Goal: Feedback & Contribution: Submit feedback/report problem

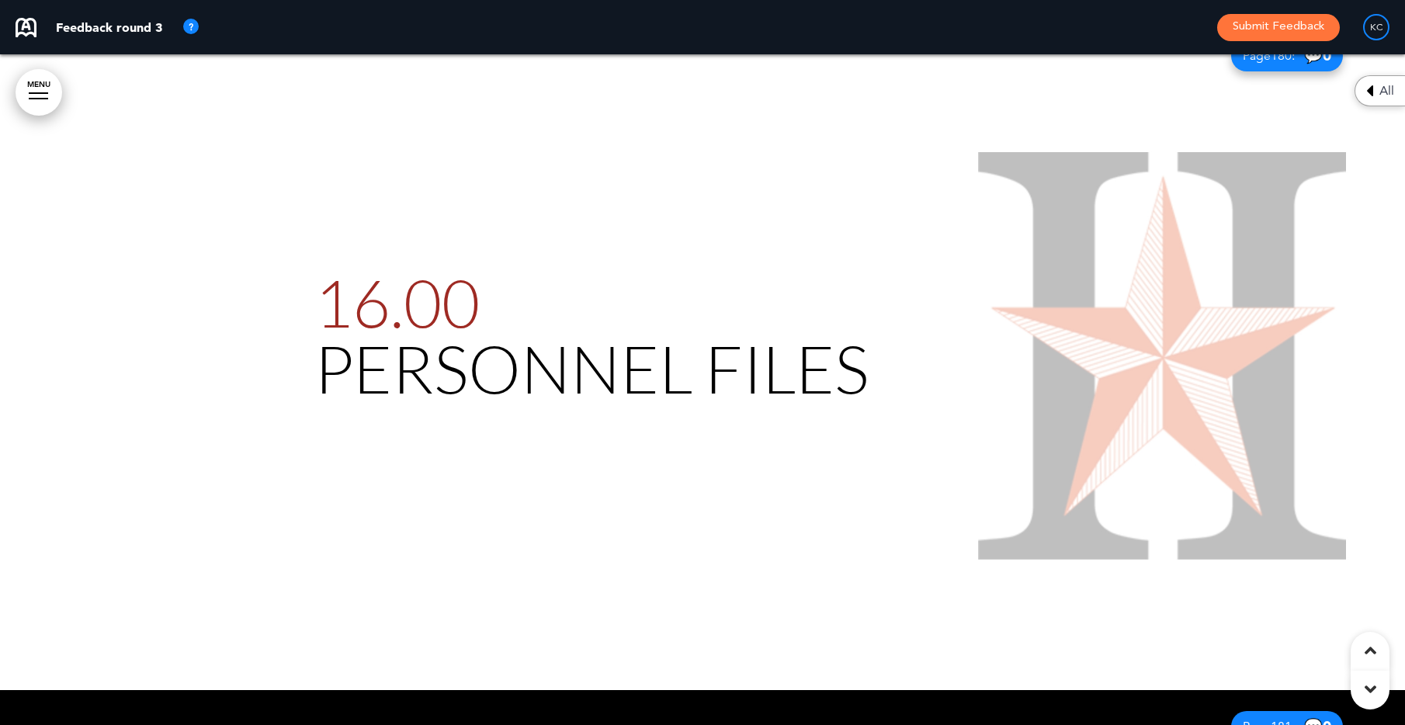
scroll to position [169238, 0]
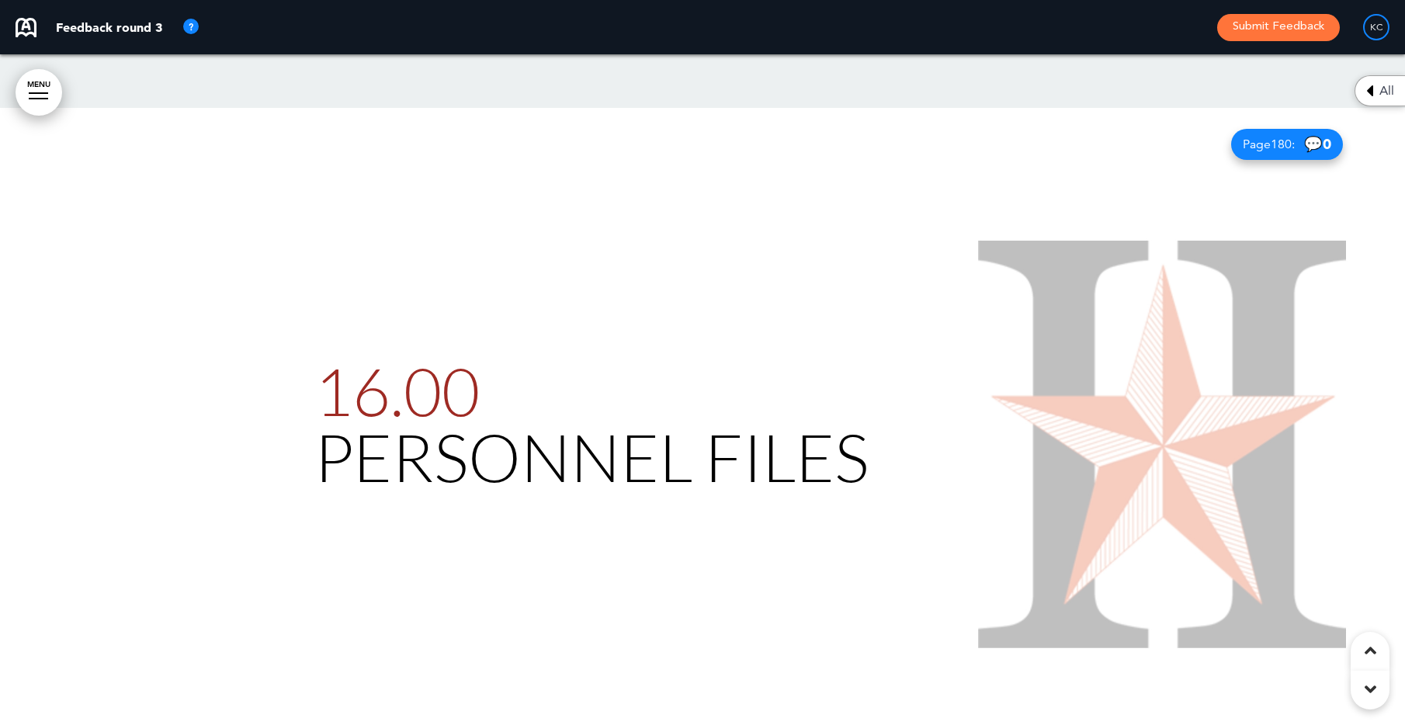
drag, startPoint x: 795, startPoint y: 314, endPoint x: 1074, endPoint y: 174, distance: 312.1
click at [1073, 358] on h1 "16.00 PERSONNEL FILES" at bounding box center [702, 424] width 776 height 132
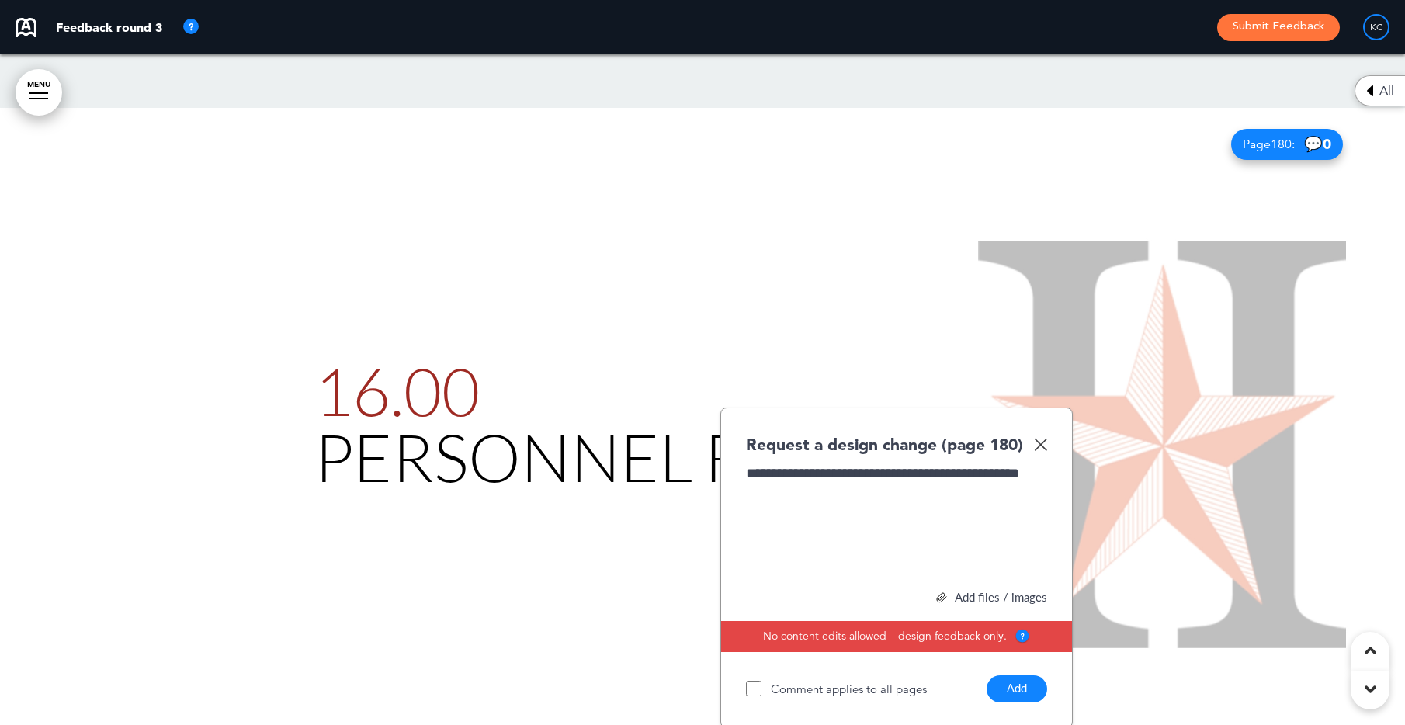
click at [970, 592] on div "Add files / images" at bounding box center [896, 598] width 301 height 12
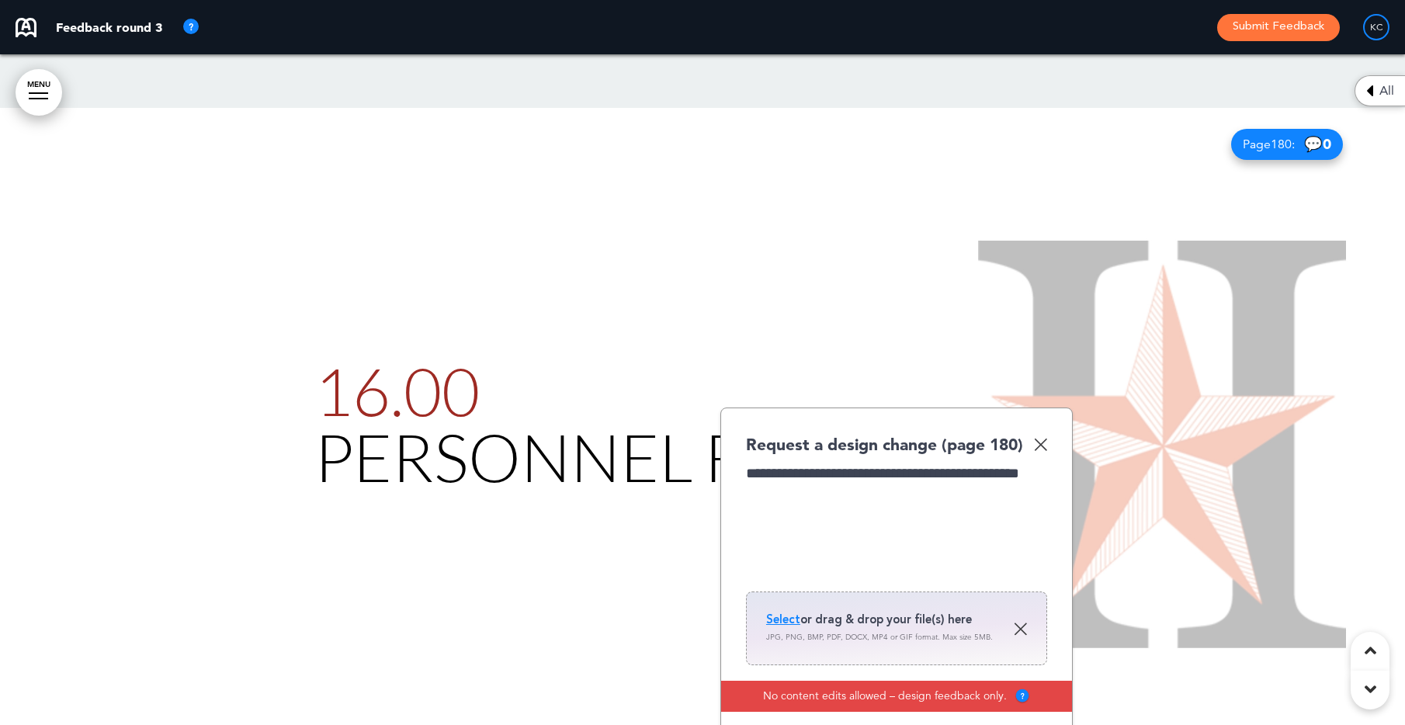
click at [780, 612] on span "Select" at bounding box center [783, 620] width 34 height 16
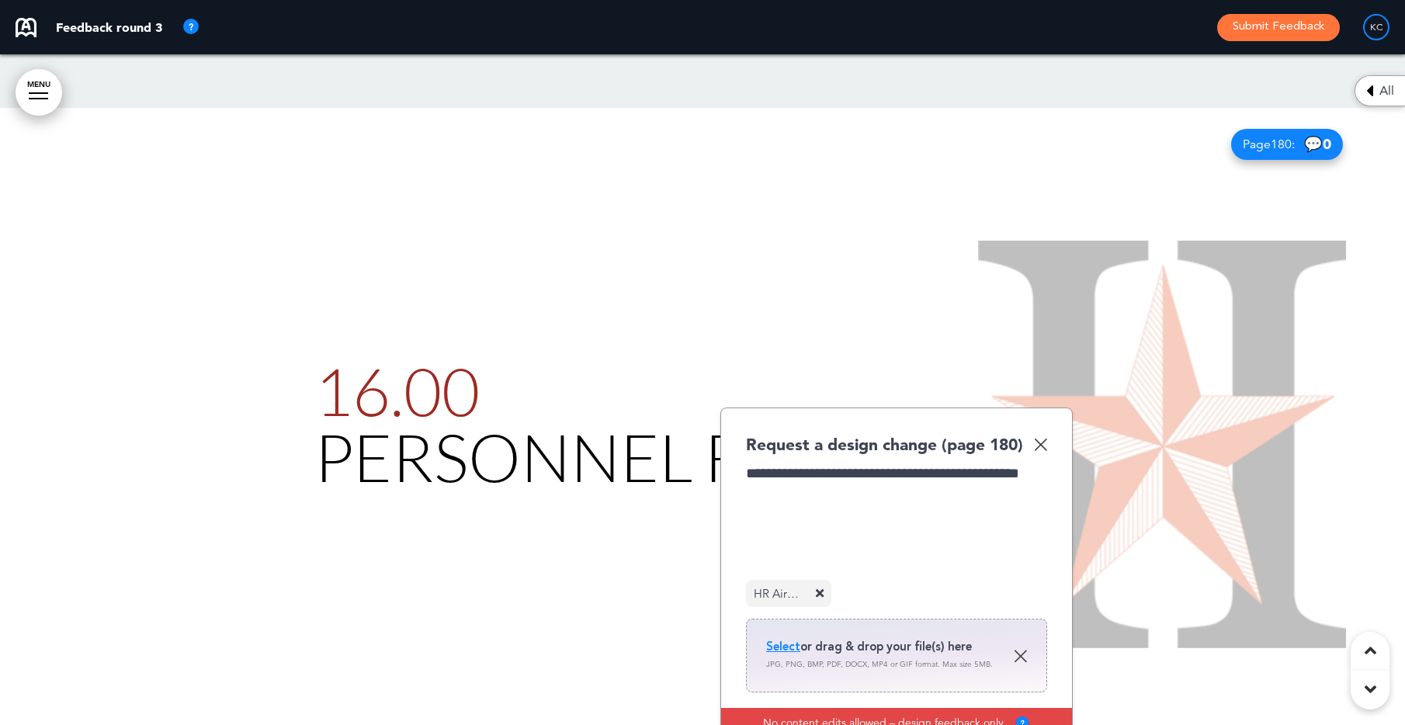
click at [869, 463] on div "**********" at bounding box center [896, 521] width 301 height 116
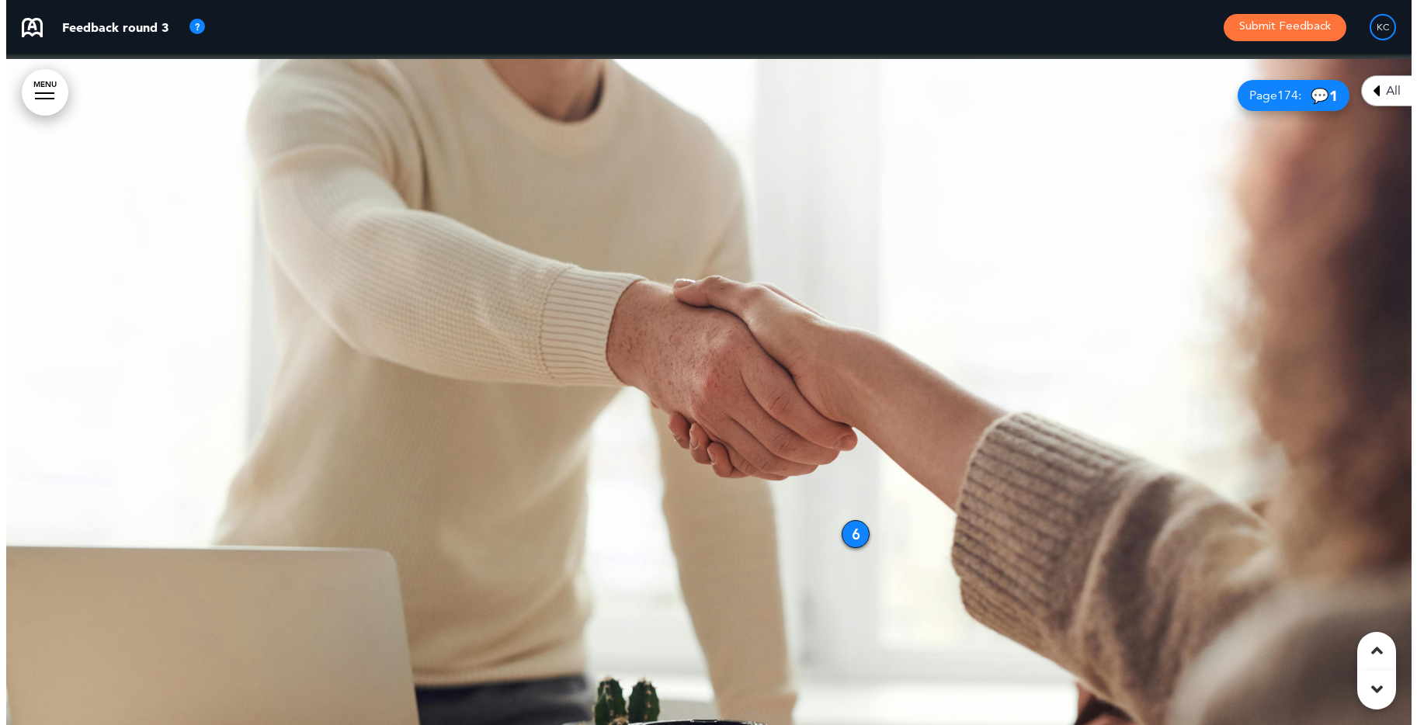
scroll to position [164813, 0]
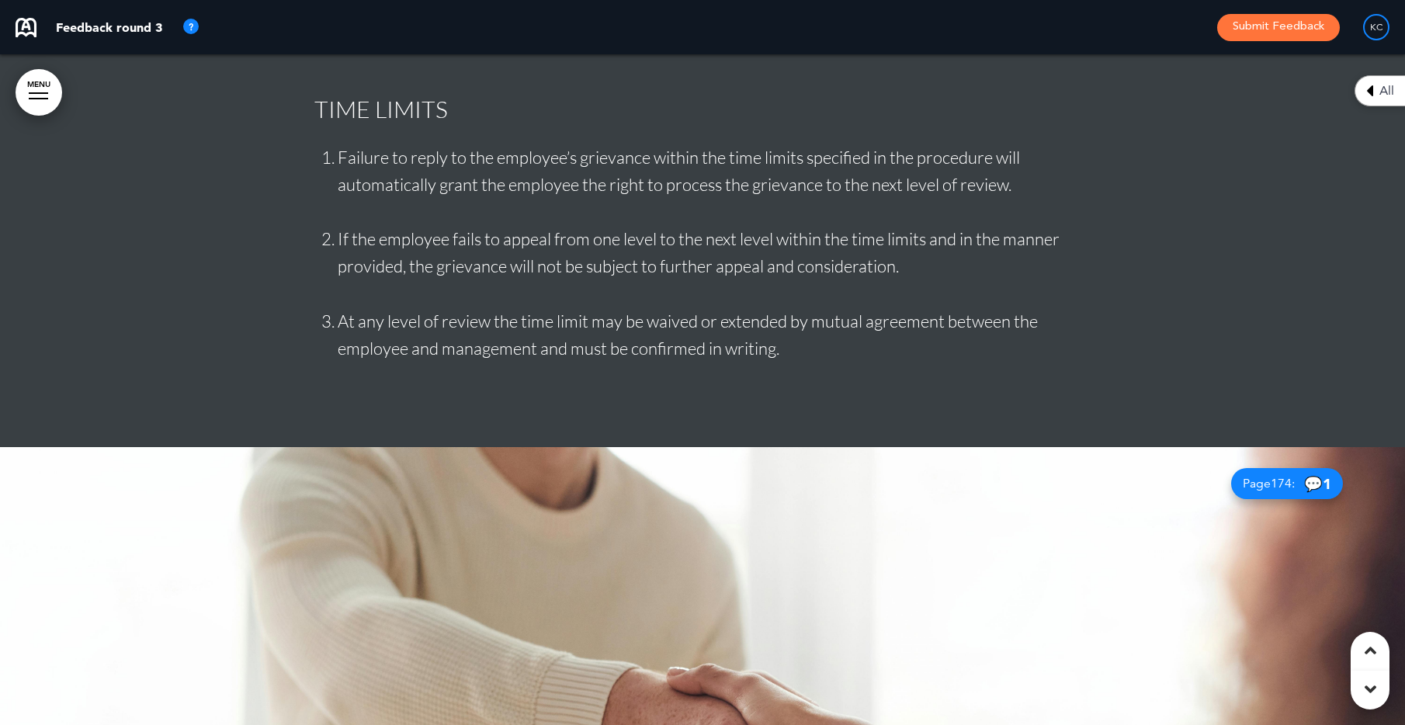
click at [17, 84] on link "MENU" at bounding box center [39, 92] width 47 height 47
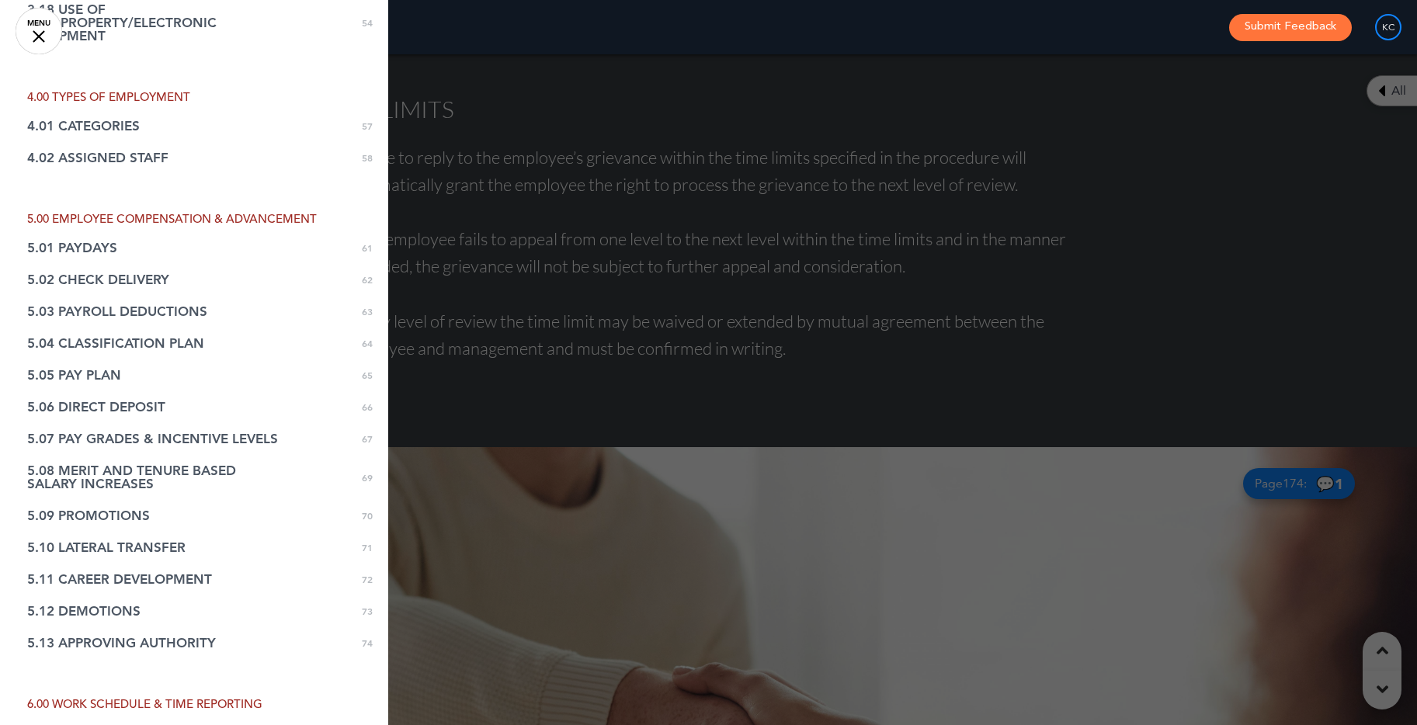
scroll to position [1863, 0]
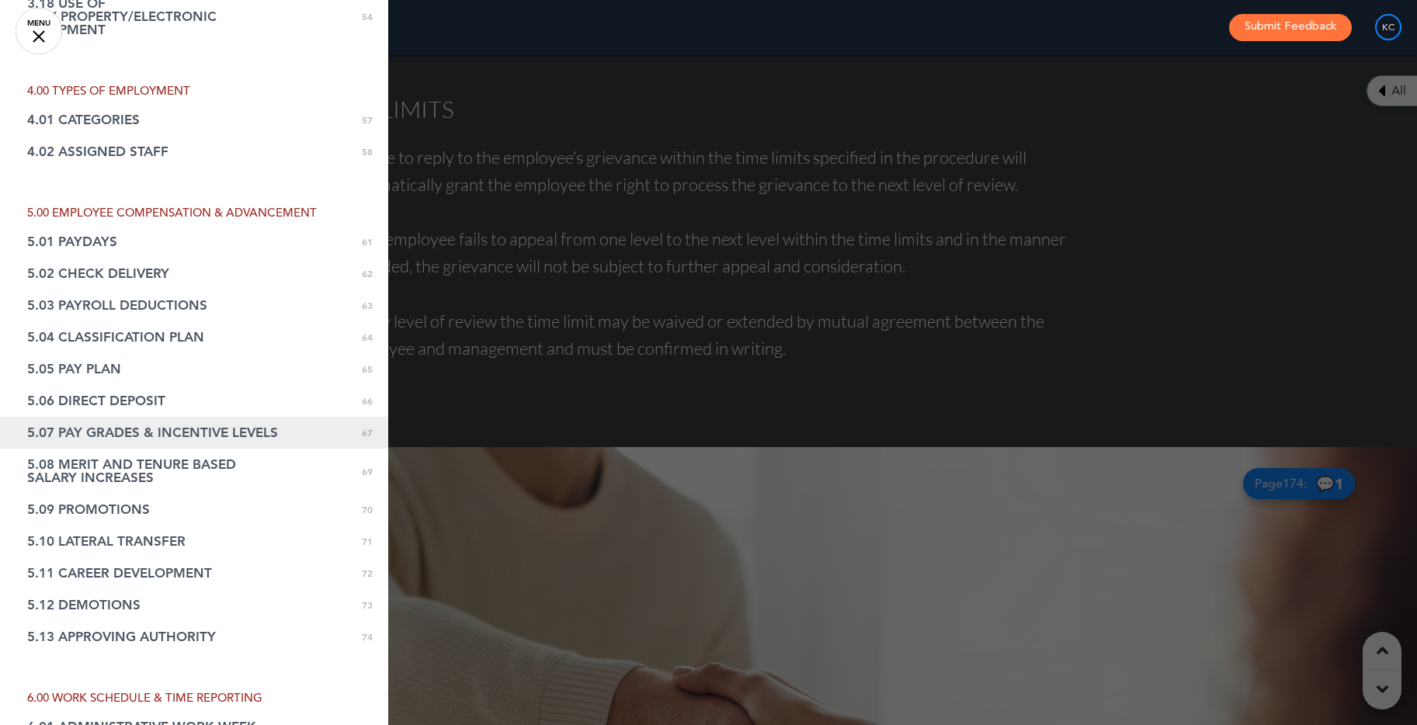
click at [280, 420] on link "5.07 PAY GRADES & INCENTIVE LEVELS 0 67" at bounding box center [194, 433] width 388 height 32
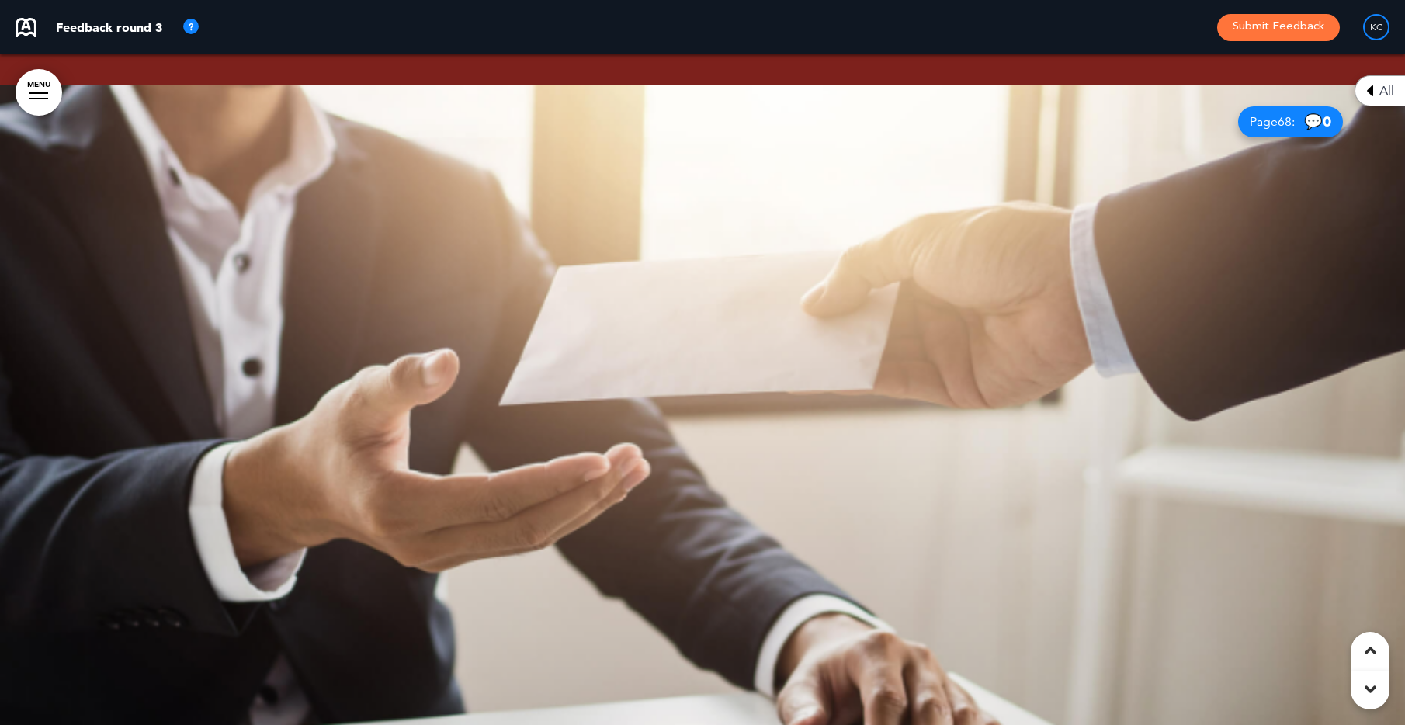
scroll to position [58534, 0]
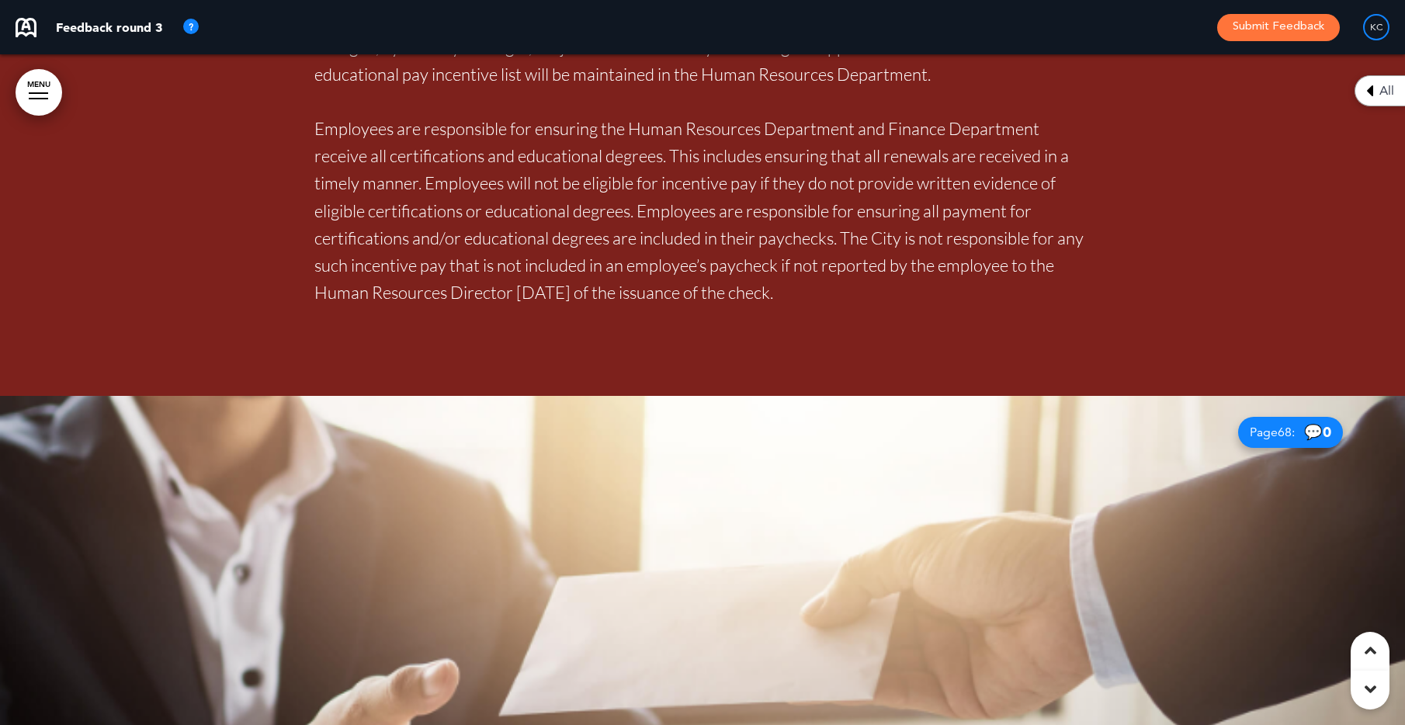
click at [1112, 478] on div at bounding box center [702, 731] width 1405 height 671
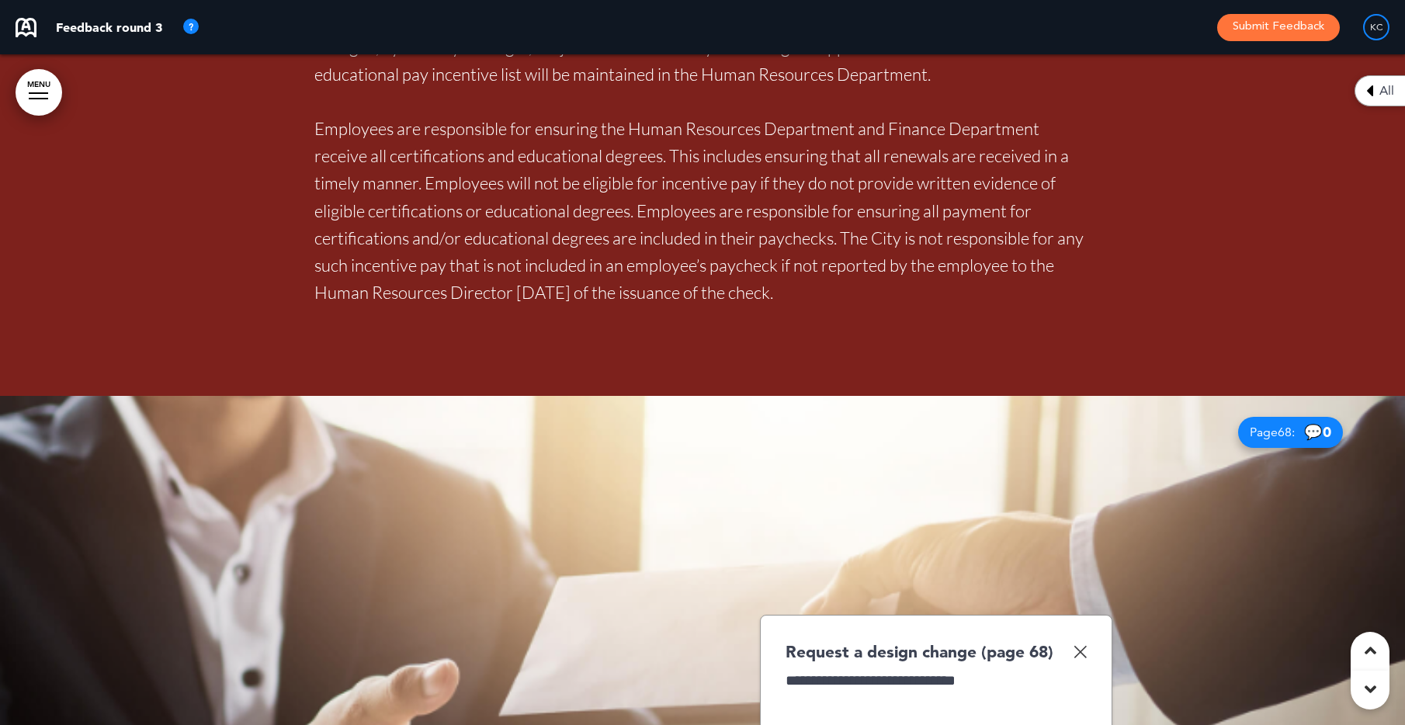
scroll to position [58689, 0]
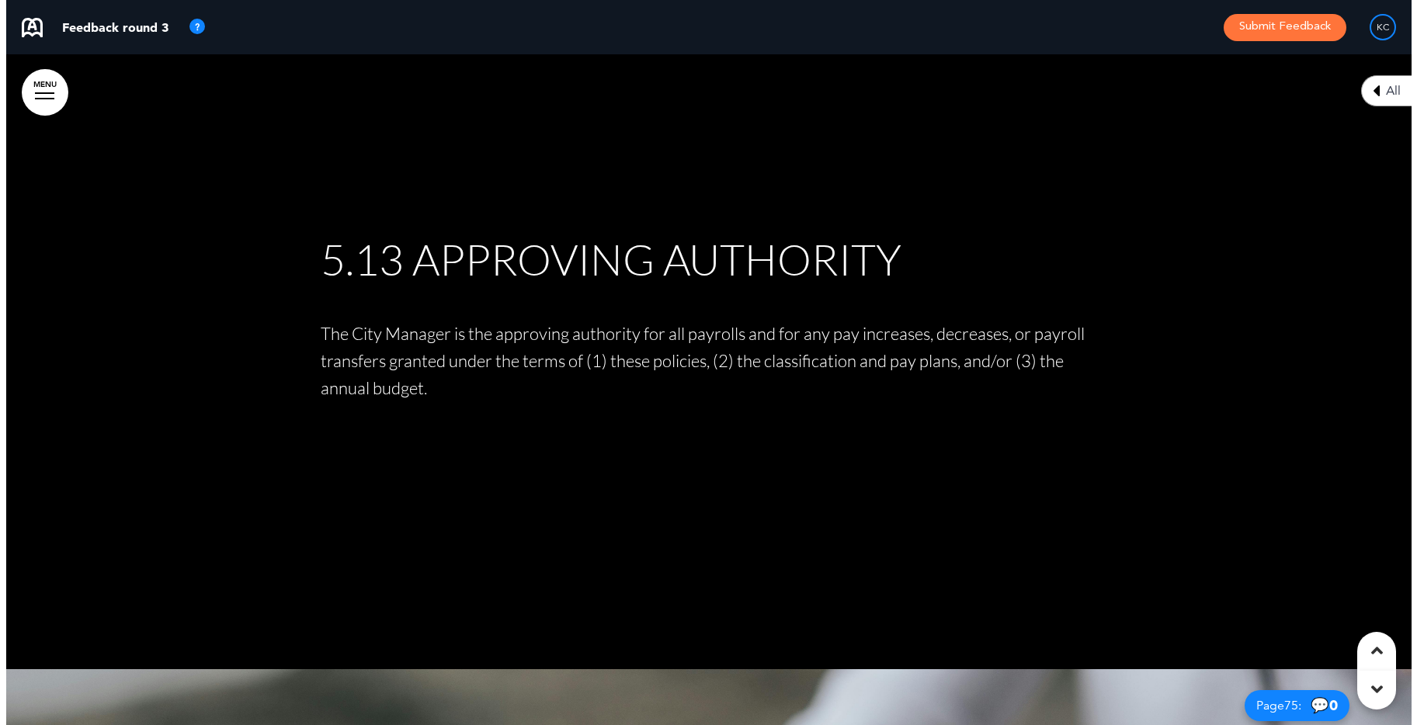
scroll to position [63191, 0]
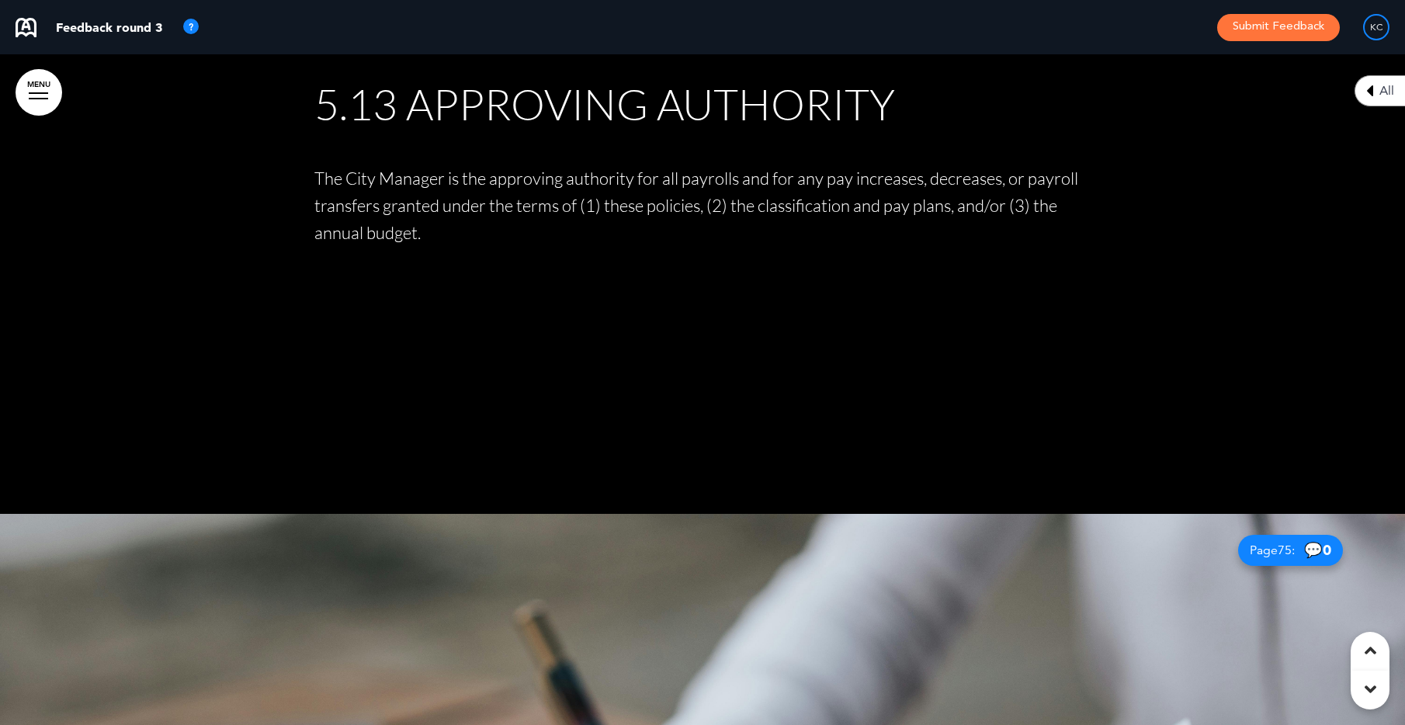
click at [29, 89] on link "MENU" at bounding box center [39, 92] width 47 height 47
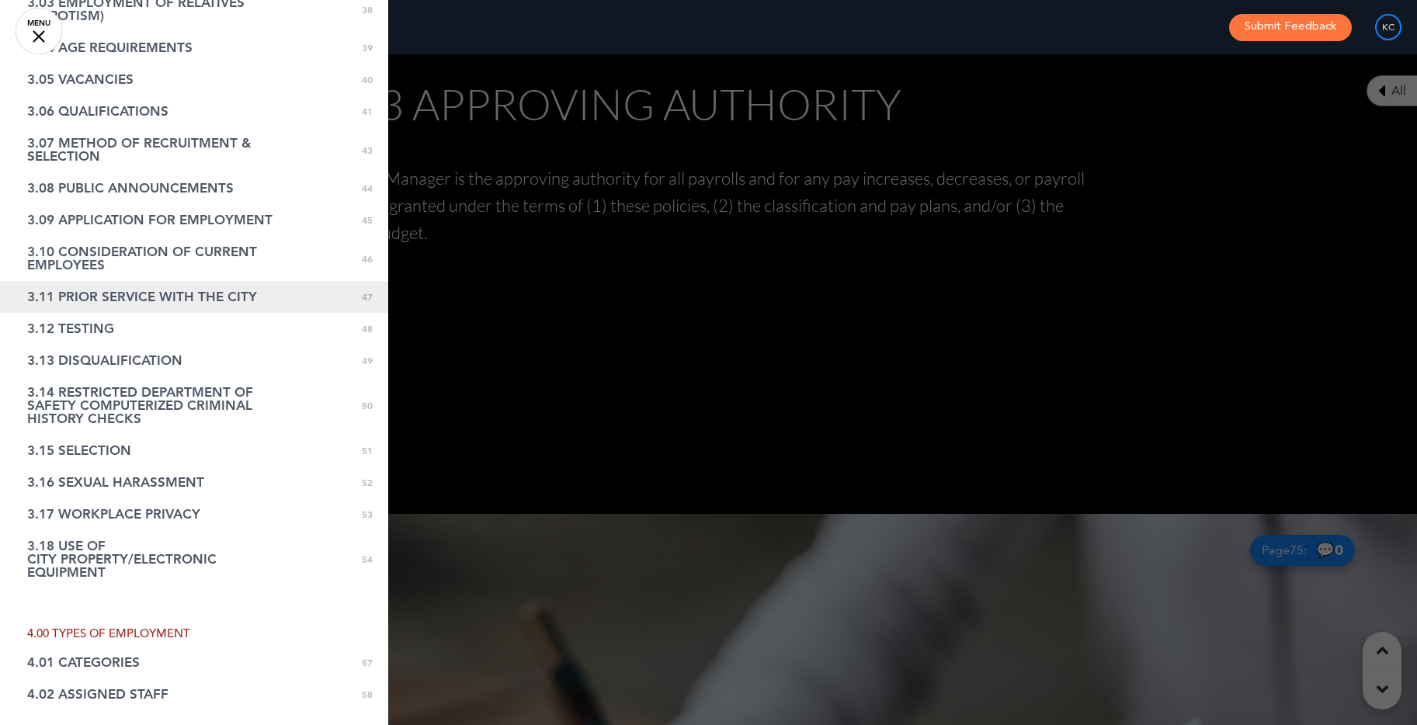
scroll to position [1320, 0]
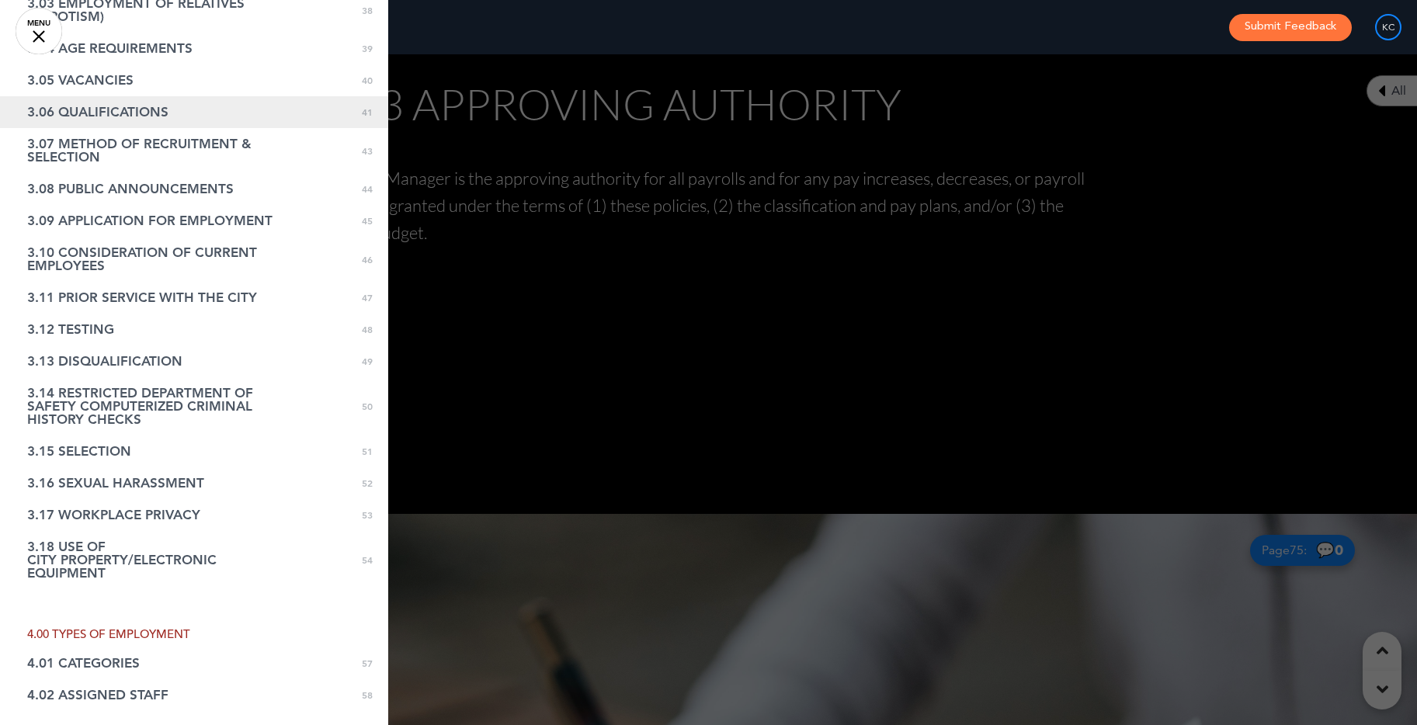
click at [228, 99] on link "3.06 QUALIFICATIONS 0 41" at bounding box center [194, 112] width 388 height 32
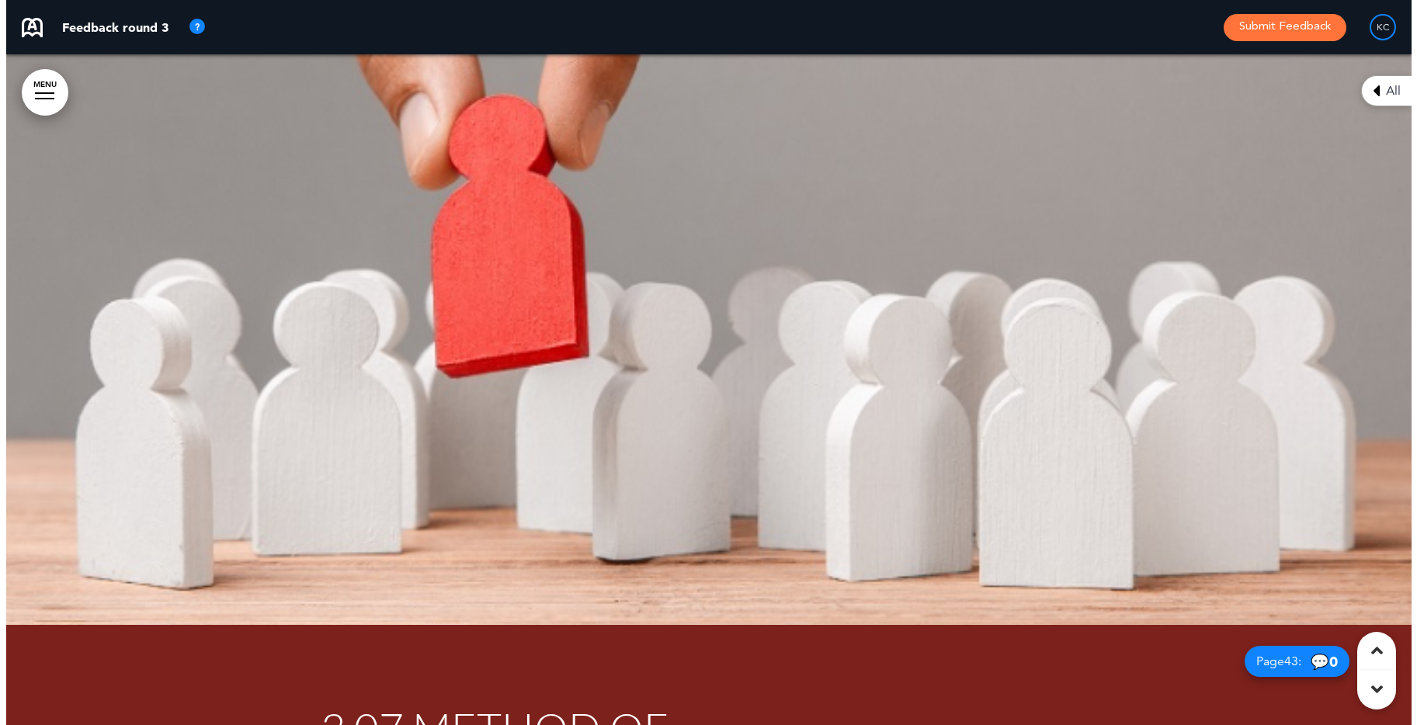
scroll to position [39665, 0]
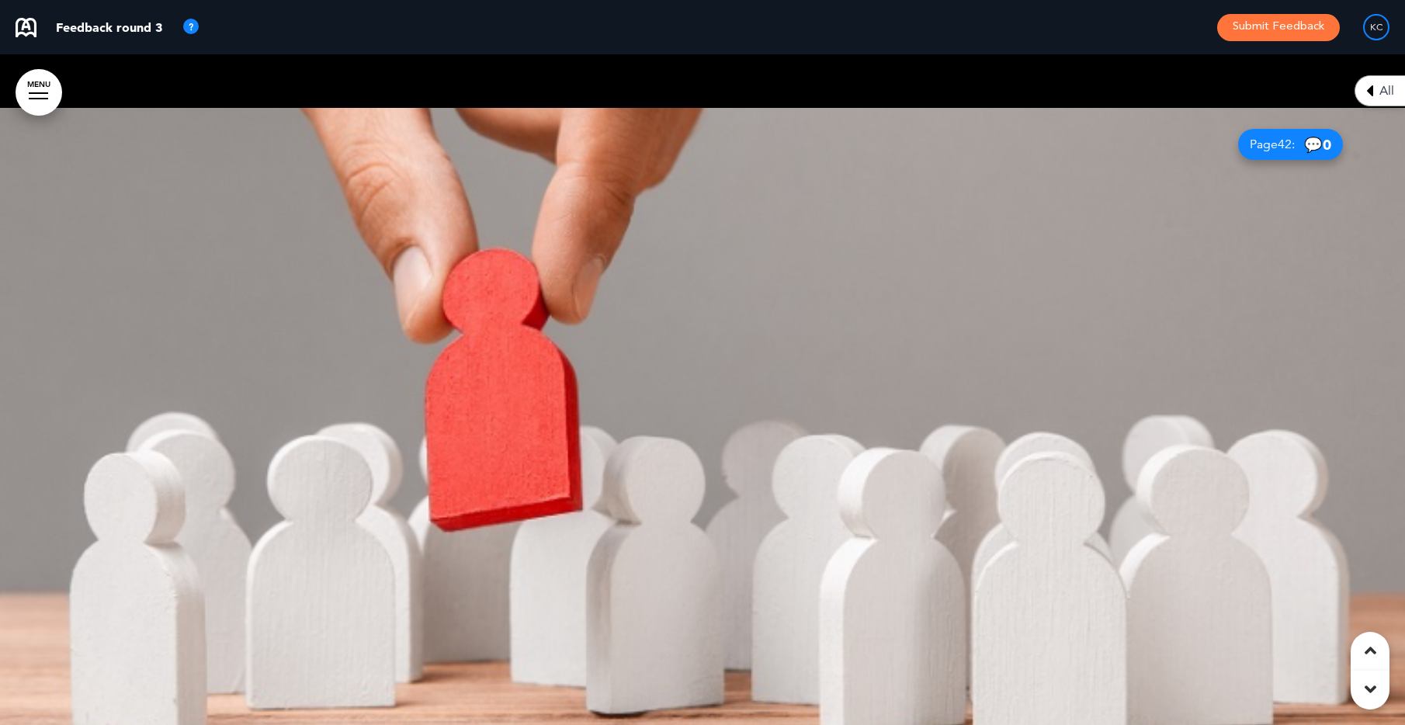
click at [26, 92] on link "MENU" at bounding box center [39, 92] width 47 height 47
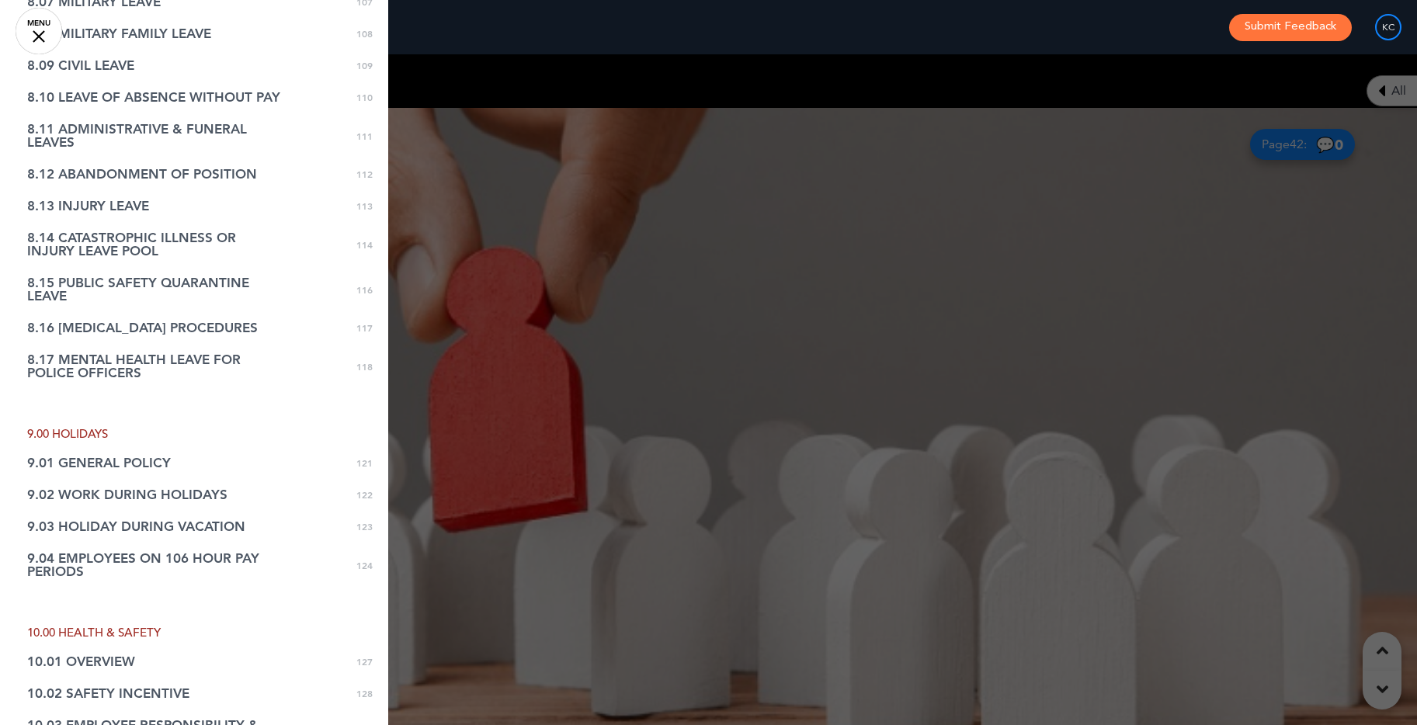
scroll to position [3536, 0]
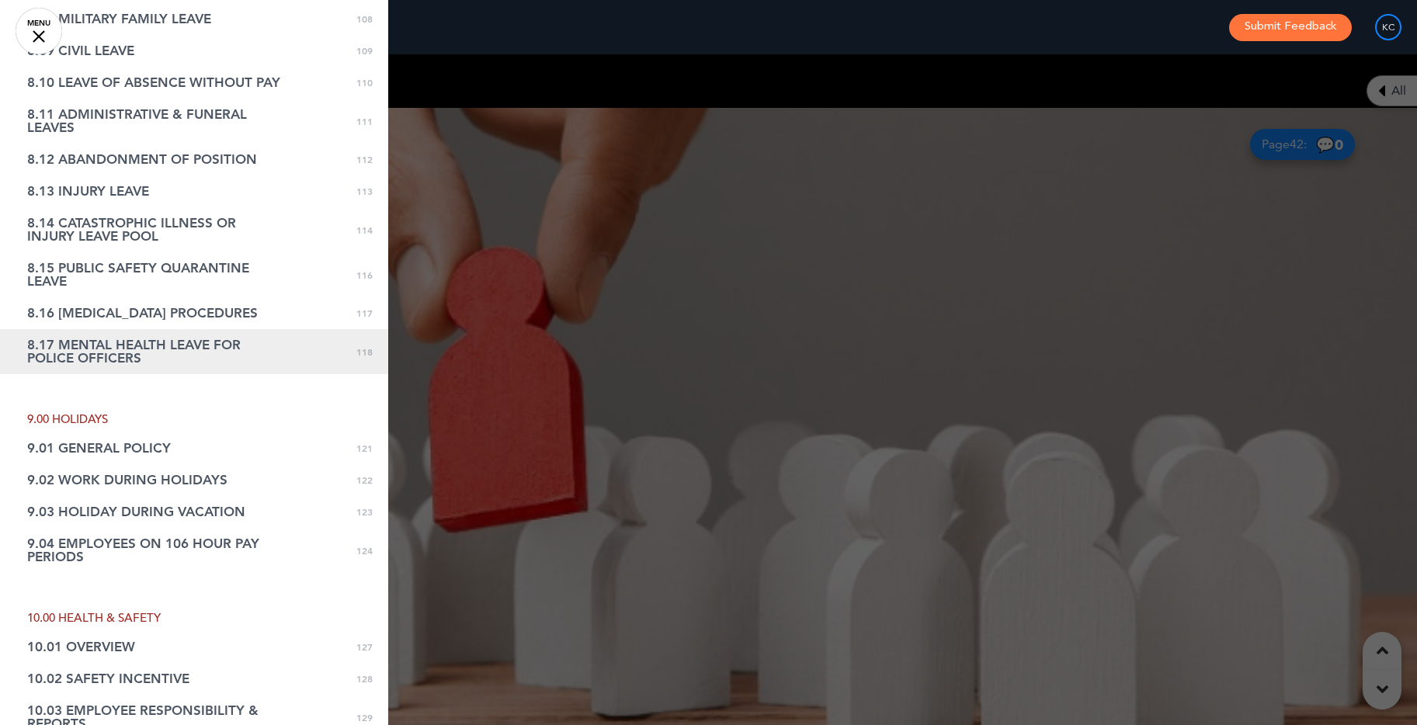
click at [127, 349] on span "8.17 MENTAL HEALTH LEAVE FOR POLICE OFFICERS" at bounding box center [155, 351] width 256 height 26
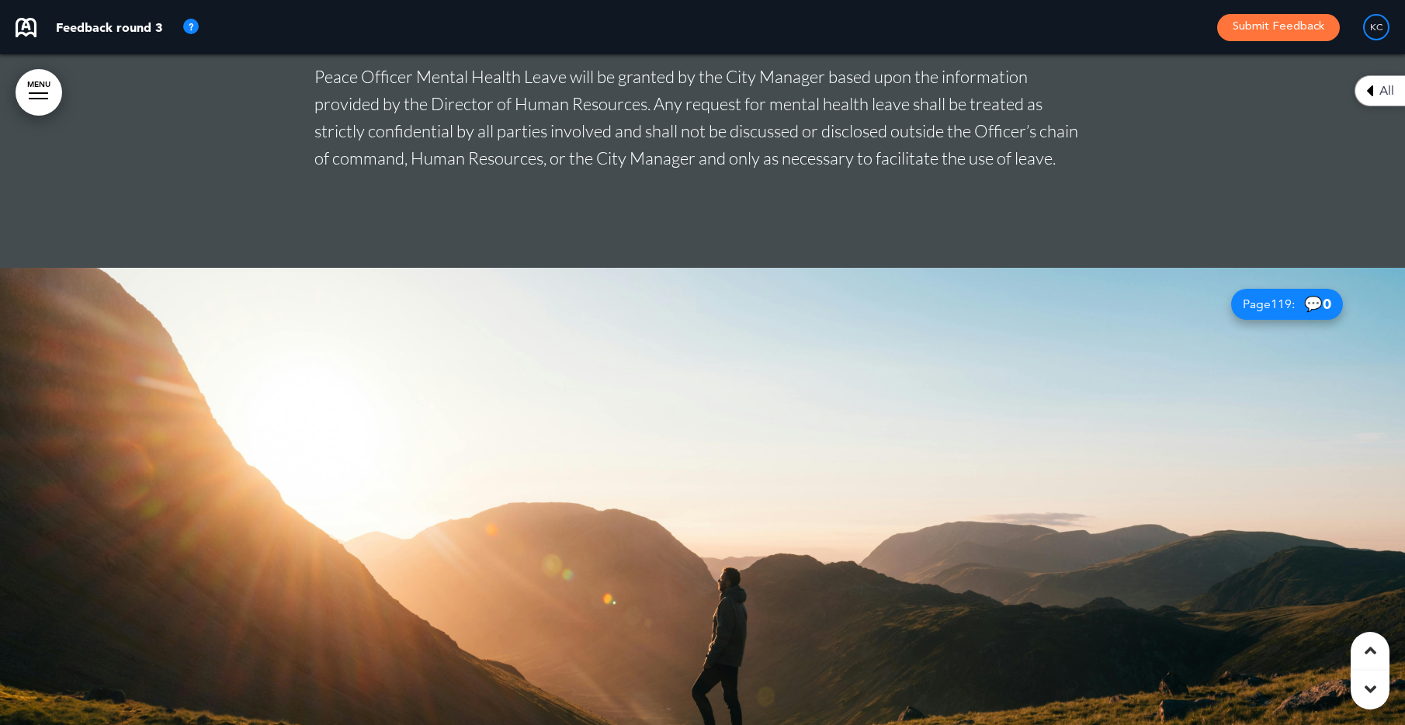
scroll to position [97156, 0]
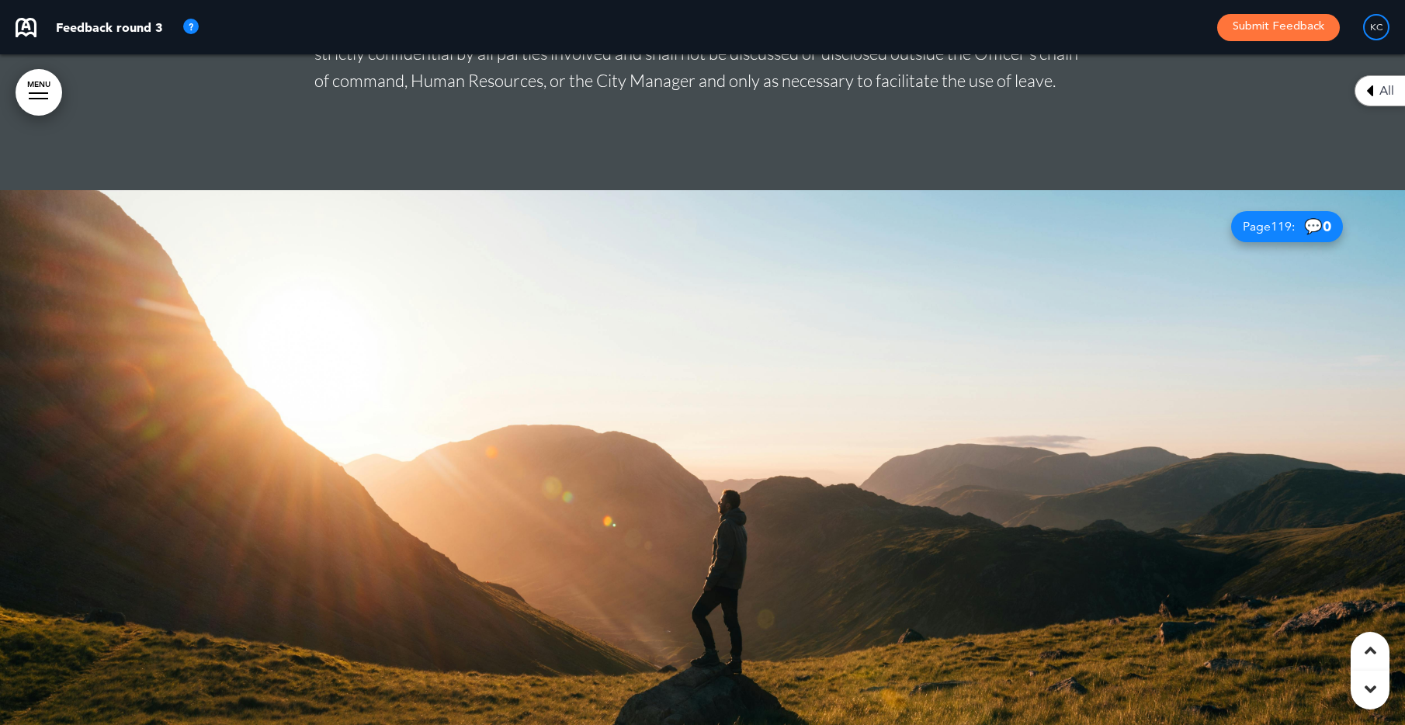
click at [797, 412] on div at bounding box center [702, 525] width 1405 height 671
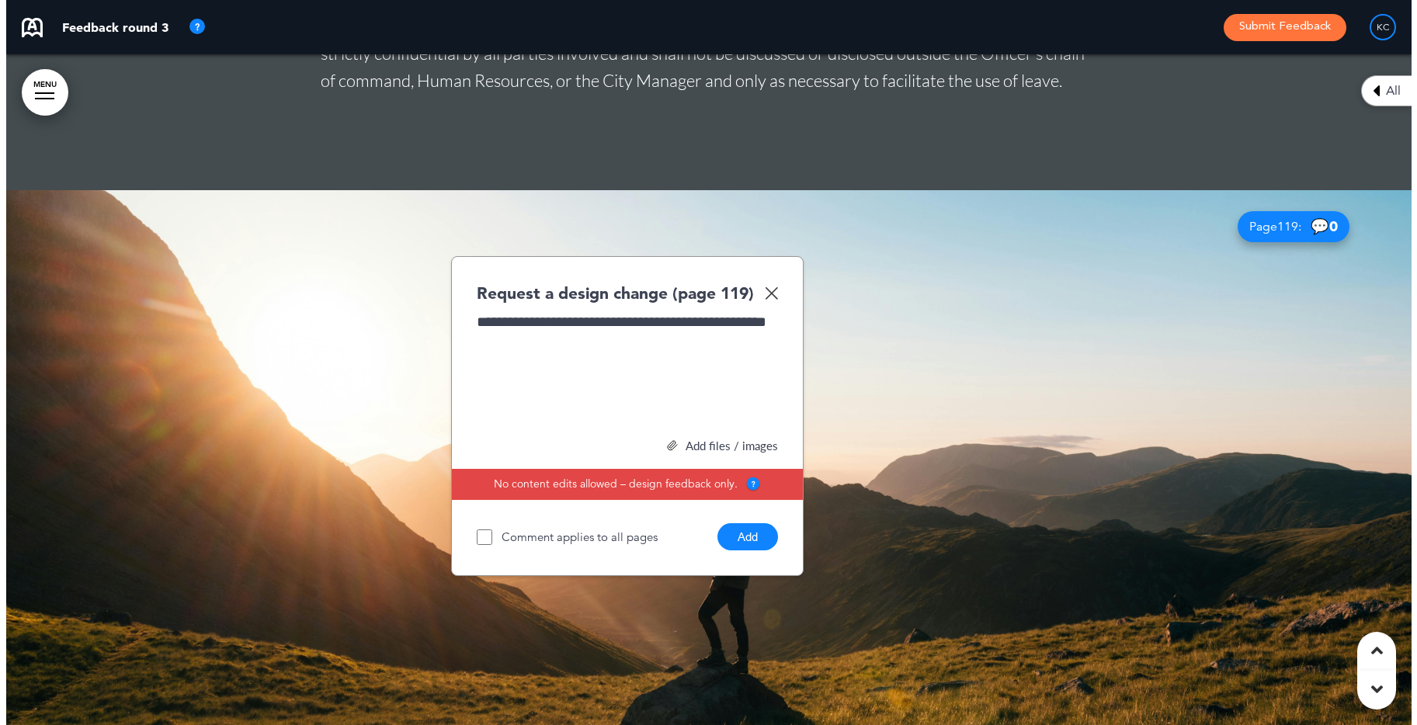
scroll to position [97078, 0]
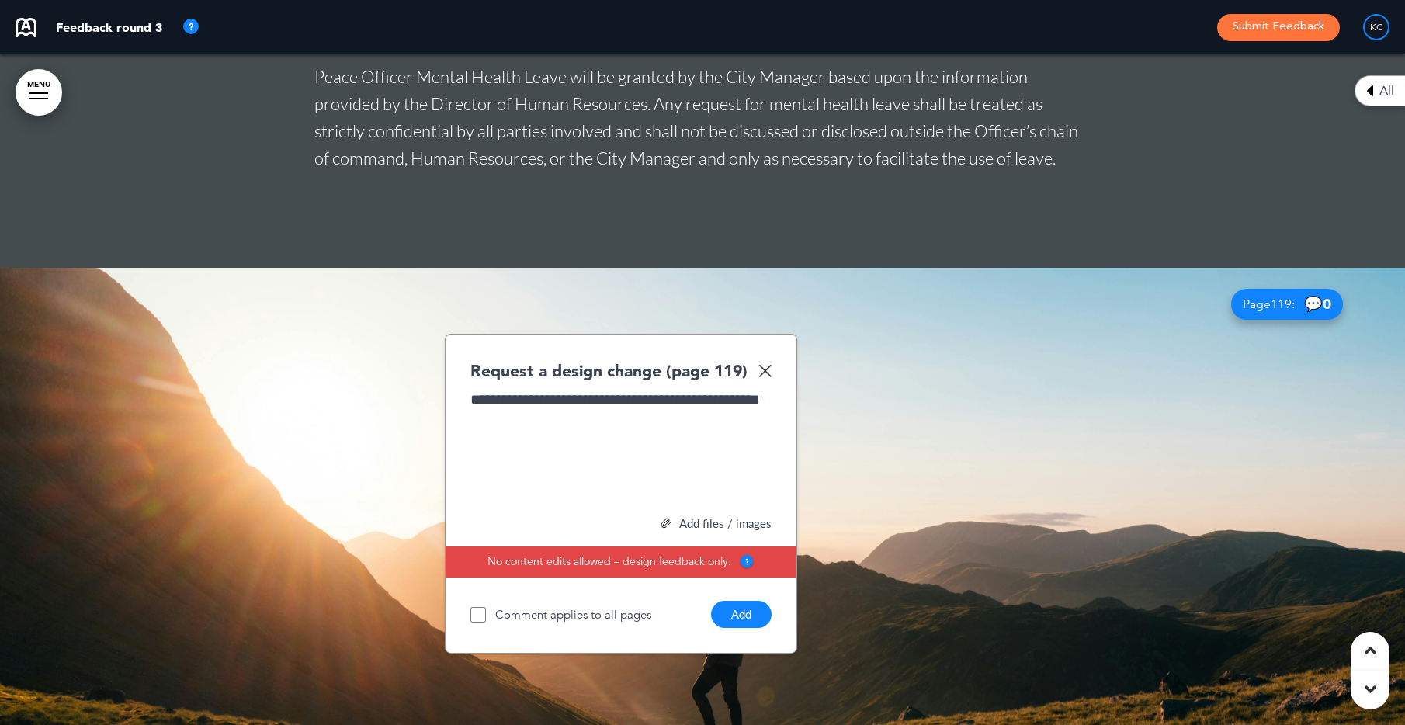
click at [688, 518] on div "Add files / images" at bounding box center [620, 524] width 301 height 12
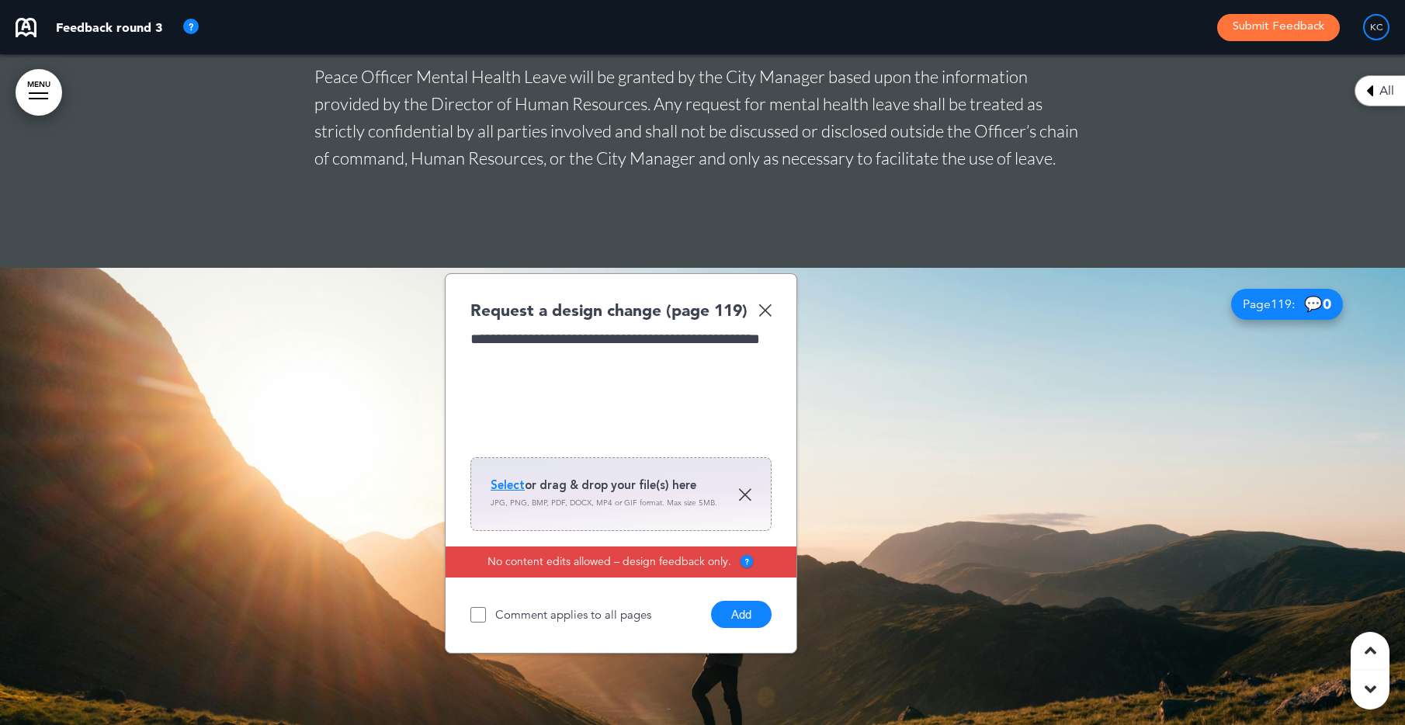
click at [511, 477] on span "Select" at bounding box center [508, 485] width 34 height 16
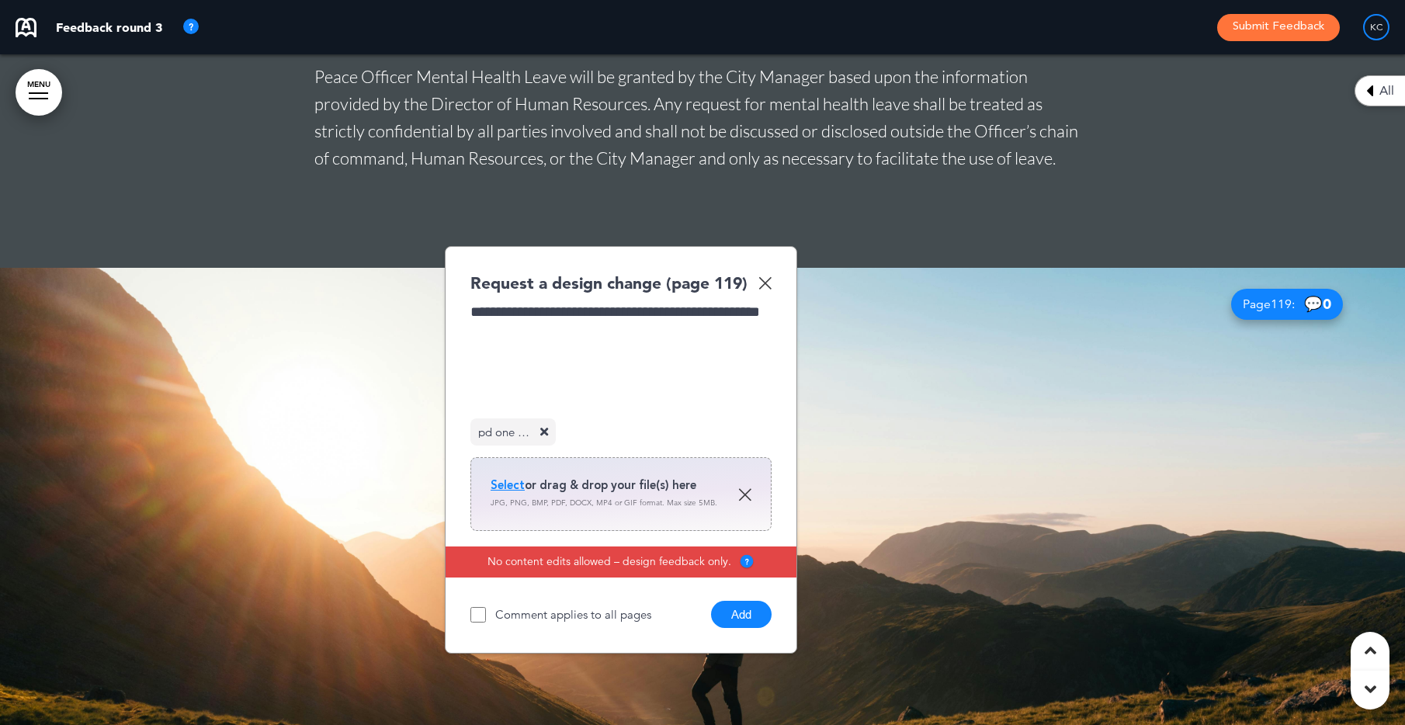
click at [737, 601] on button "Add" at bounding box center [741, 614] width 61 height 27
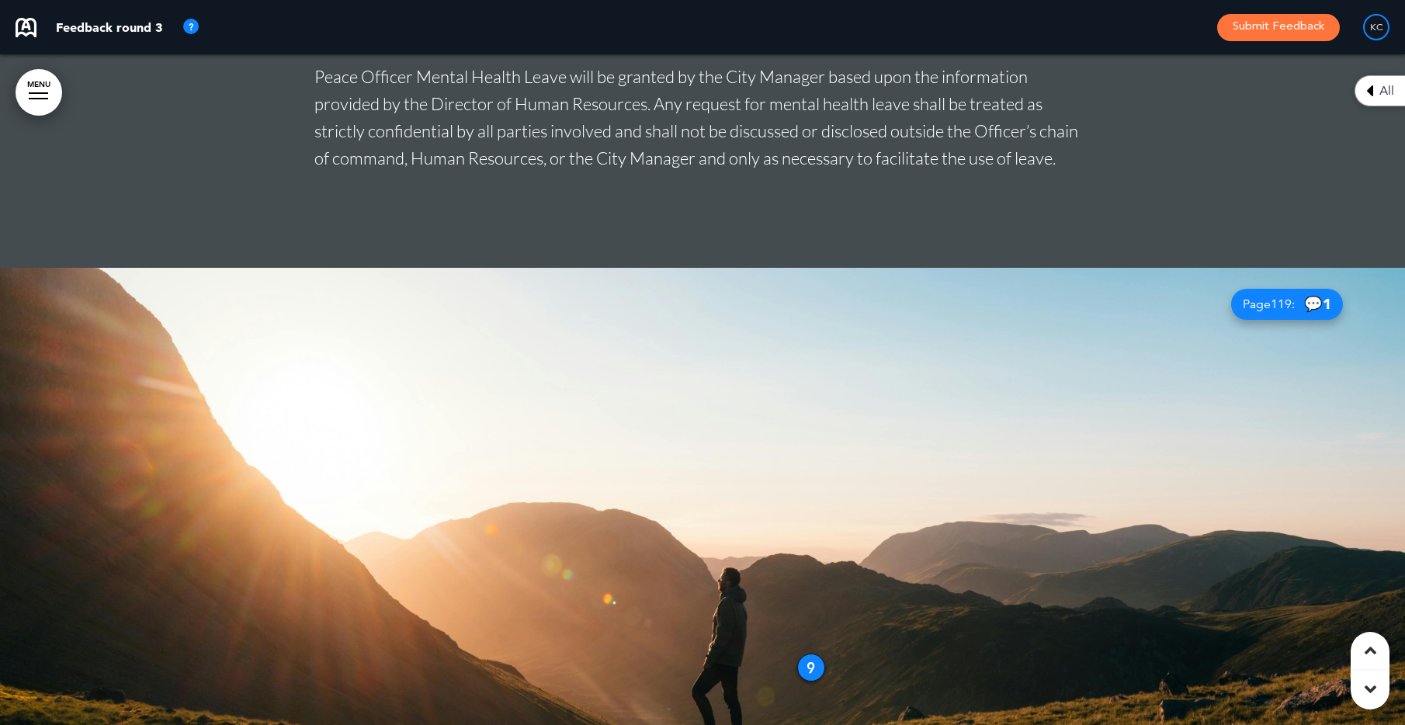
click at [19, 89] on link "MENU" at bounding box center [39, 92] width 47 height 47
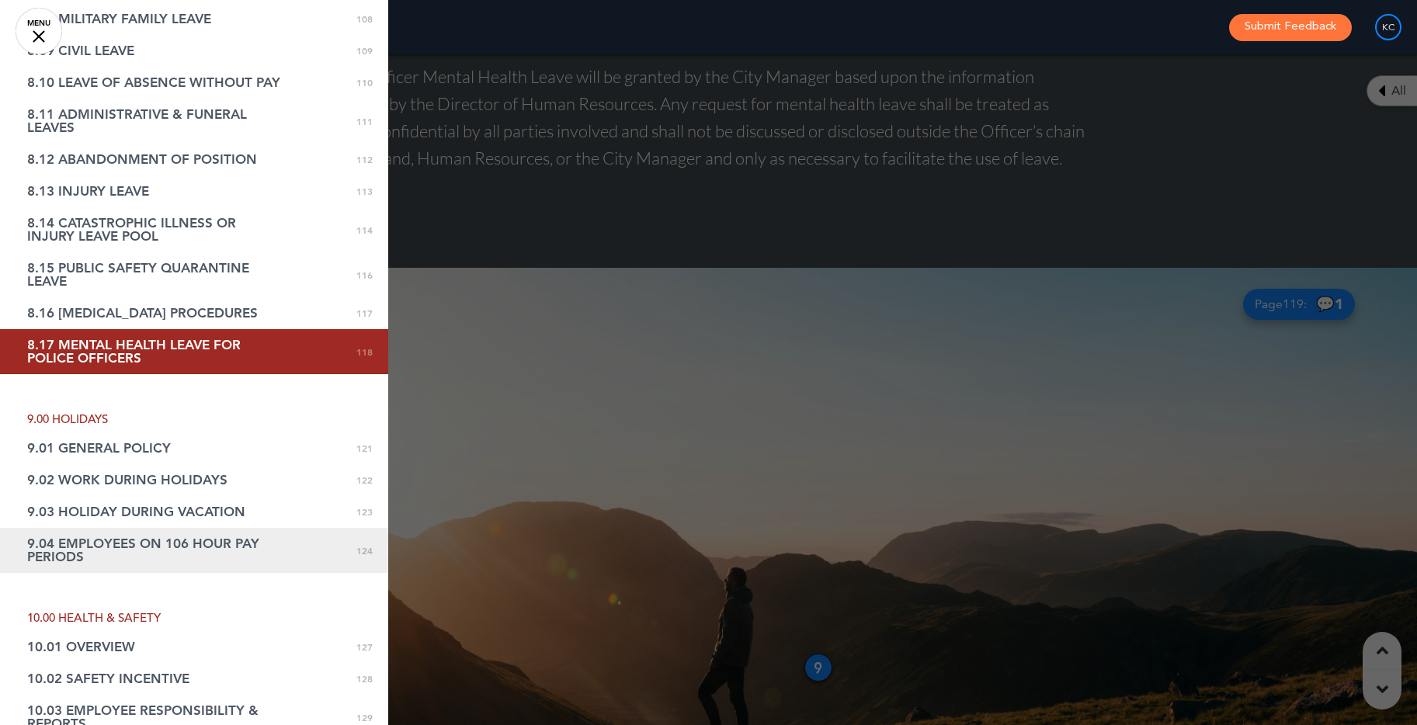
scroll to position [3614, 0]
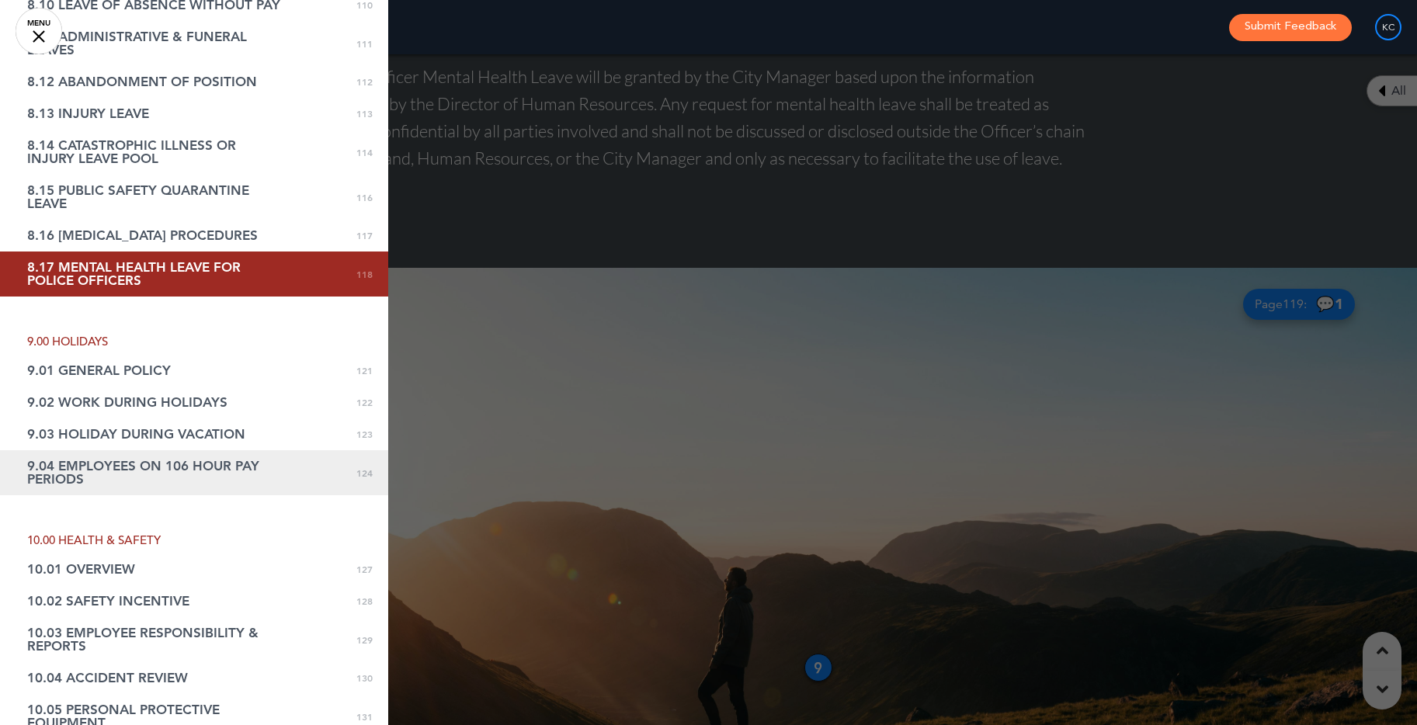
click at [179, 488] on link "9.04 EMPLOYEES ON 106 HOUR PAY PERIODS 0 124" at bounding box center [194, 472] width 388 height 45
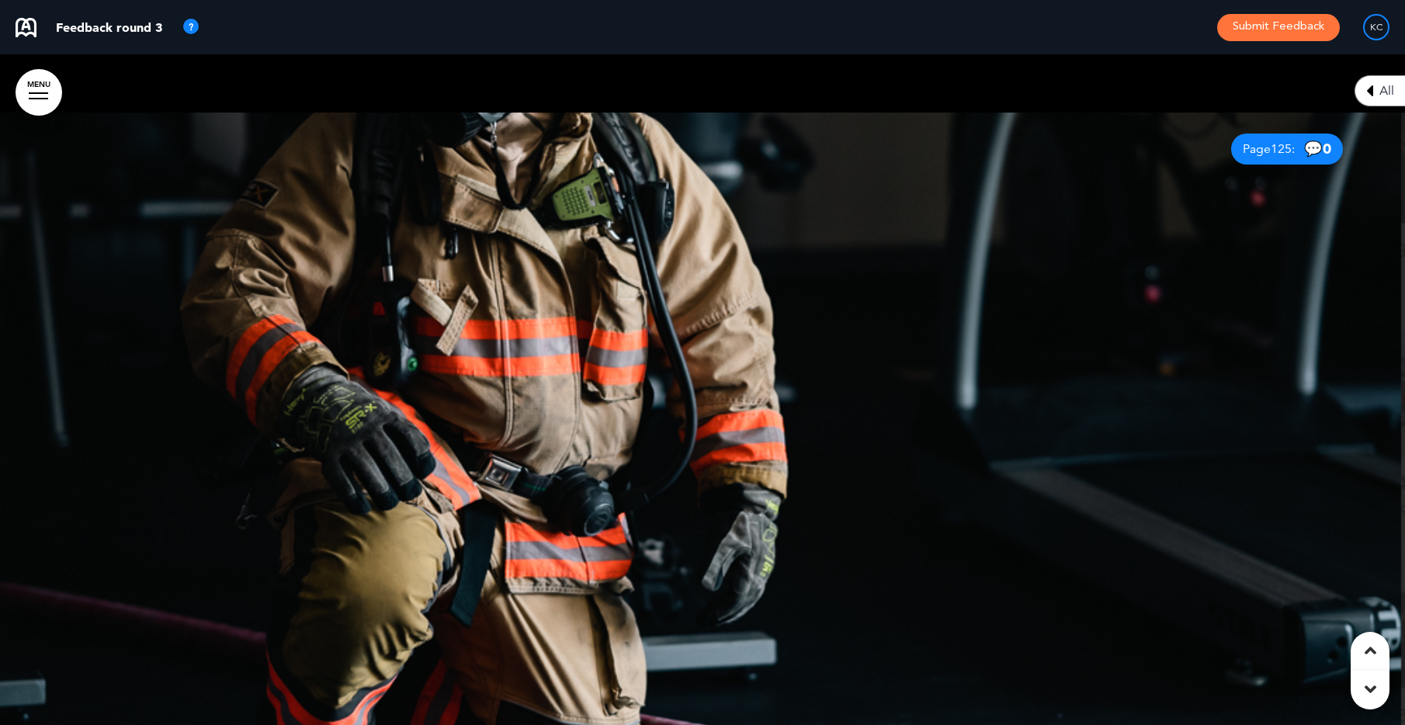
scroll to position [101103, 0]
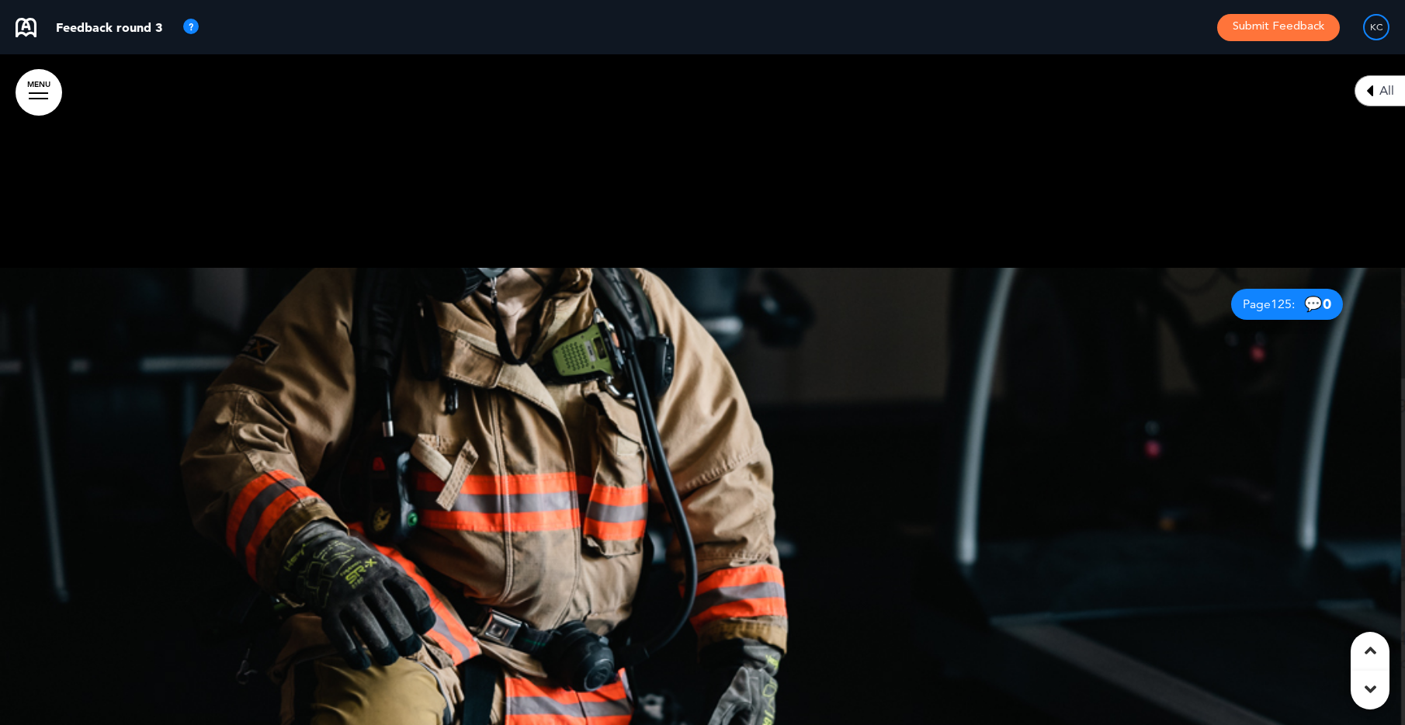
click at [657, 377] on div at bounding box center [702, 603] width 1405 height 671
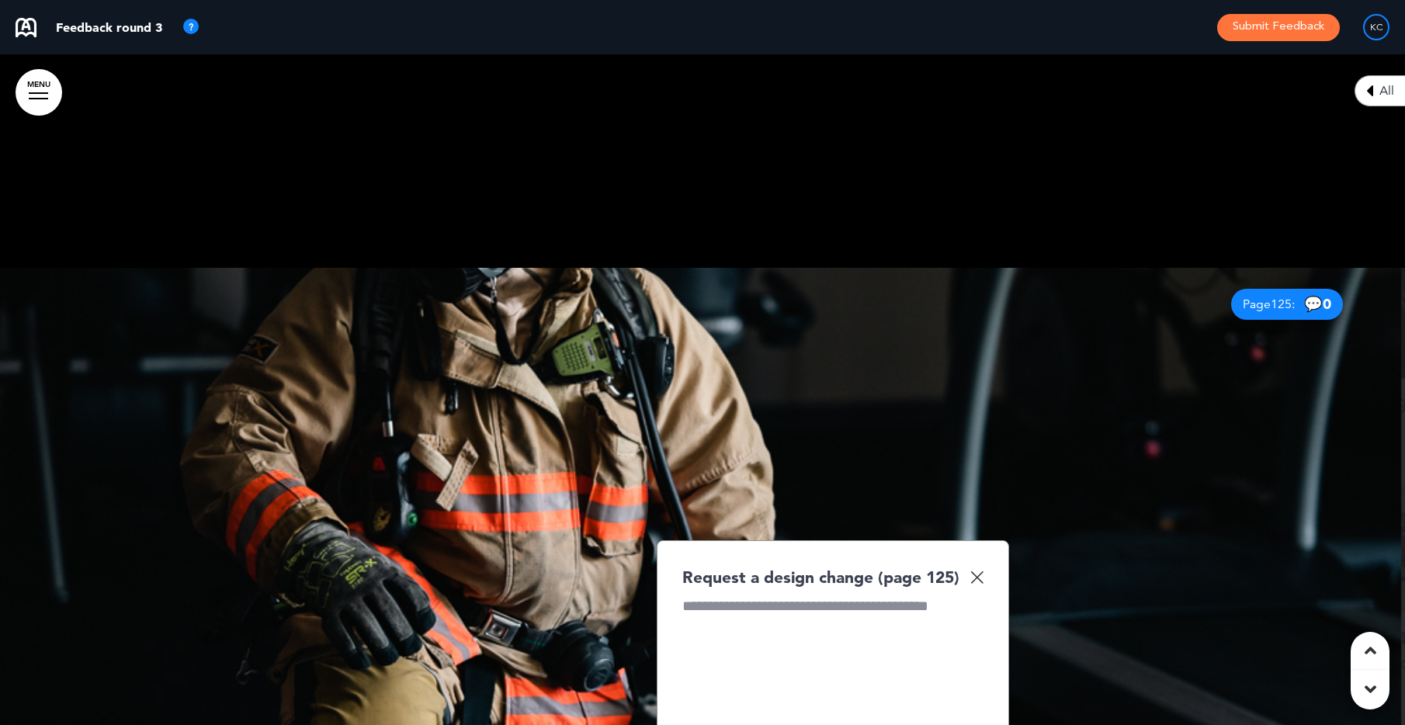
click at [831, 596] on div at bounding box center [832, 654] width 301 height 116
drag, startPoint x: 966, startPoint y: 460, endPoint x: 921, endPoint y: 442, distance: 48.4
click at [921, 596] on div "**********" at bounding box center [832, 654] width 301 height 116
copy div "**********"
click at [898, 724] on div "Add files / images" at bounding box center [832, 730] width 301 height 12
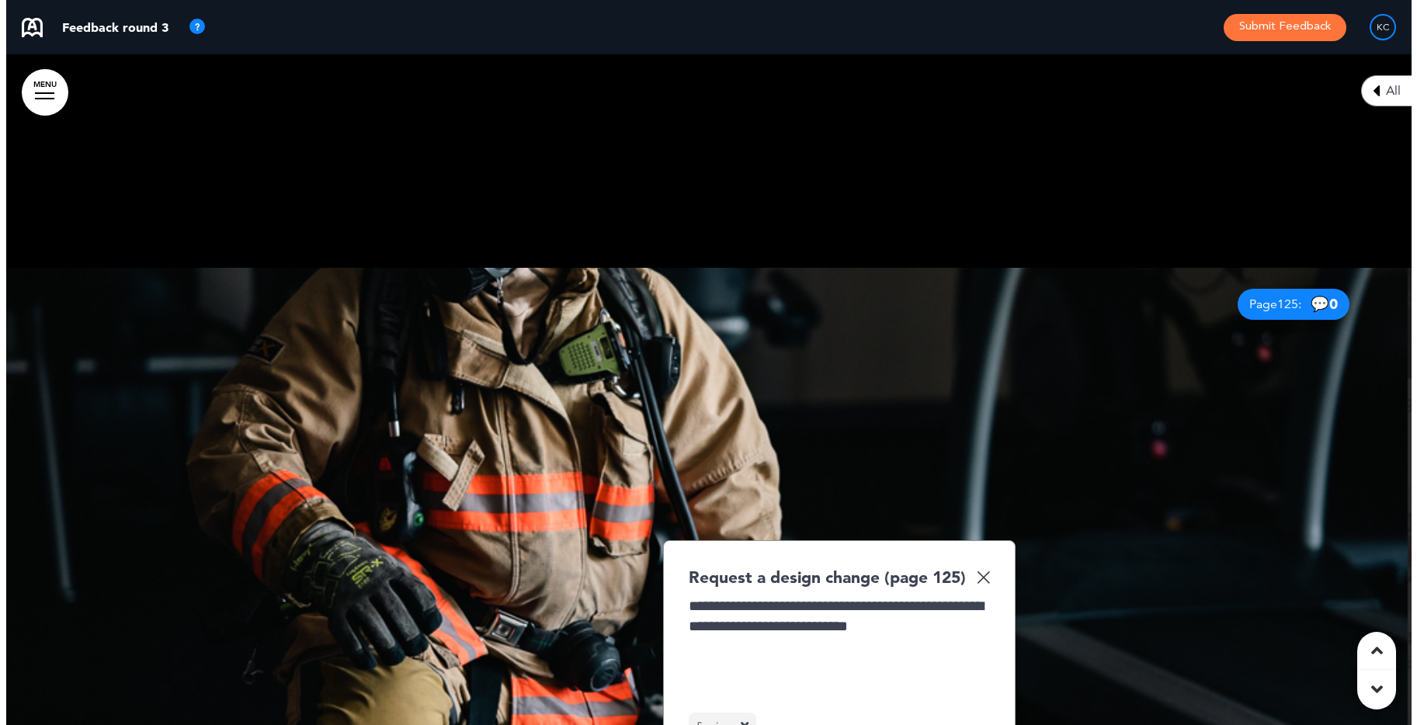
scroll to position [101335, 0]
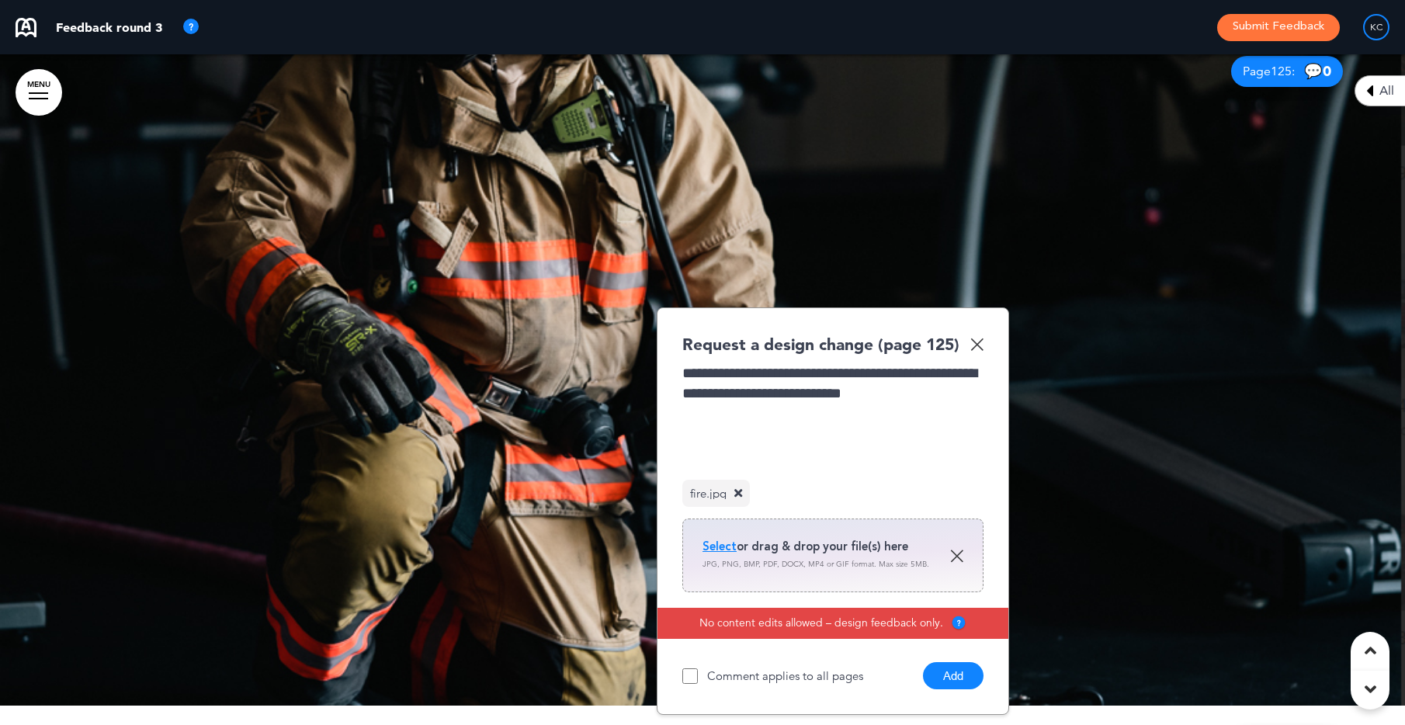
click at [956, 662] on button "Add" at bounding box center [953, 675] width 61 height 27
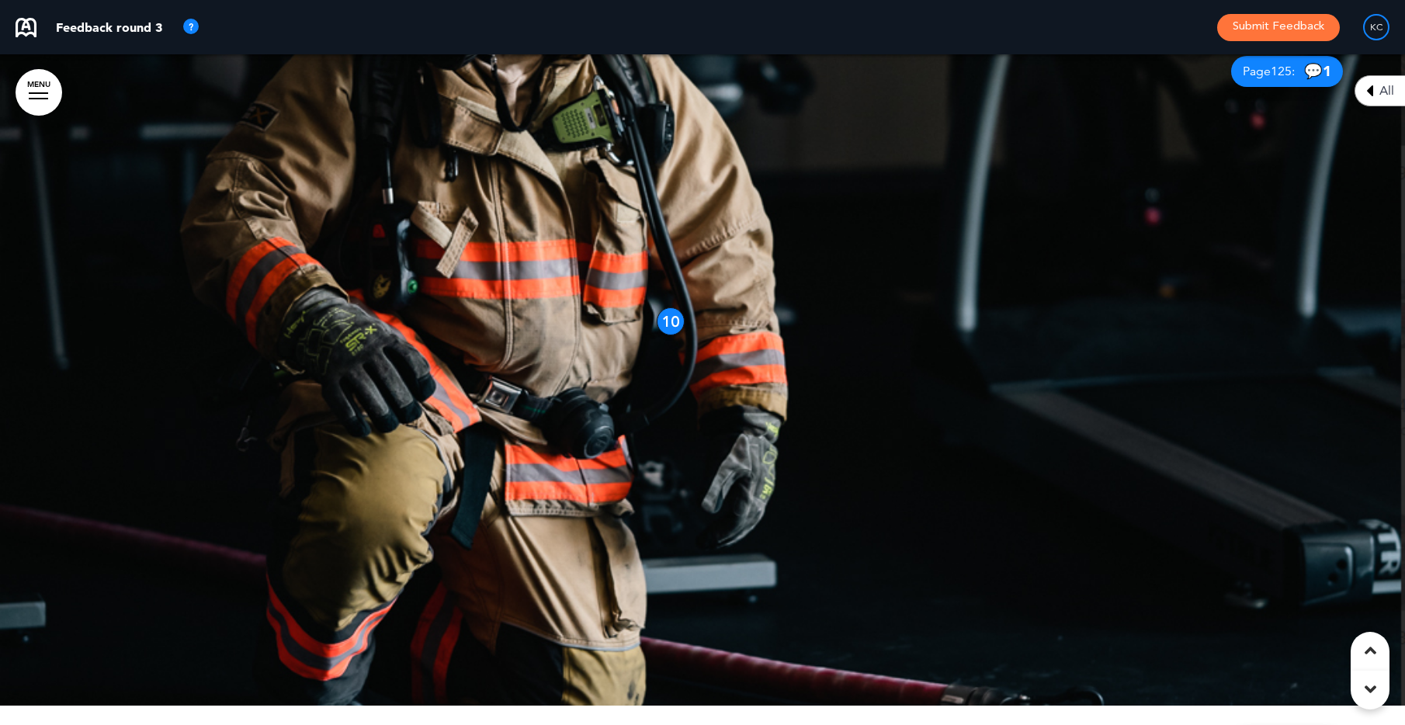
click at [32, 88] on link "MENU" at bounding box center [39, 92] width 47 height 47
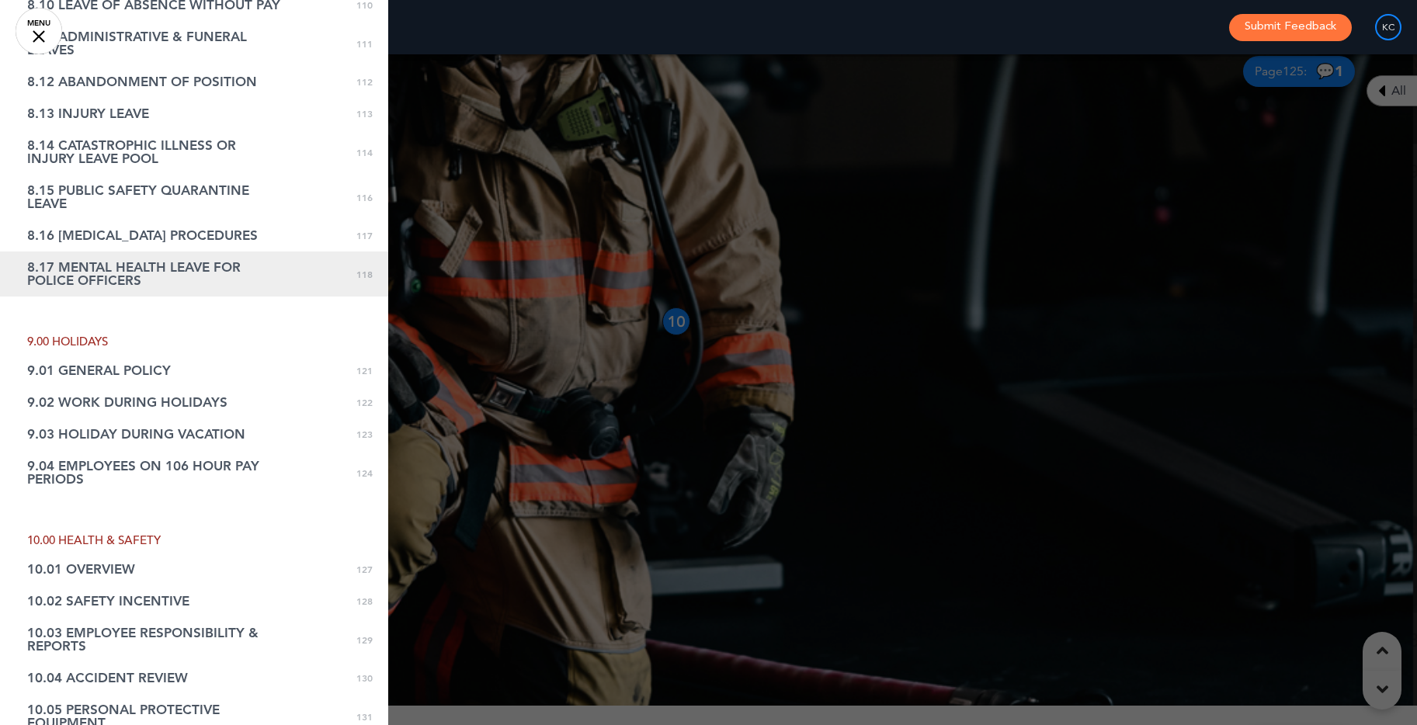
drag, startPoint x: 151, startPoint y: 272, endPoint x: 201, endPoint y: 262, distance: 51.5
click at [151, 272] on span "8.17 MENTAL HEALTH LEAVE FOR POLICE OFFICERS" at bounding box center [155, 274] width 256 height 26
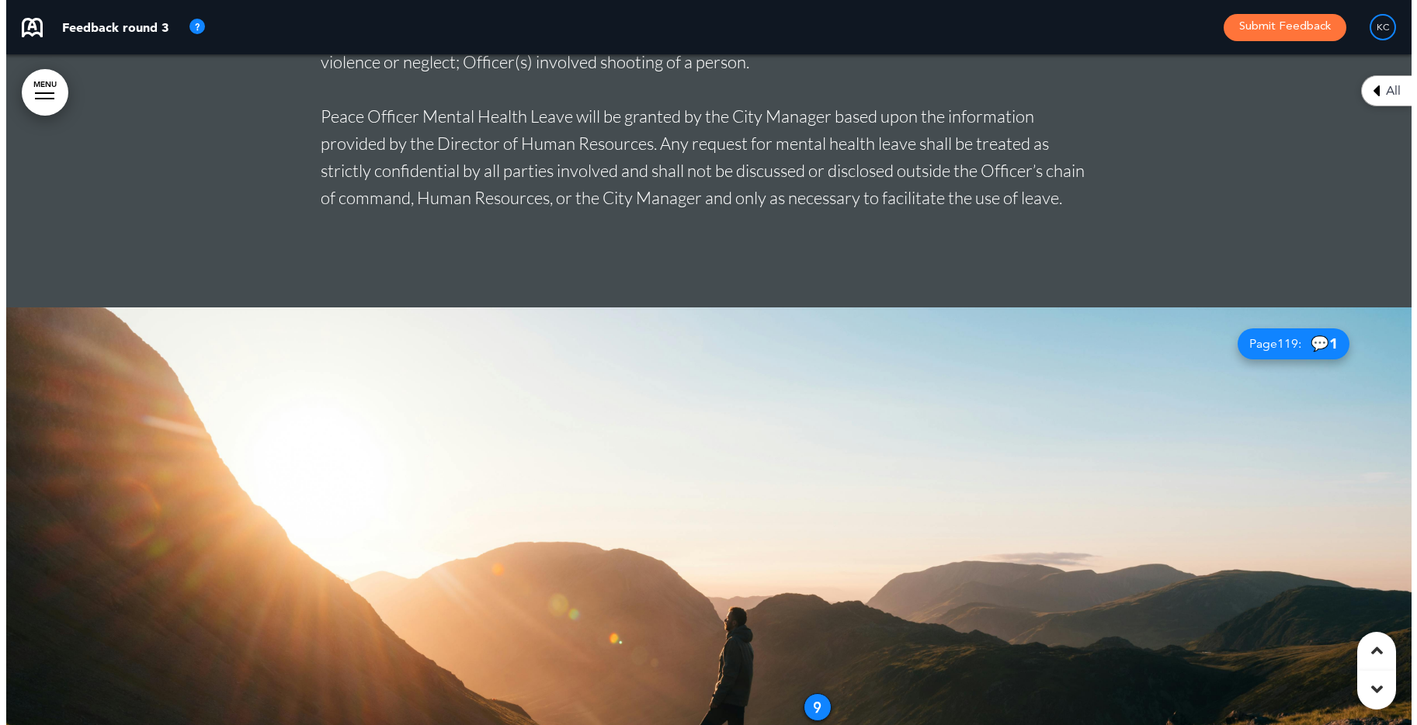
scroll to position [97156, 0]
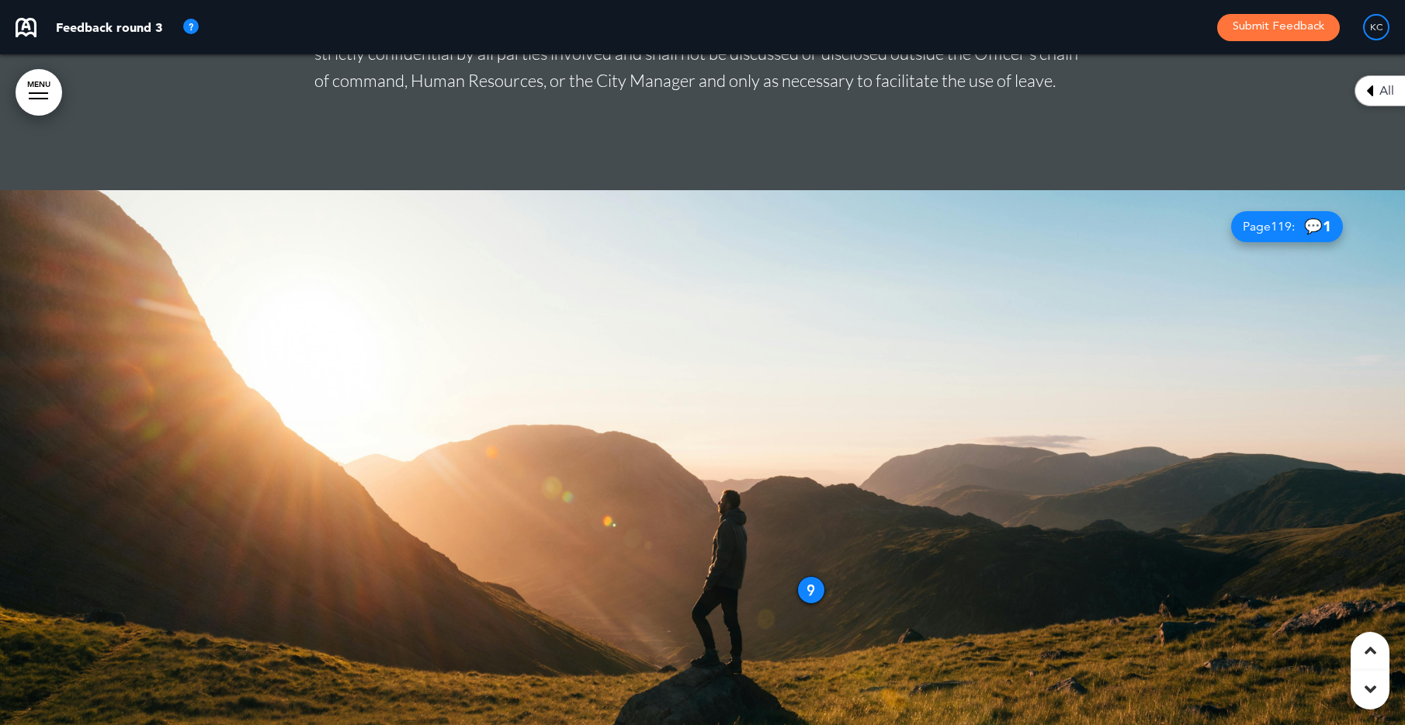
click at [806, 576] on div "9" at bounding box center [811, 590] width 28 height 28
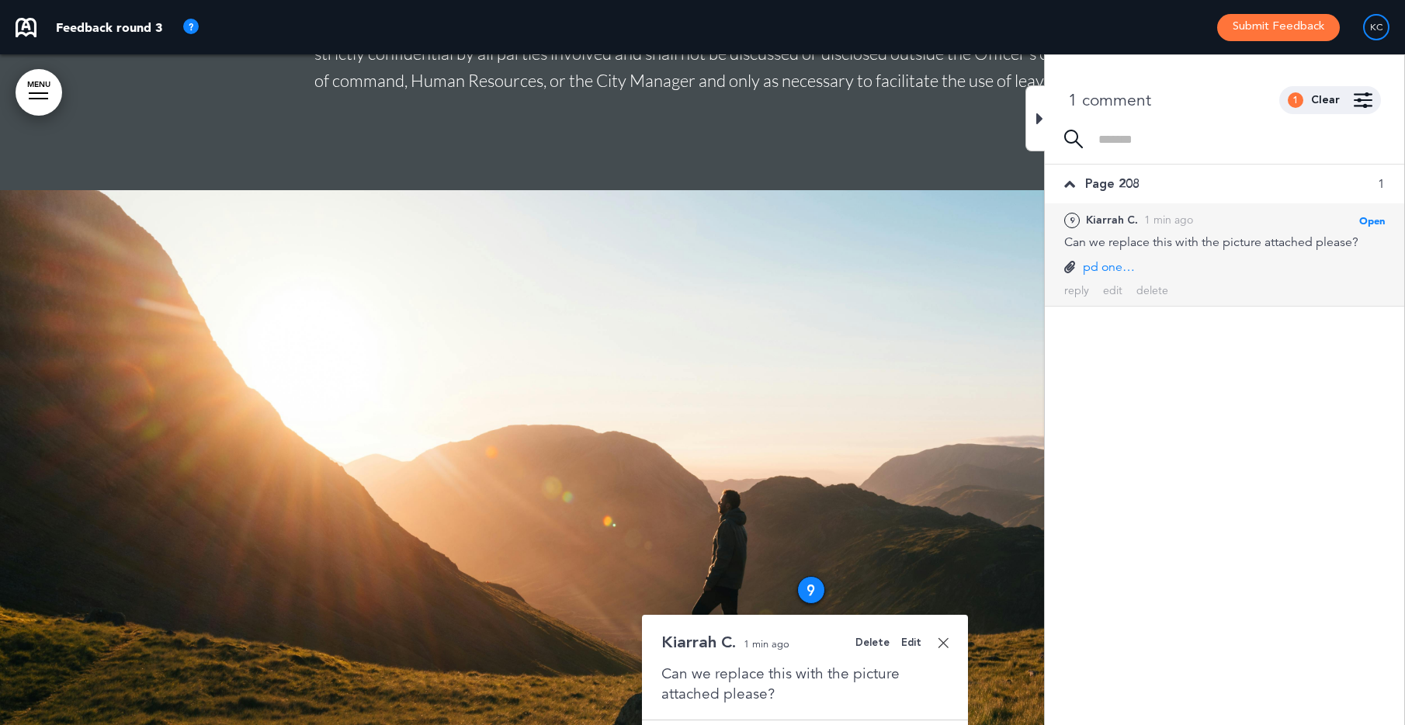
click at [783, 664] on div "Can we replace this with the picture attached please?" at bounding box center [804, 684] width 287 height 40
click at [775, 664] on div "Can we replace this with the picture attached please?" at bounding box center [804, 684] width 287 height 40
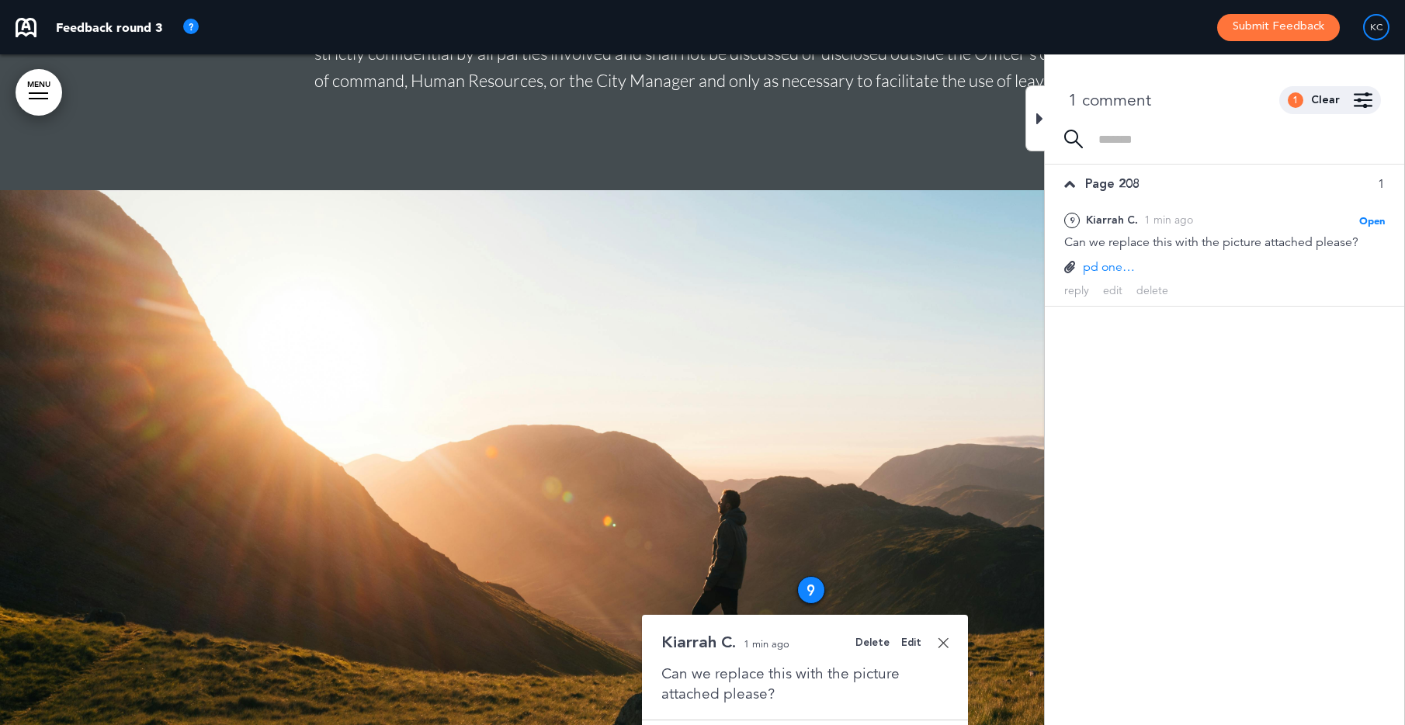
click at [910, 638] on div "Edit" at bounding box center [911, 643] width 20 height 10
click at [808, 664] on div "**********" at bounding box center [804, 689] width 287 height 50
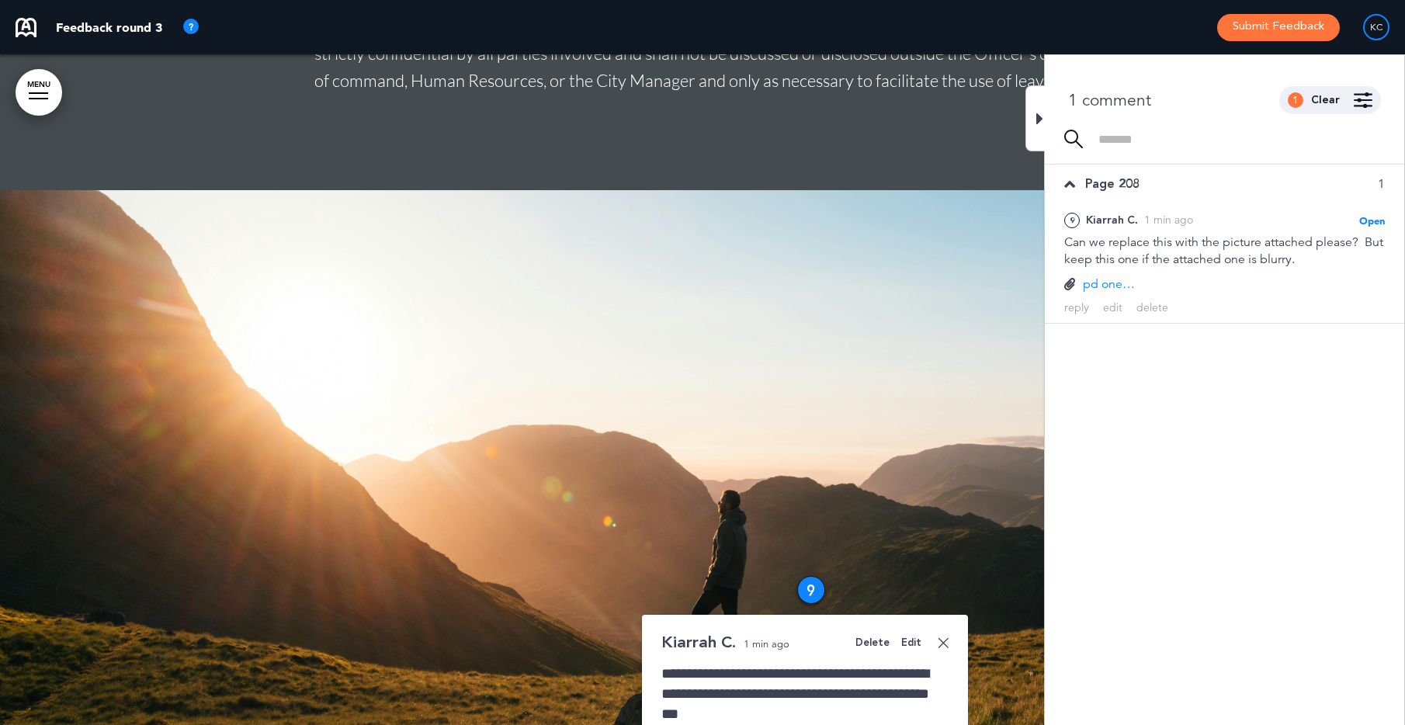
click at [873, 337] on div at bounding box center [702, 525] width 1405 height 671
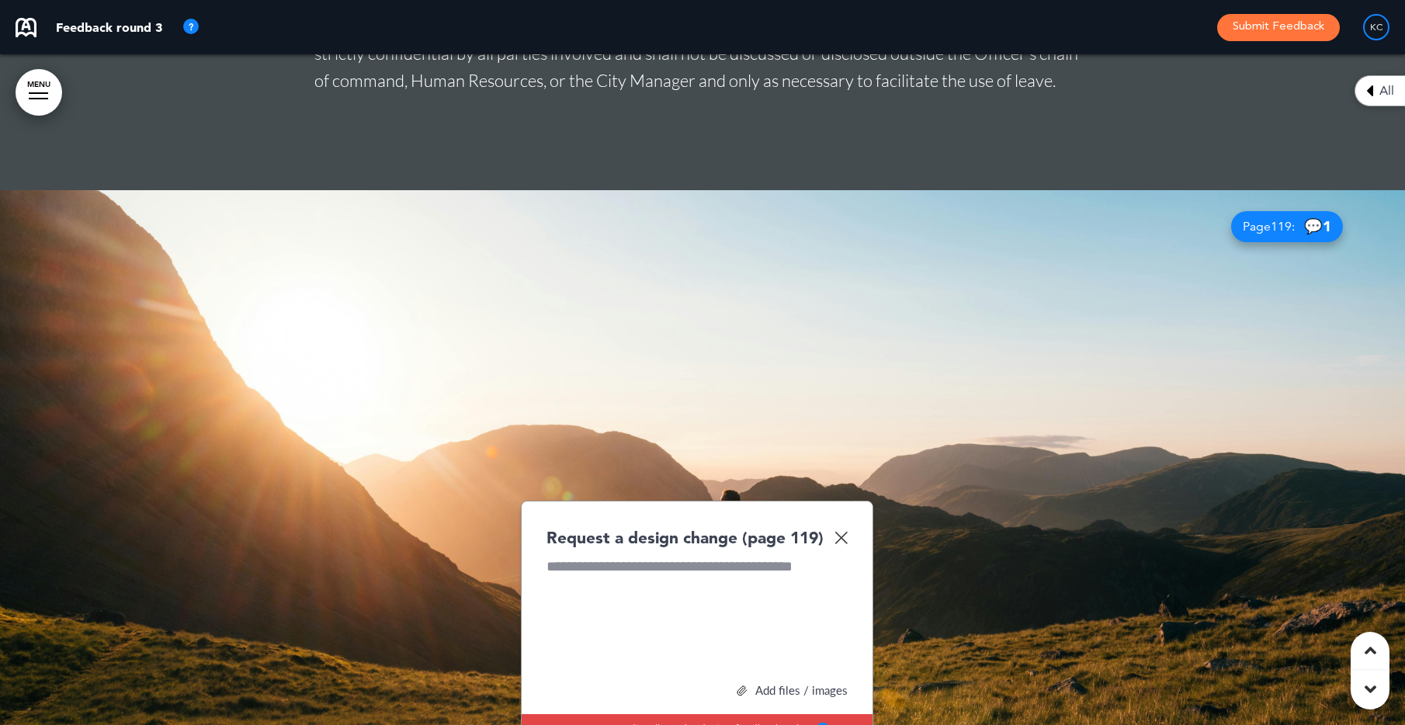
click at [837, 531] on img at bounding box center [841, 537] width 13 height 13
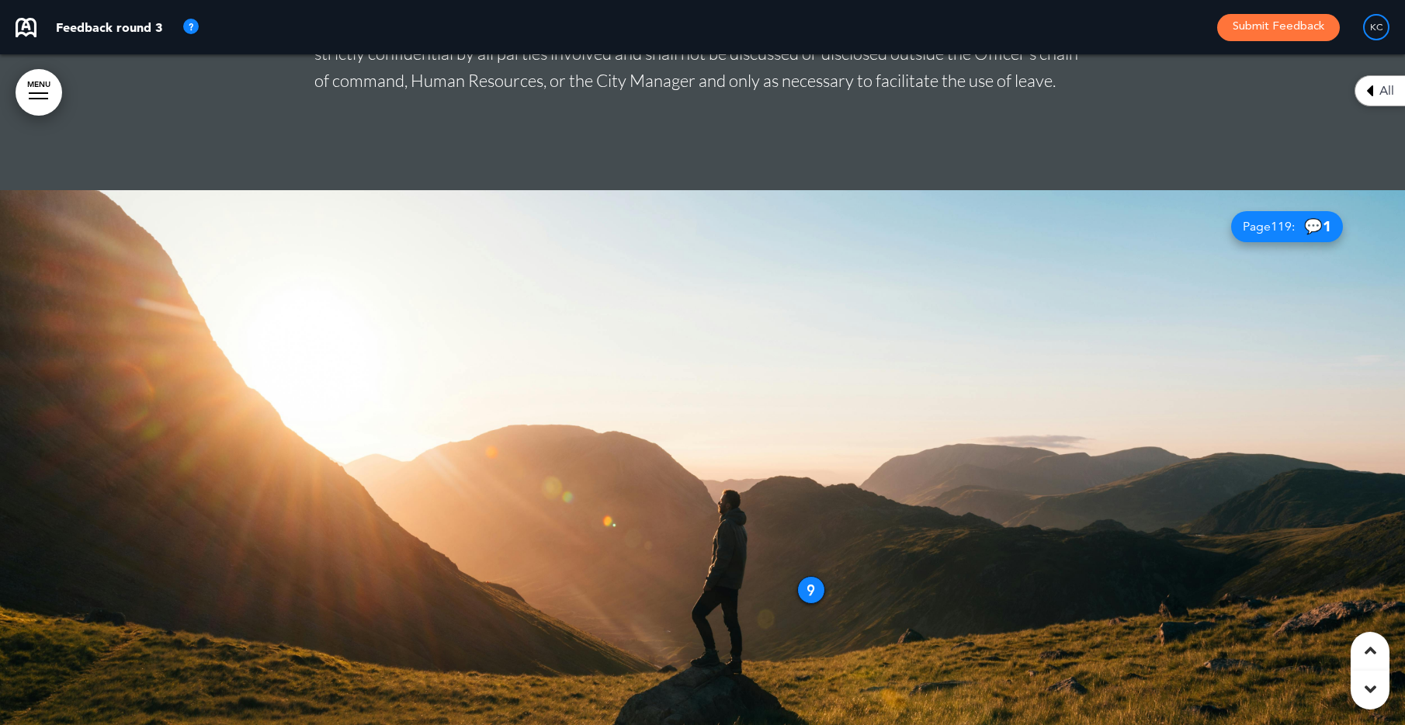
drag, startPoint x: 35, startPoint y: 82, endPoint x: 49, endPoint y: 152, distance: 72.0
click at [36, 82] on link "MENU" at bounding box center [39, 92] width 47 height 47
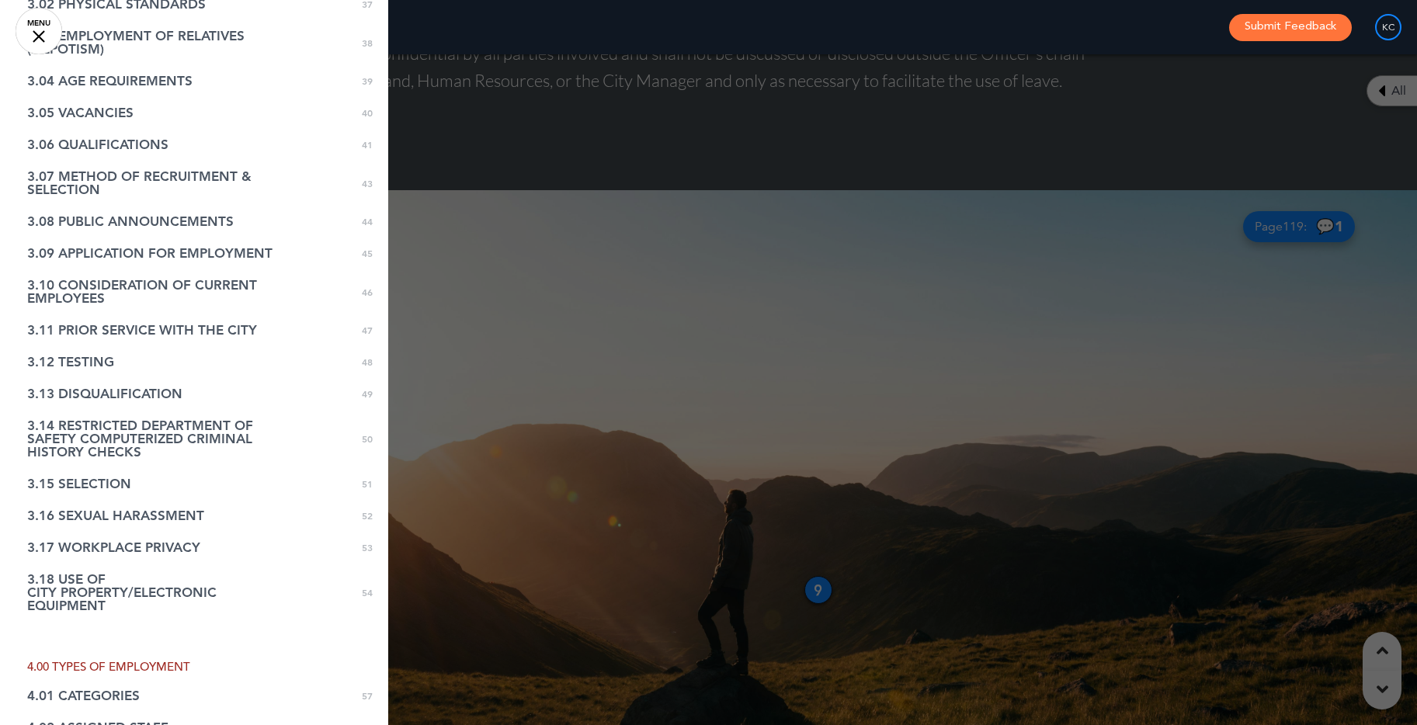
scroll to position [1285, 0]
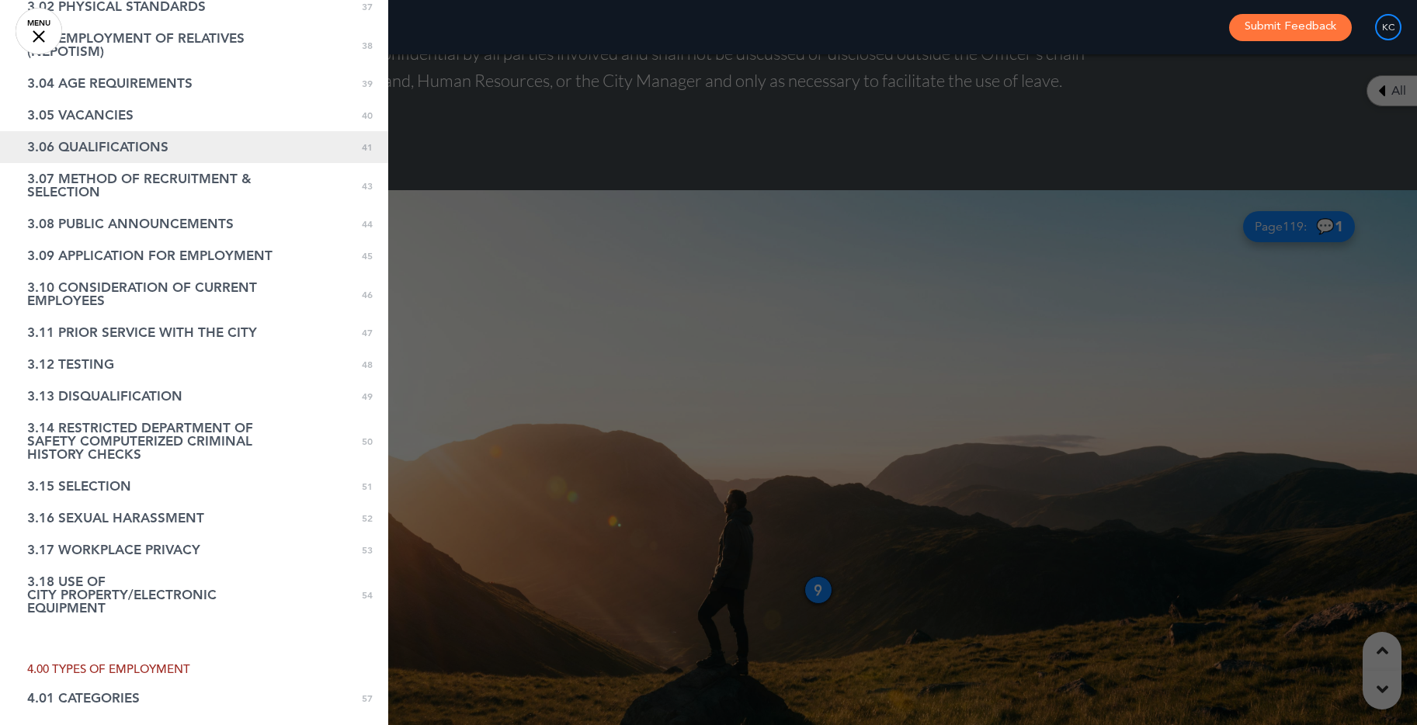
click at [279, 146] on link "3.06 QUALIFICATIONS 0 41" at bounding box center [194, 147] width 388 height 32
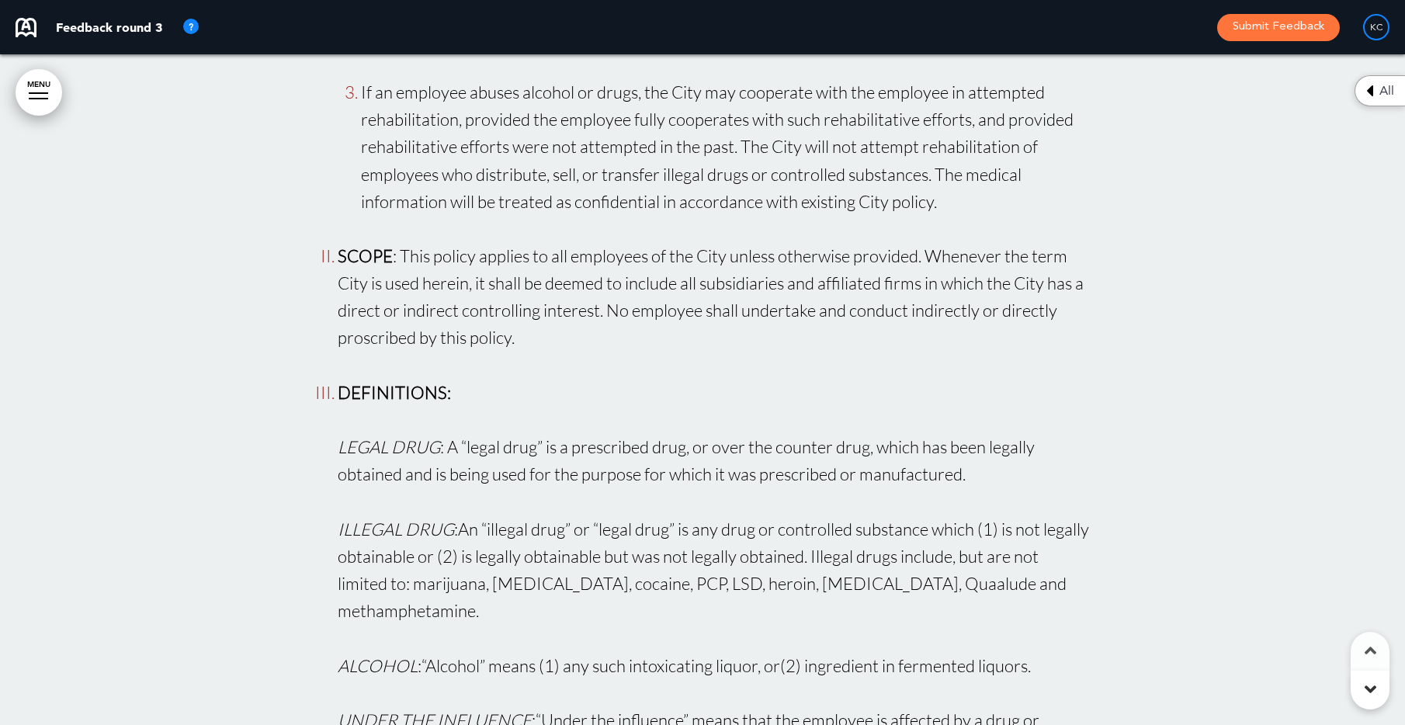
scroll to position [0, 0]
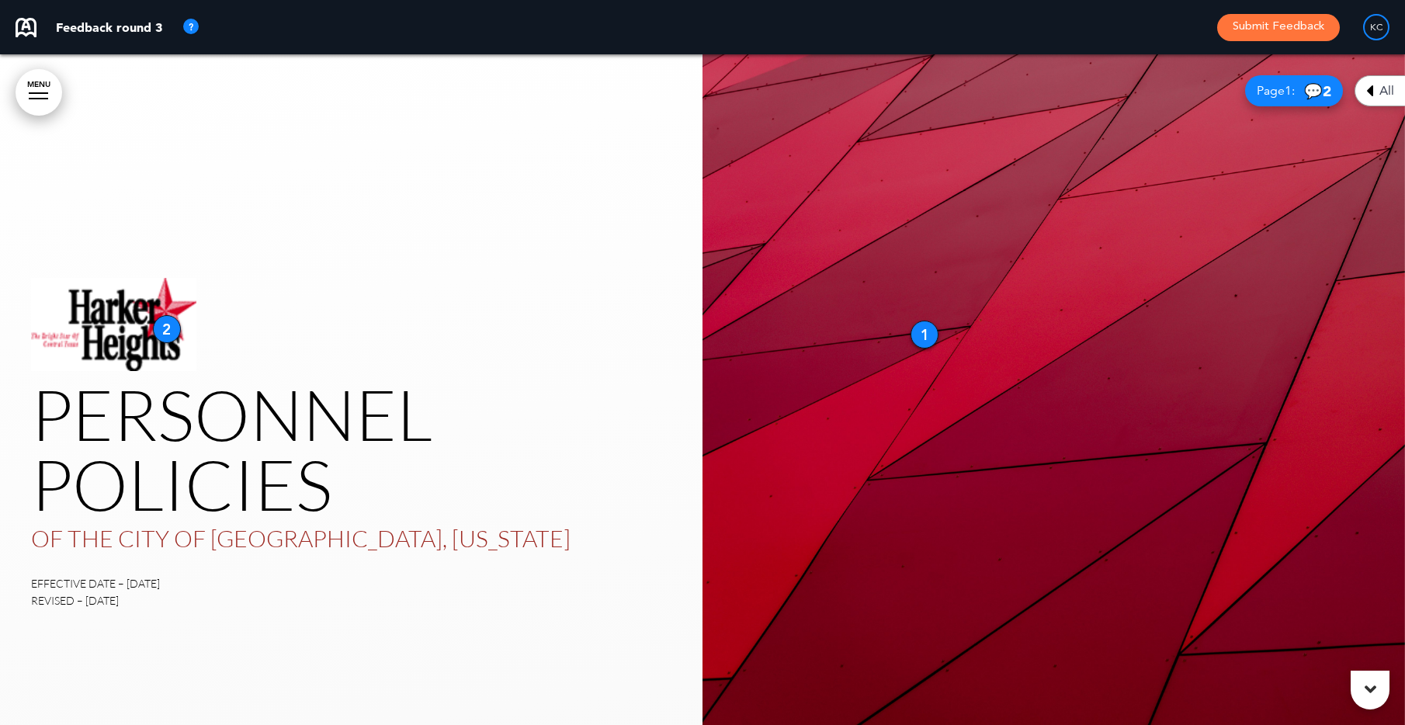
click at [925, 334] on div "1" at bounding box center [925, 335] width 28 height 28
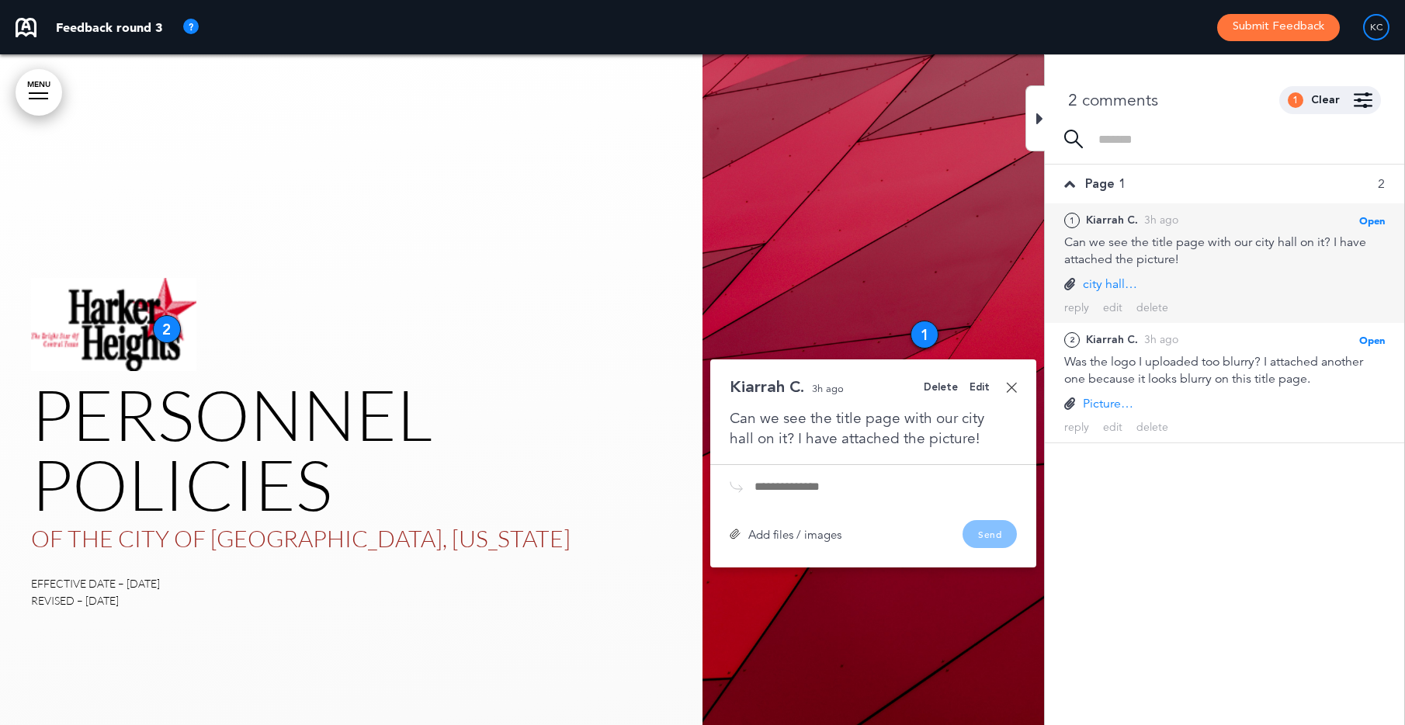
click at [958, 443] on div "Can we see the title page with our city hall on it? I have attached the picture!" at bounding box center [873, 428] width 287 height 40
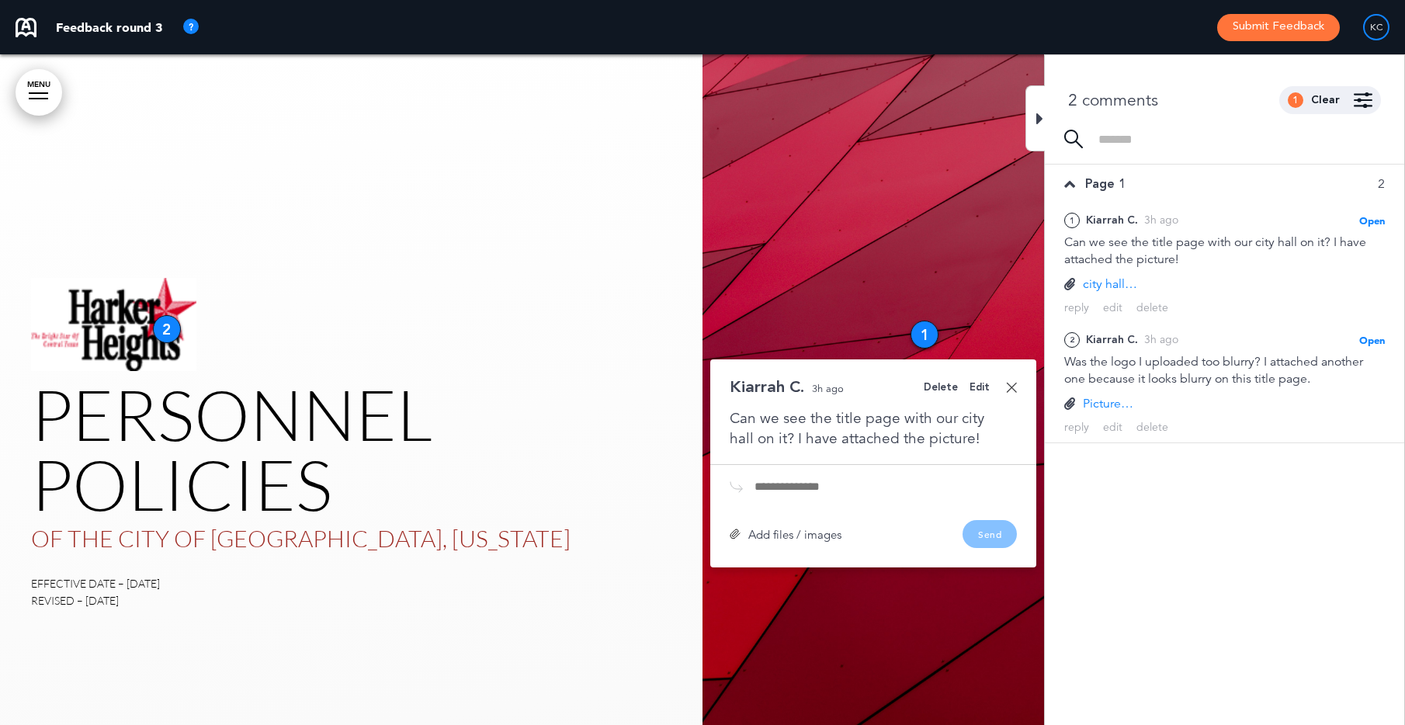
click at [938, 392] on div "Delete" at bounding box center [941, 388] width 34 height 10
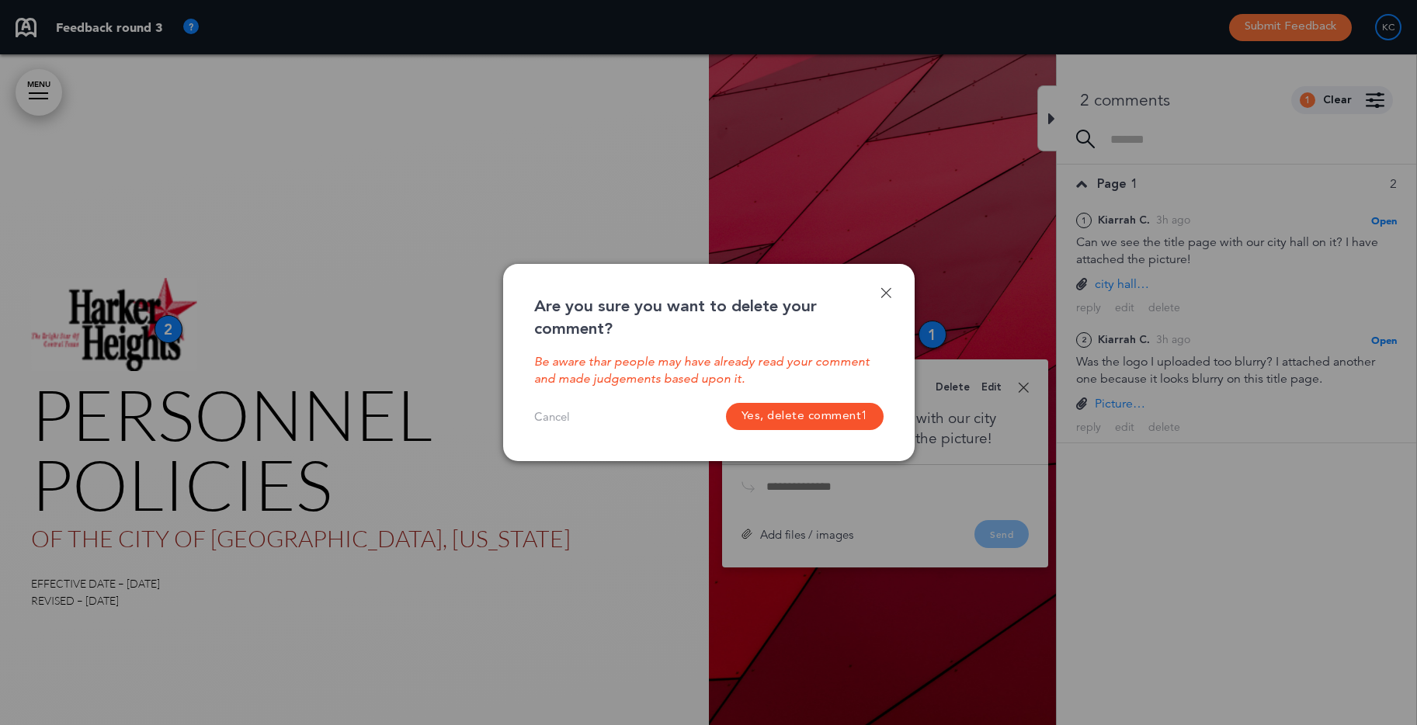
click at [840, 422] on button "Yes, delete comment 1" at bounding box center [805, 416] width 158 height 27
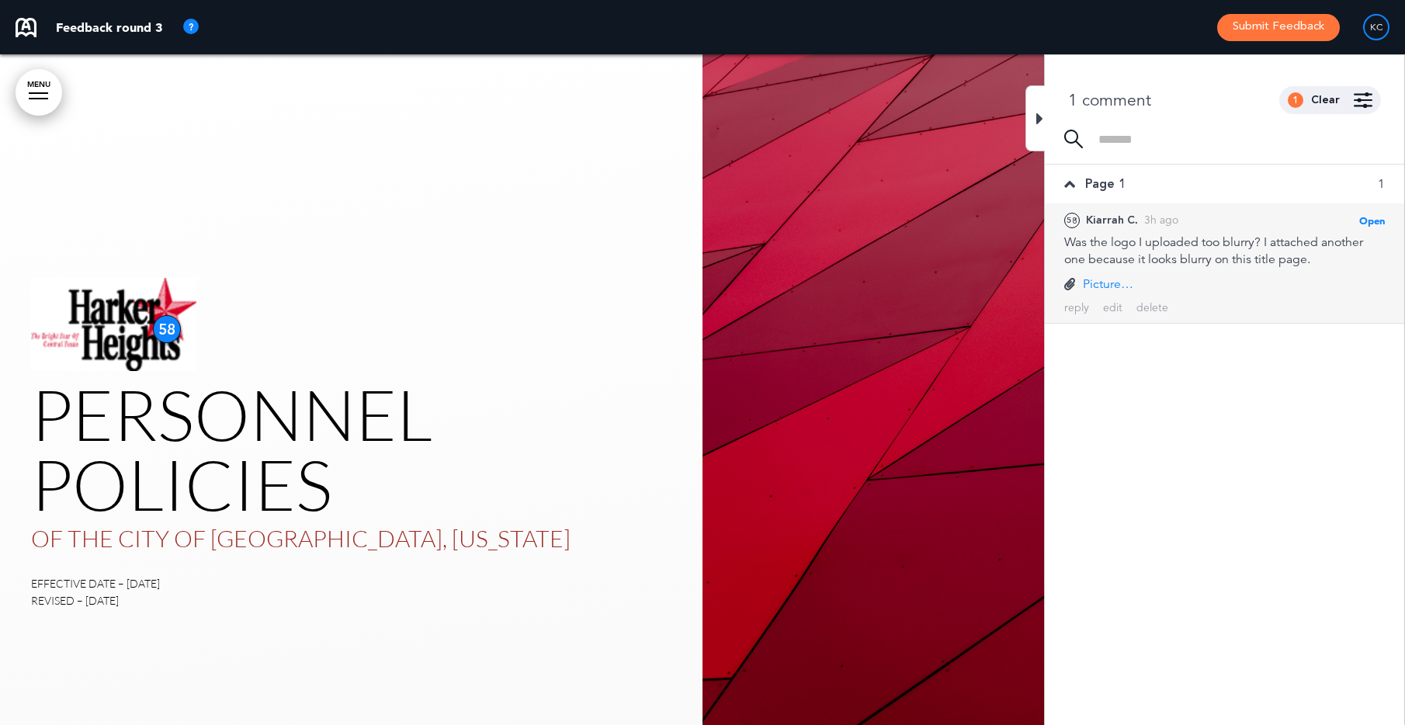
click at [1103, 260] on div "Was the logo I uploaded too blurry? I attached another one because it looks blu…" at bounding box center [1224, 251] width 321 height 34
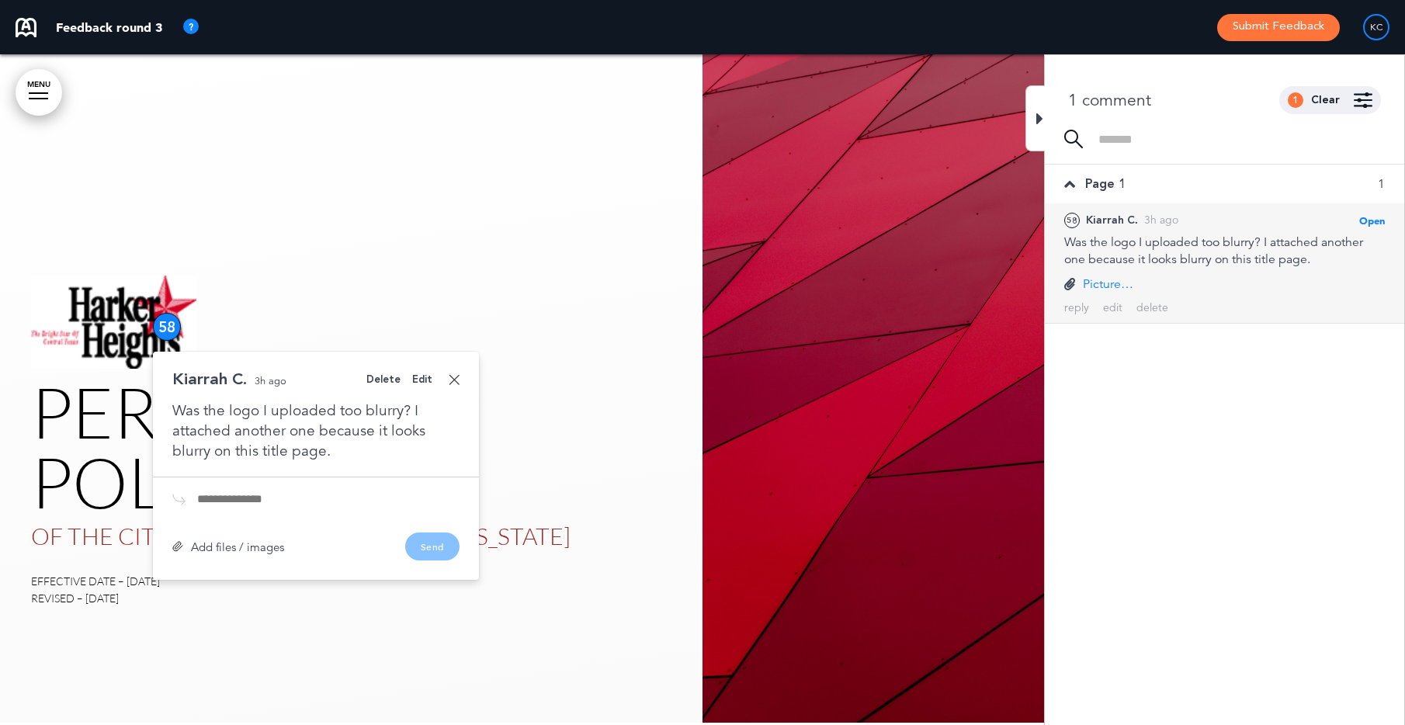
scroll to position [183, 0]
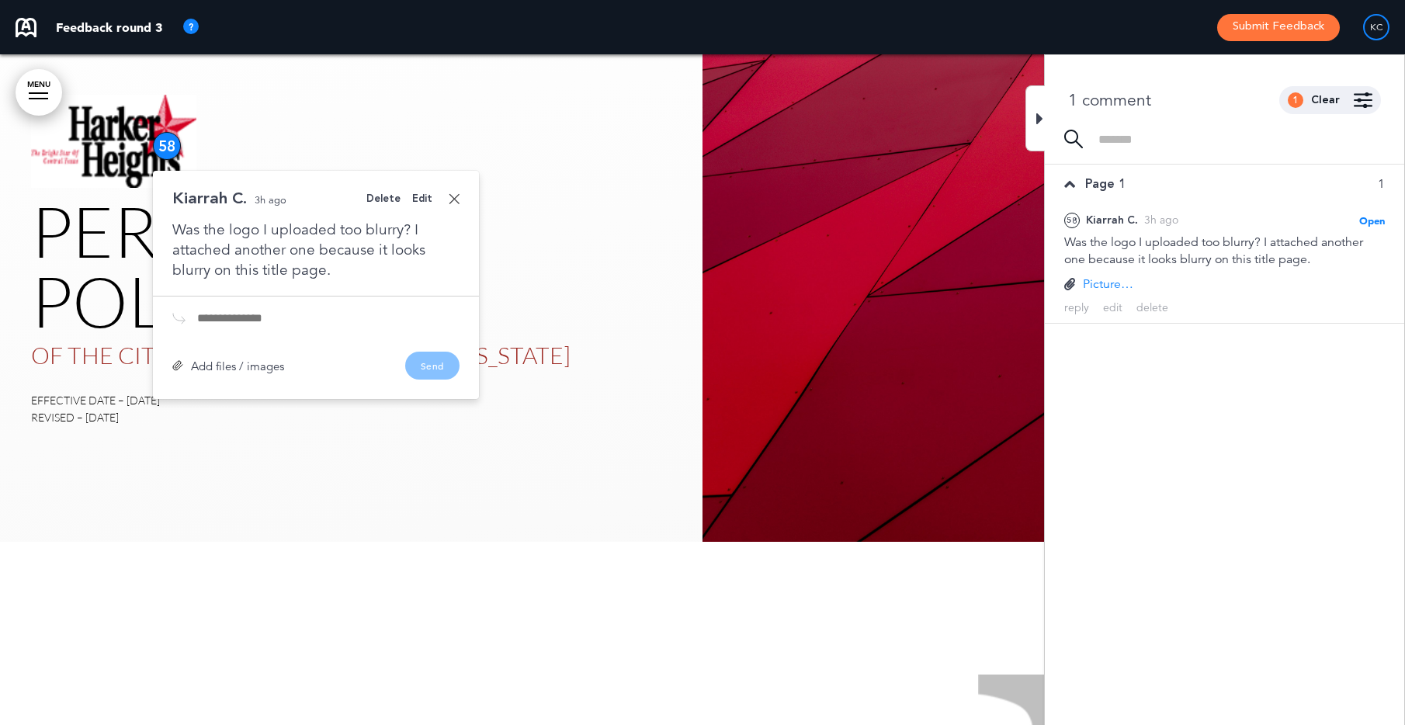
click at [789, 216] on img at bounding box center [1054, 206] width 703 height 671
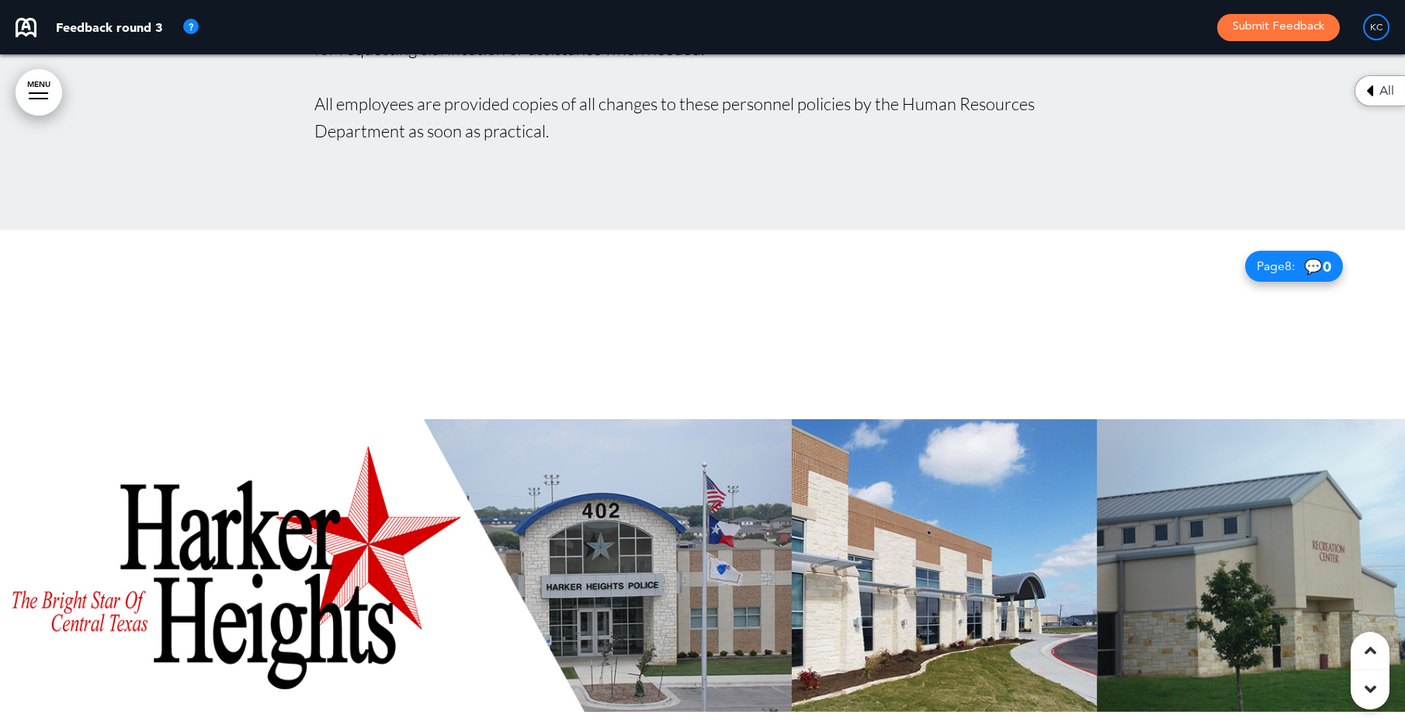
scroll to position [0, 0]
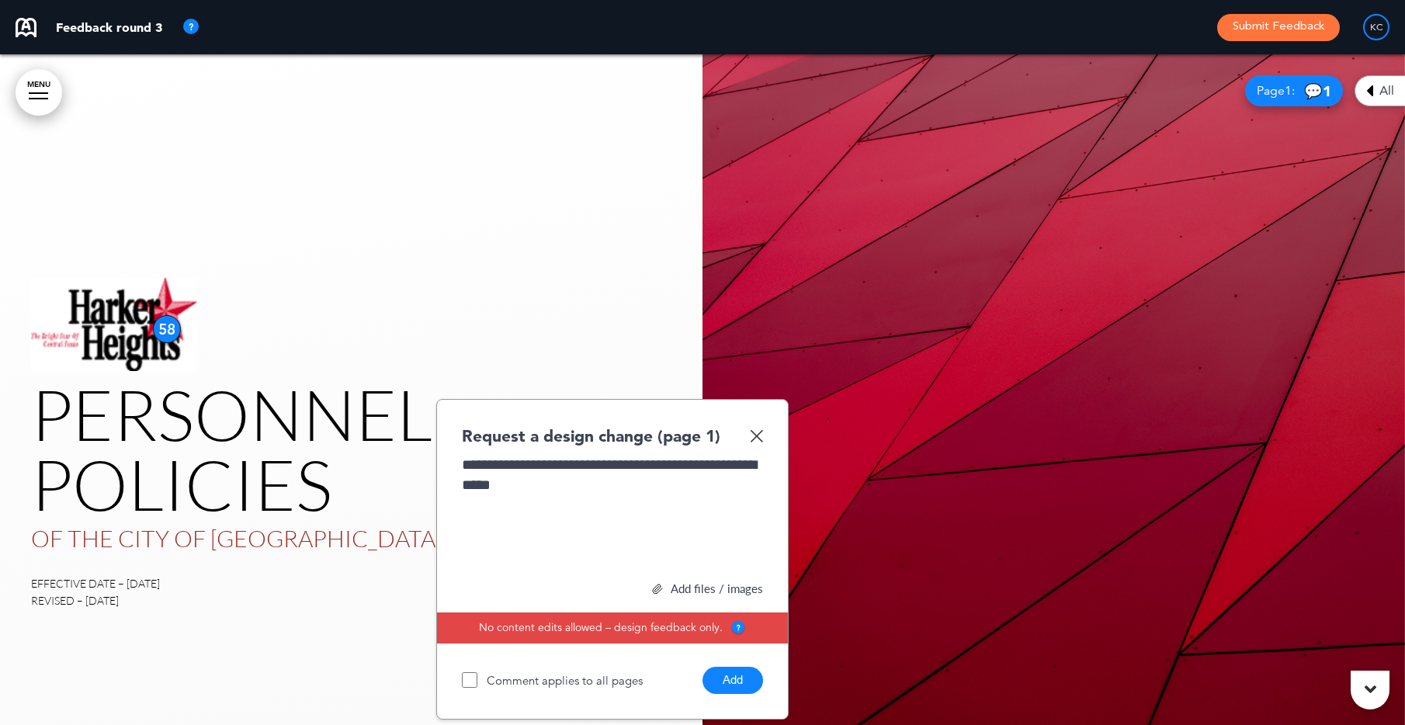
click at [739, 685] on button "Add" at bounding box center [733, 680] width 61 height 27
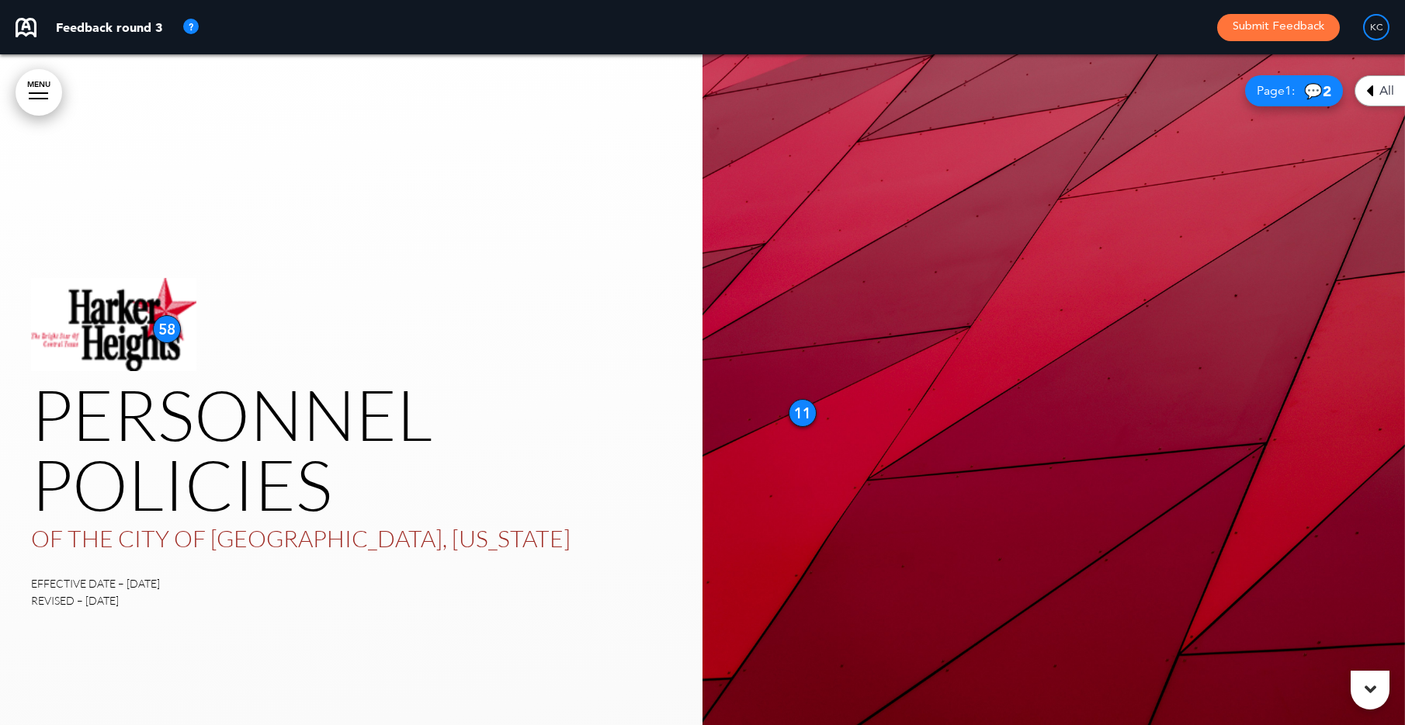
click at [170, 334] on div "58" at bounding box center [167, 329] width 28 height 28
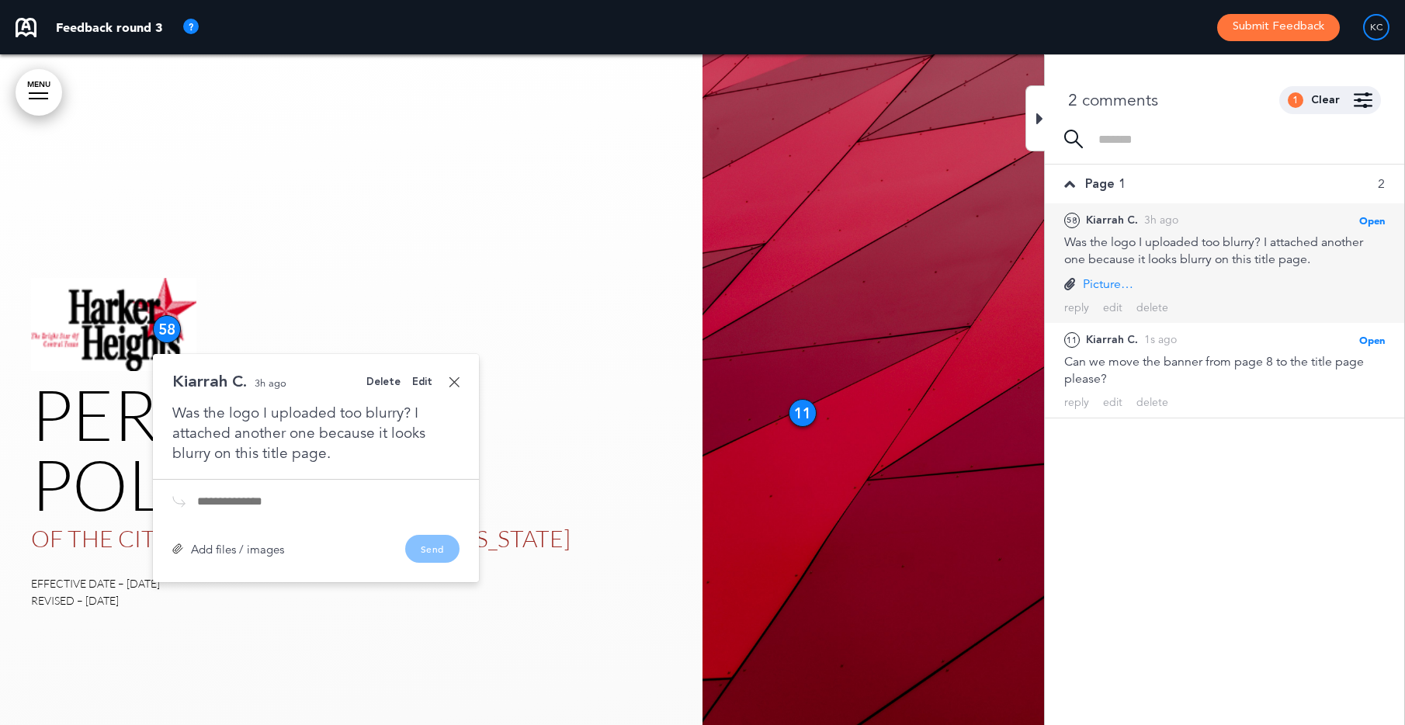
click at [352, 460] on div "Was the logo I uploaded too blurry? I attached another one because it looks blu…" at bounding box center [315, 433] width 287 height 61
click at [349, 452] on div "Was the logo I uploaded too blurry? I attached another one because it looks blu…" at bounding box center [315, 433] width 287 height 61
click at [329, 449] on div "Was the logo I uploaded too blurry? I attached another one because it looks blu…" at bounding box center [315, 433] width 287 height 61
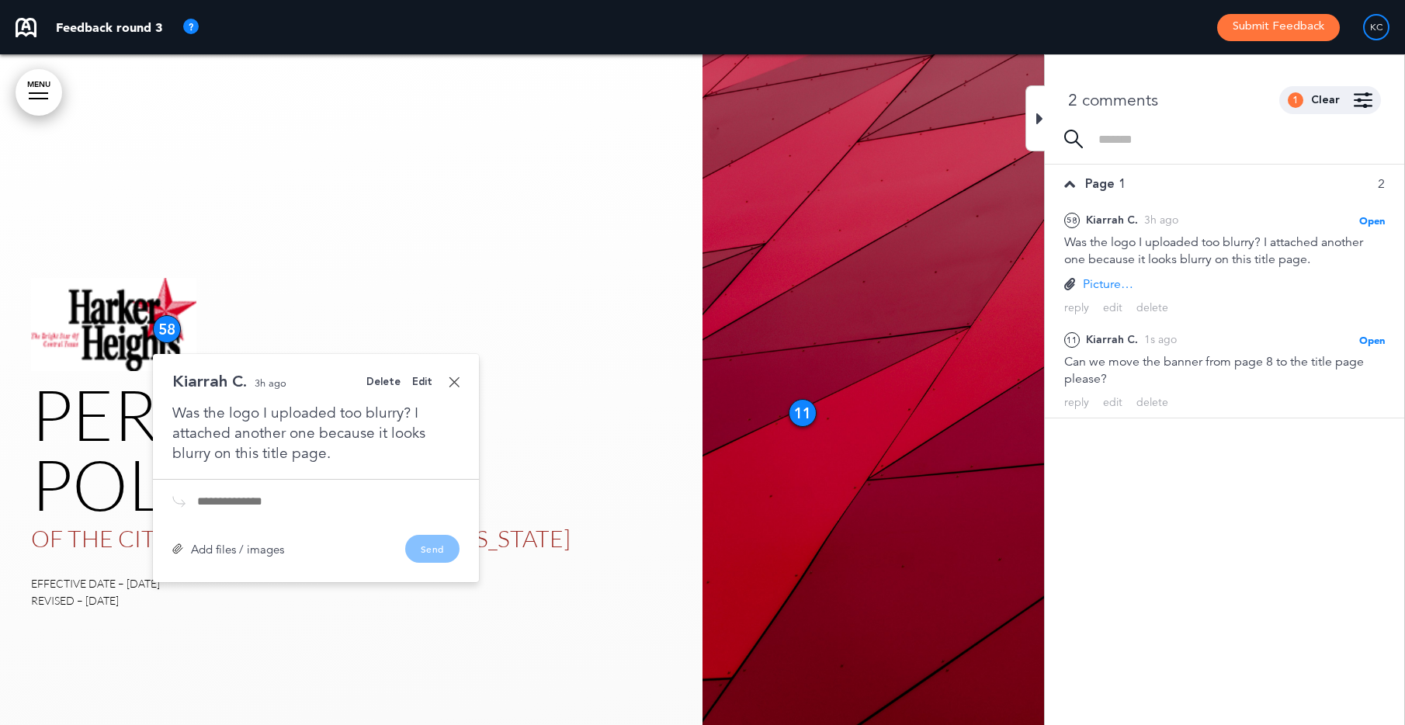
click at [324, 453] on div "Was the logo I uploaded too blurry? I attached another one because it looks blu…" at bounding box center [315, 433] width 287 height 61
click at [328, 455] on div "Was the logo I uploaded too blurry? I attached another one because it looks blu…" at bounding box center [315, 433] width 287 height 61
click at [425, 385] on div "Edit" at bounding box center [422, 382] width 20 height 10
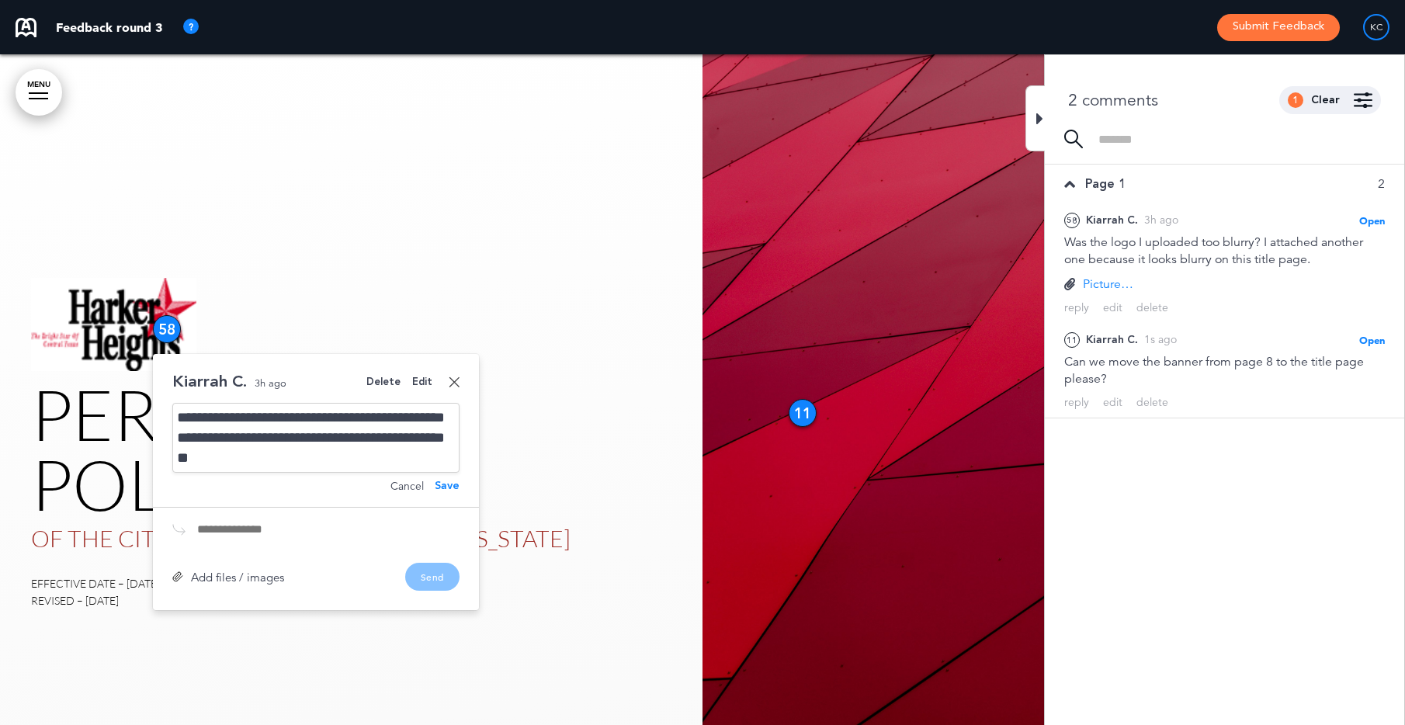
click at [348, 457] on div "**********" at bounding box center [315, 438] width 287 height 70
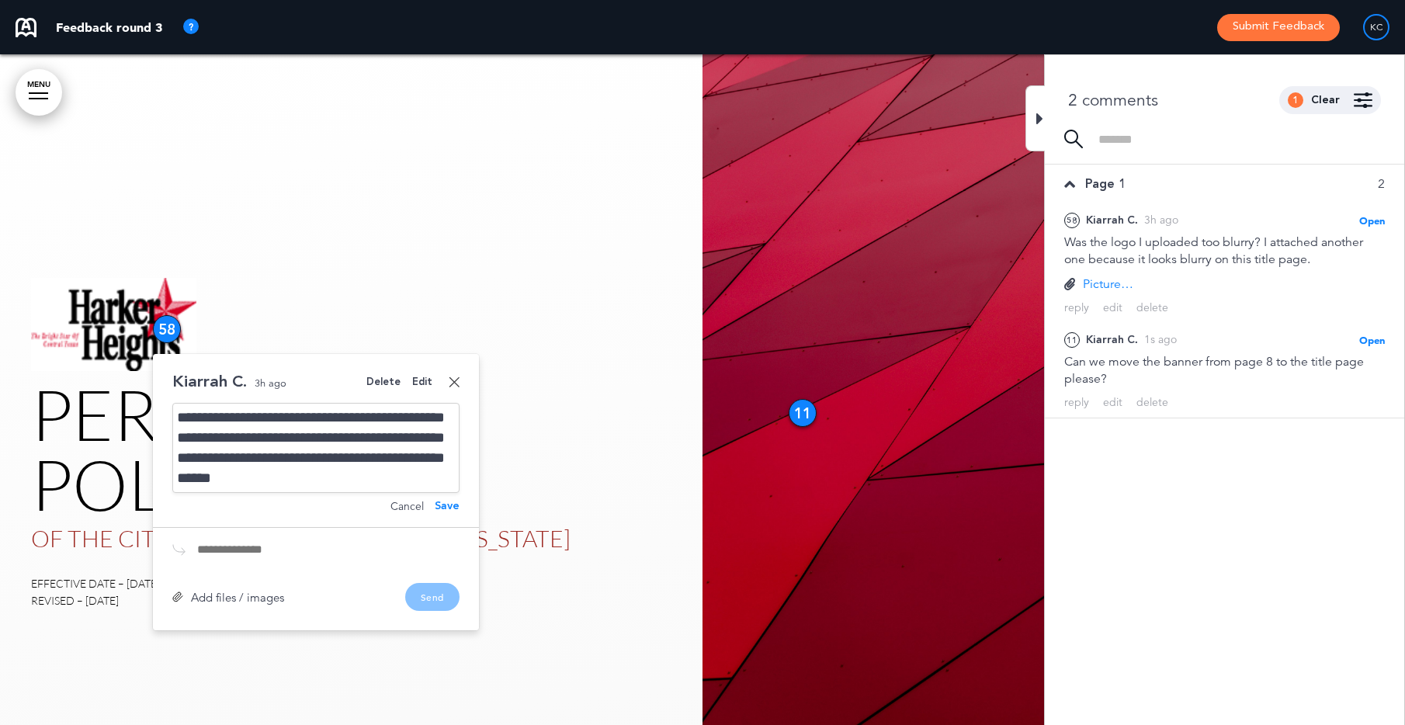
click at [442, 507] on div "Save" at bounding box center [447, 506] width 25 height 11
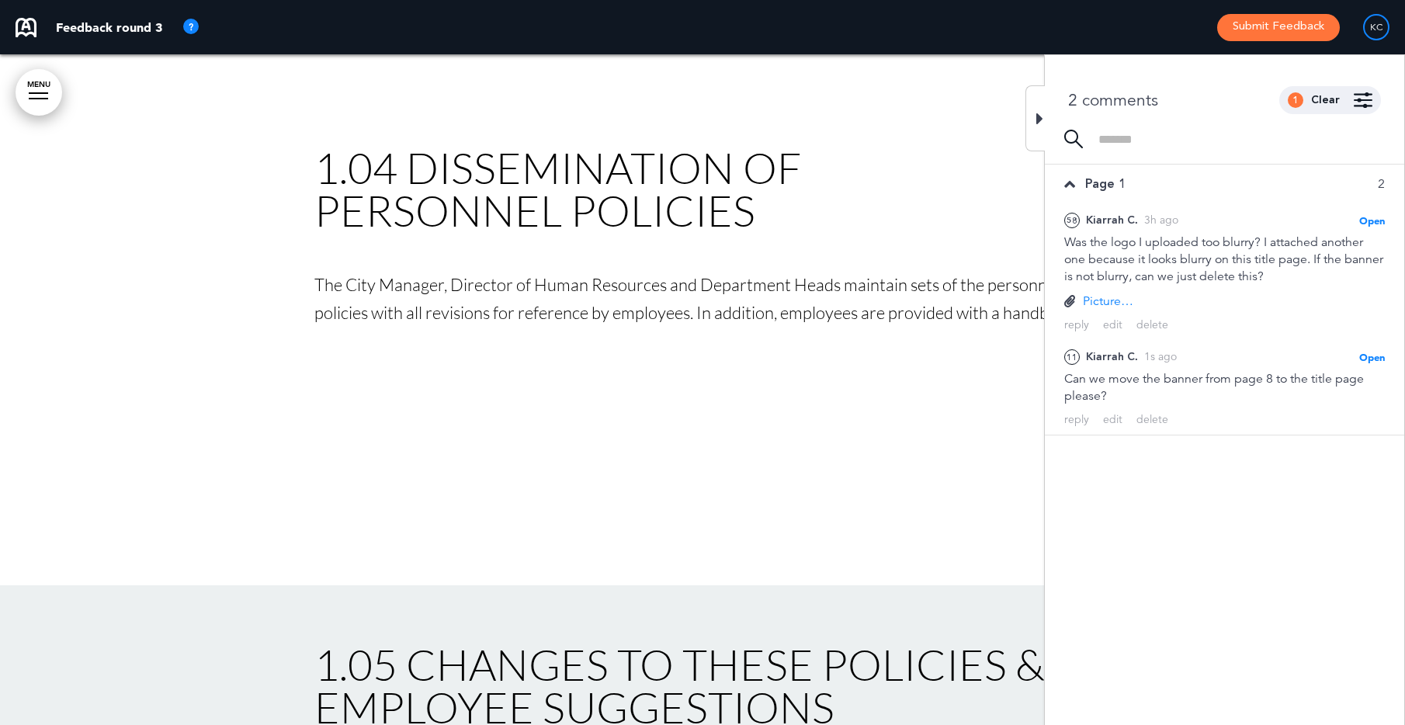
scroll to position [4270, 0]
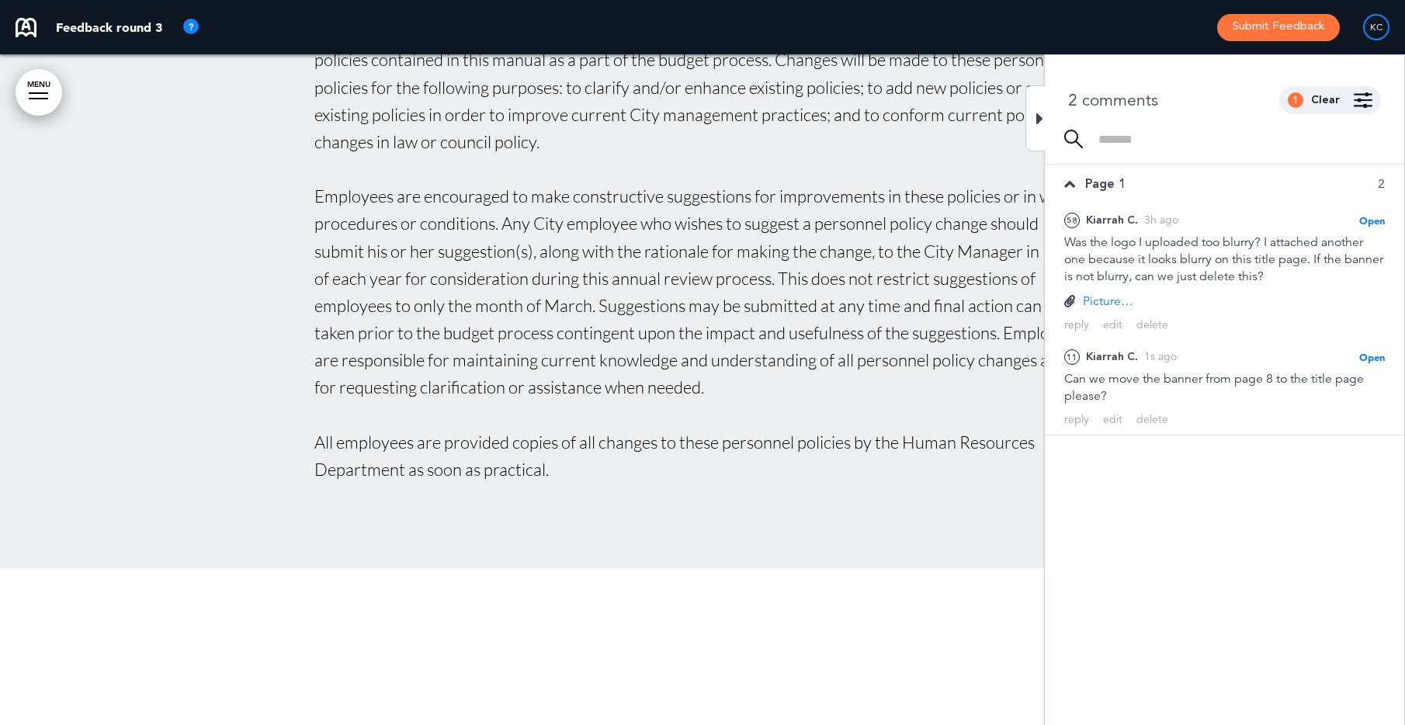
click at [1024, 116] on p "These personnel policies may be amended or revised or new policies may be added…" at bounding box center [702, 73] width 776 height 164
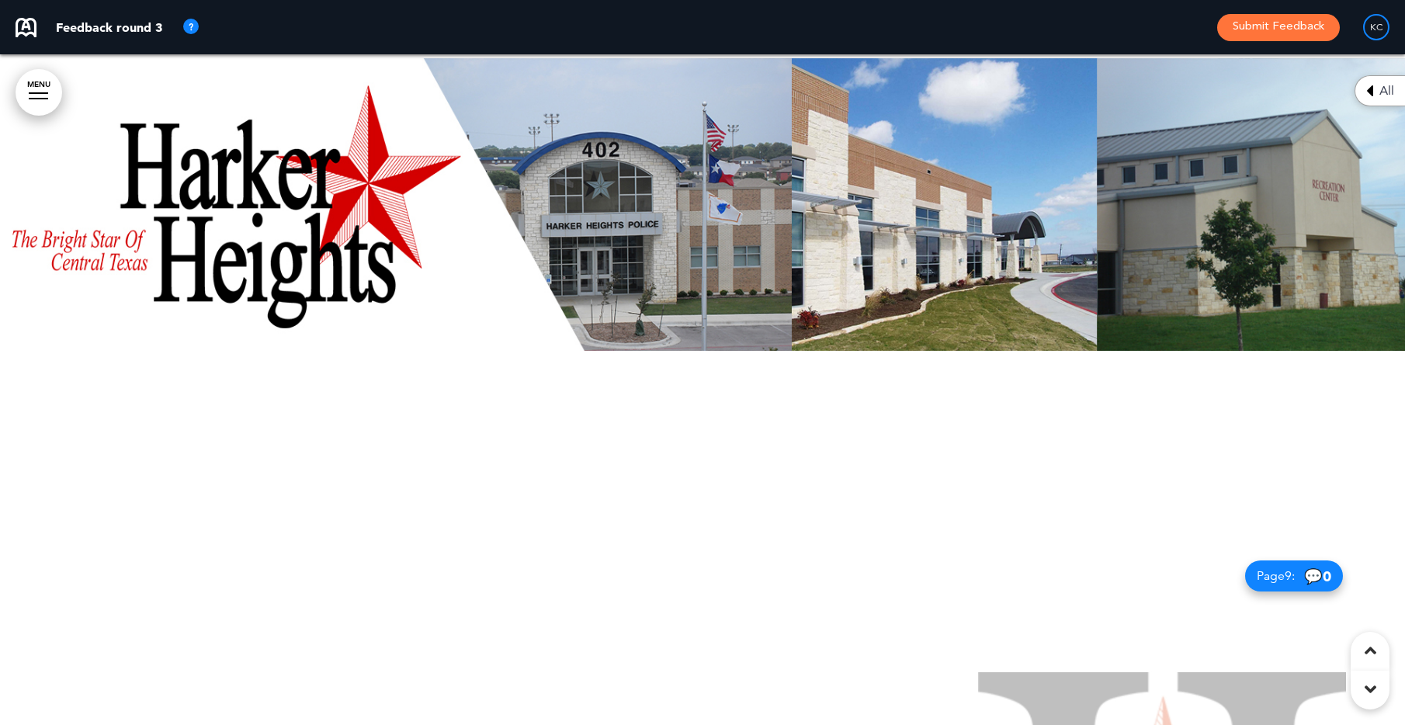
scroll to position [4891, 0]
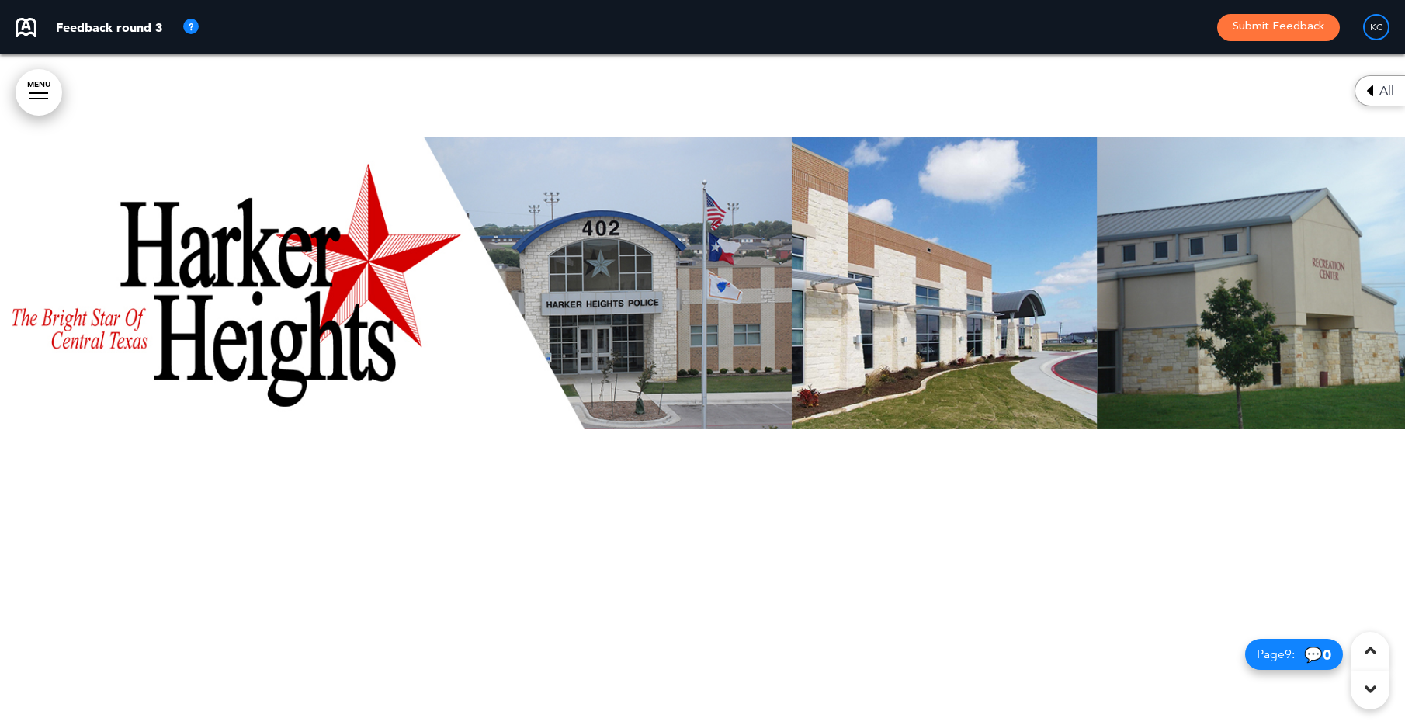
click at [739, 292] on div at bounding box center [702, 282] width 1405 height 671
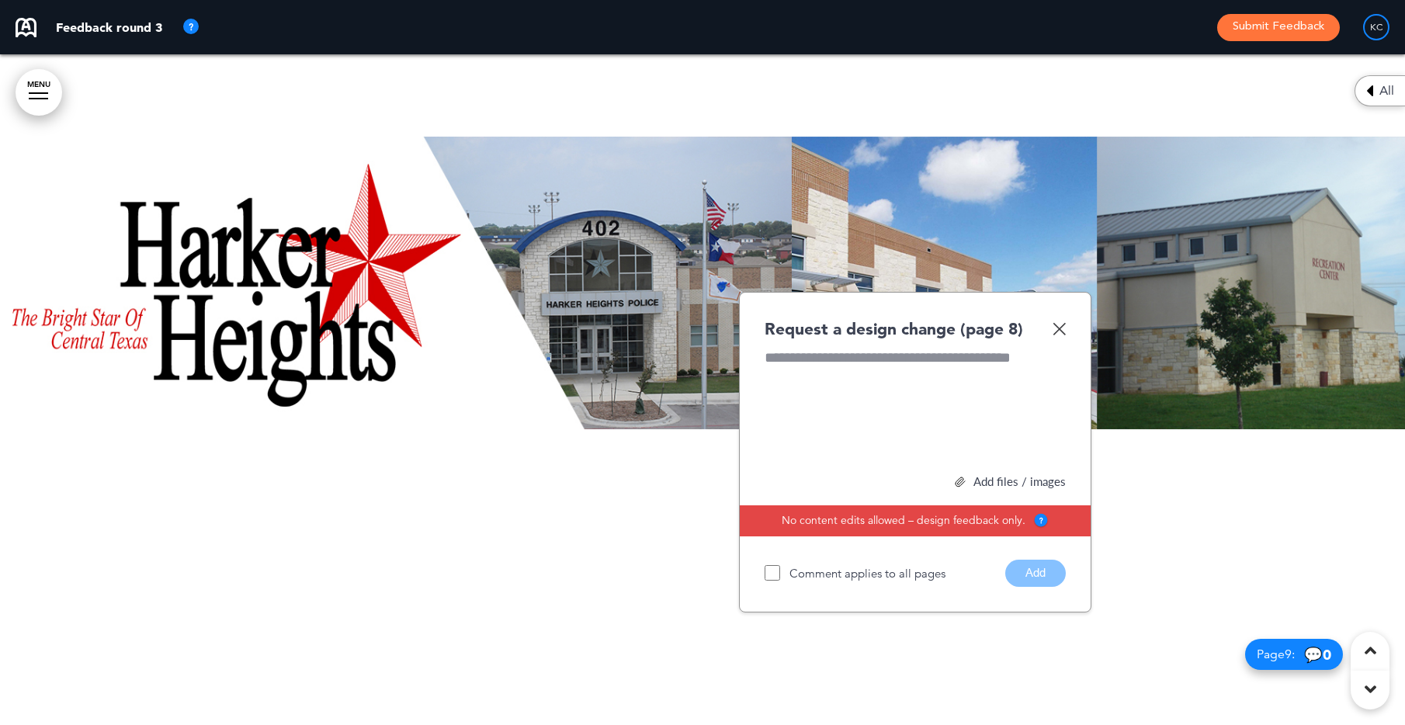
click at [1015, 478] on div "Add files / images" at bounding box center [915, 482] width 301 height 12
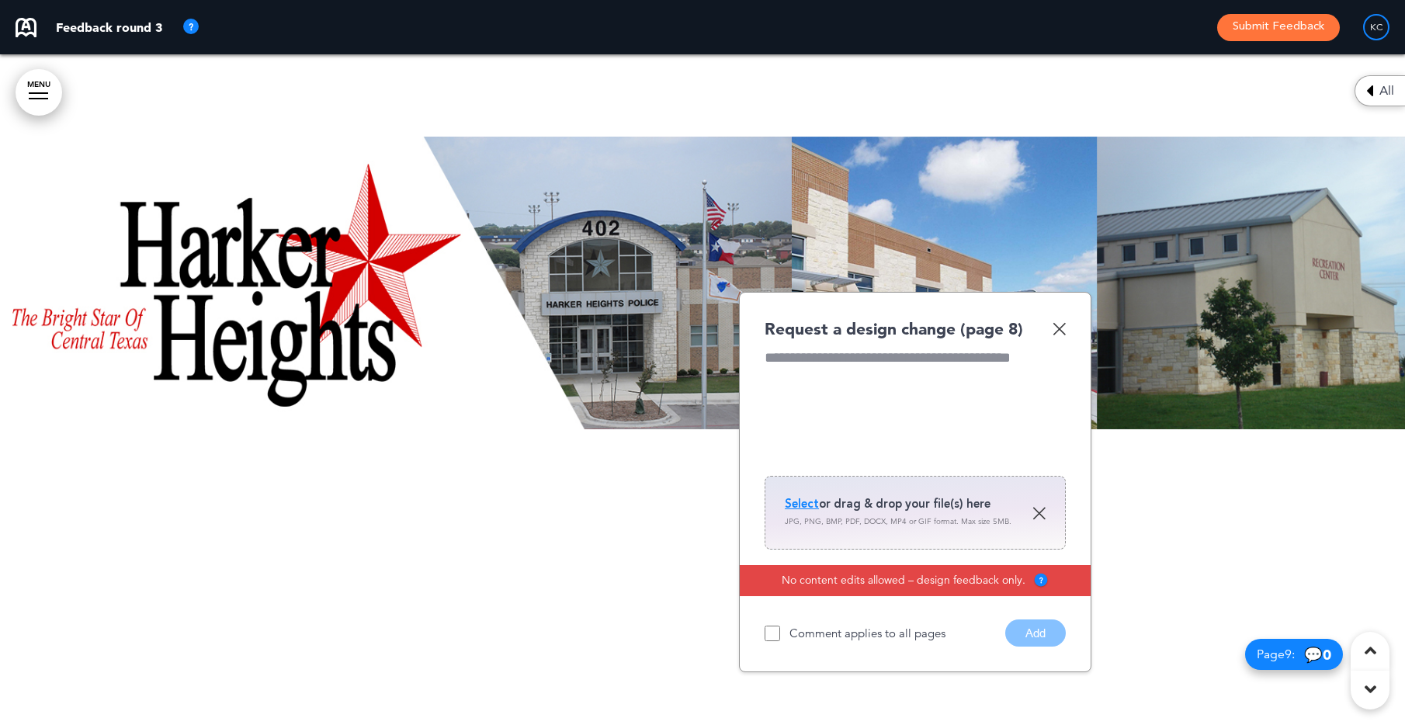
click at [793, 501] on span "Select" at bounding box center [802, 504] width 34 height 16
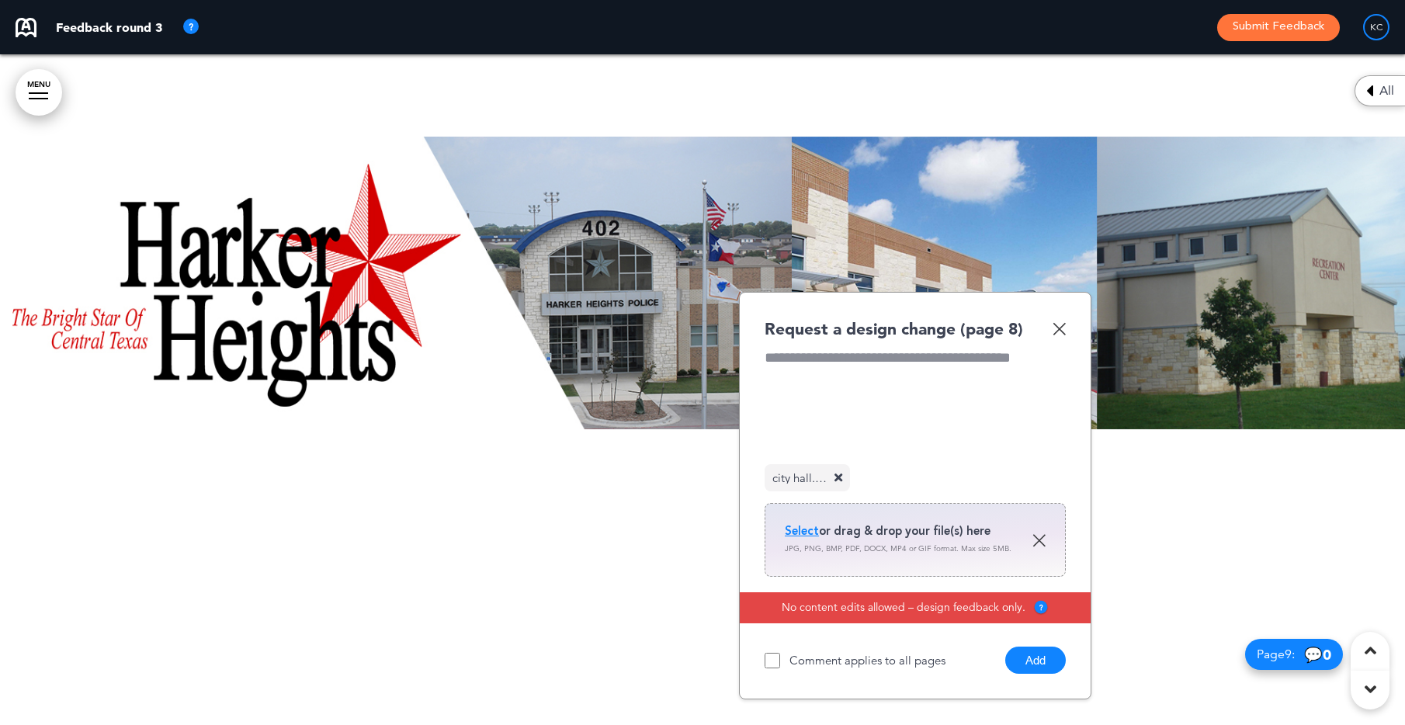
click at [946, 391] on div at bounding box center [915, 406] width 301 height 116
click at [985, 360] on div "**********" at bounding box center [915, 406] width 301 height 116
click at [1035, 661] on button "Add" at bounding box center [1035, 660] width 61 height 27
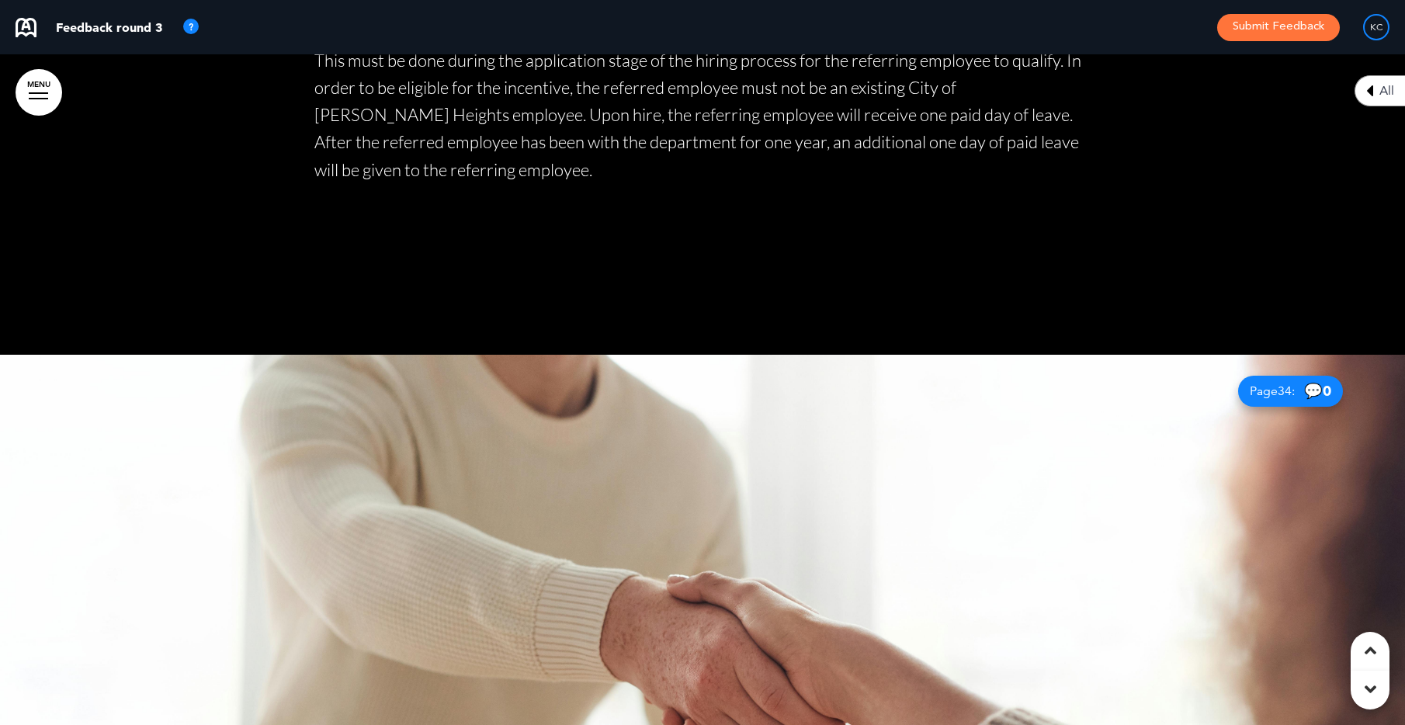
scroll to position [33381, 0]
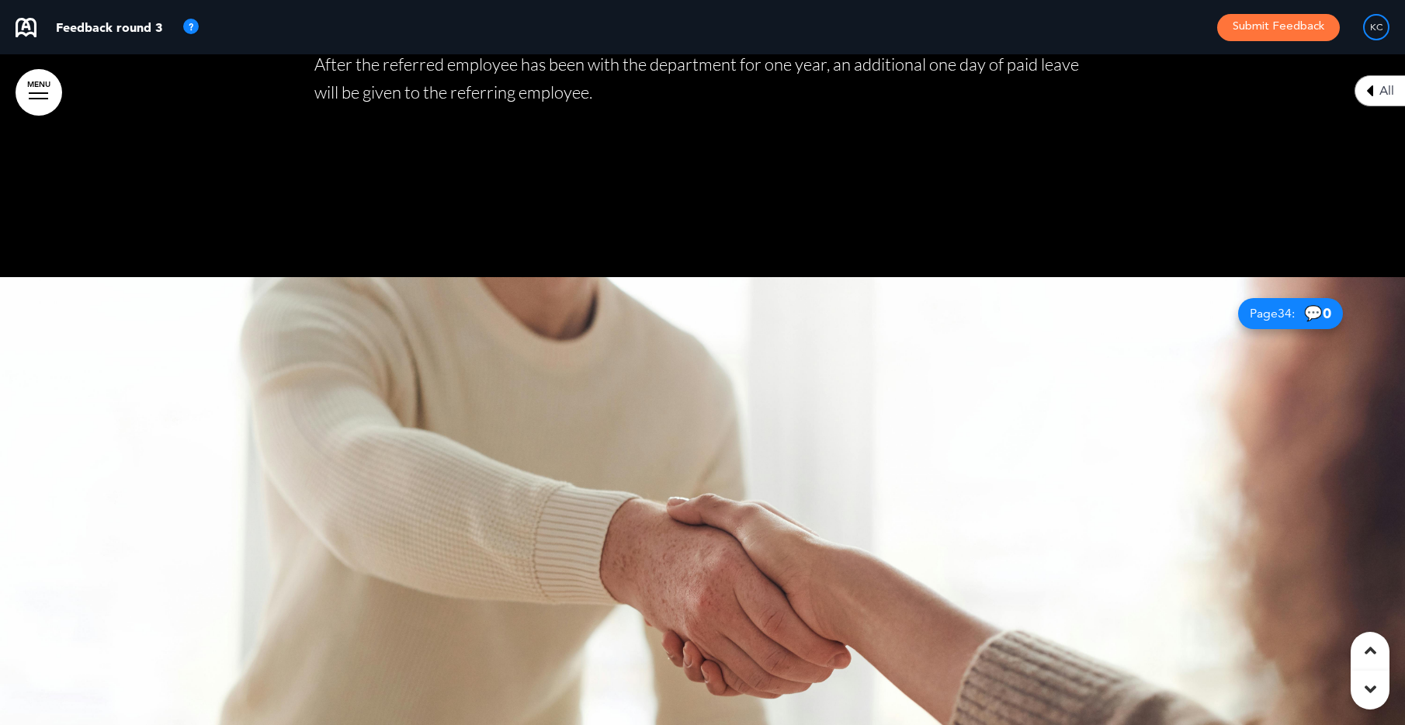
drag, startPoint x: 689, startPoint y: 310, endPoint x: 1040, endPoint y: 311, distance: 350.9
click at [1040, 311] on div at bounding box center [702, 612] width 1405 height 671
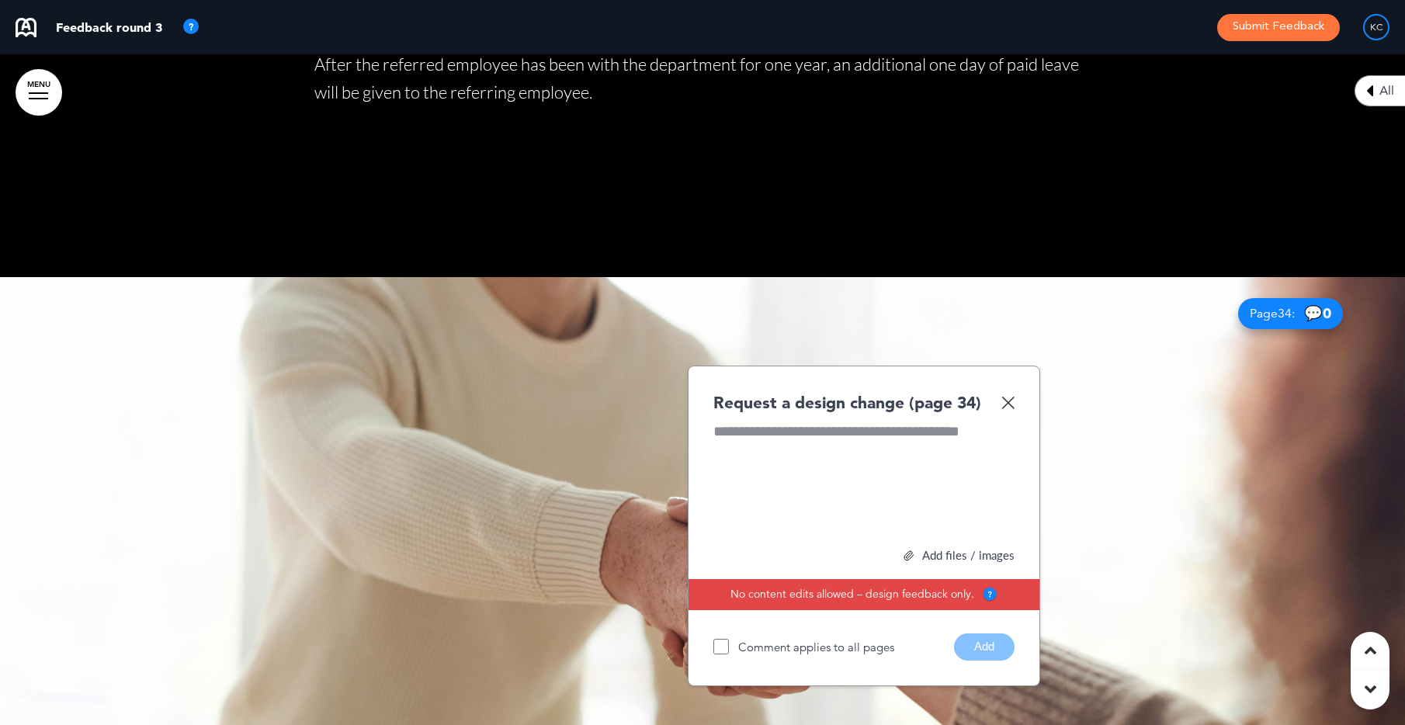
click at [1040, 311] on div at bounding box center [702, 612] width 1405 height 671
click at [991, 633] on button "Add" at bounding box center [984, 646] width 61 height 27
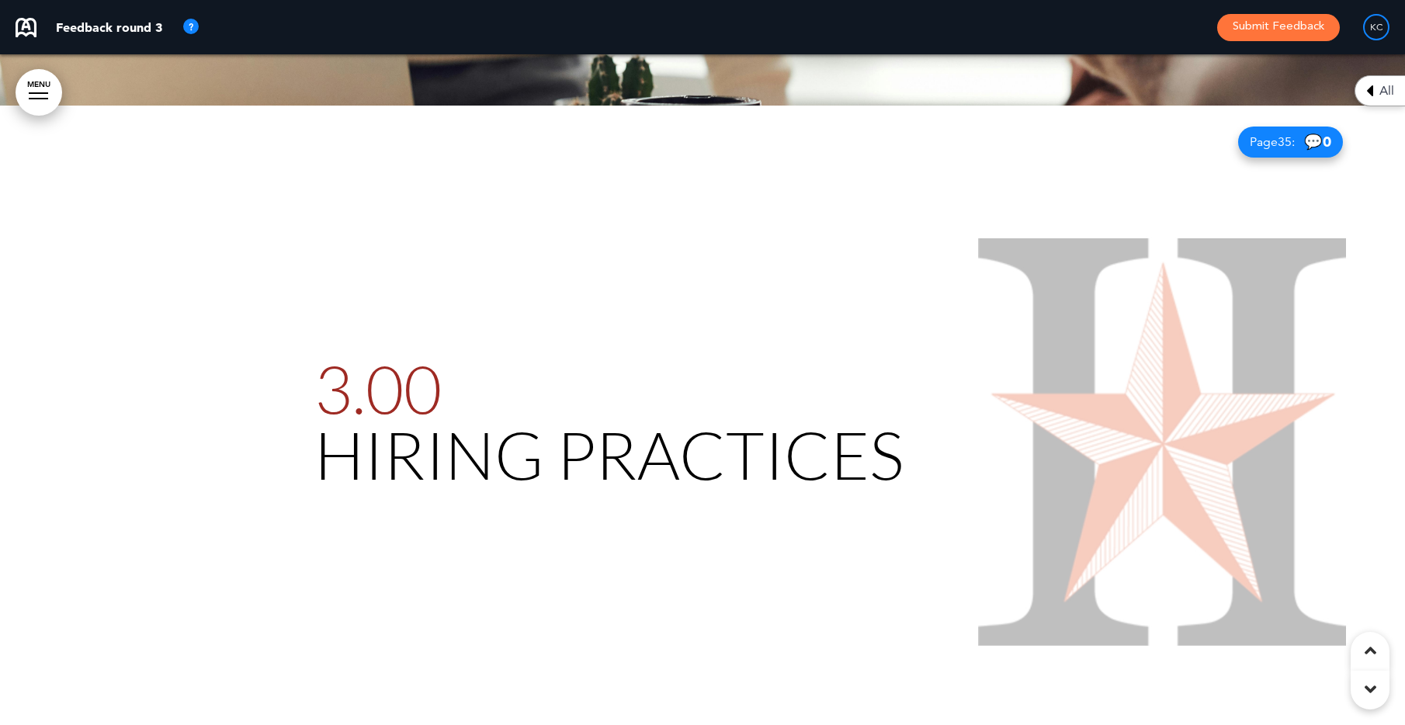
scroll to position [34468, 0]
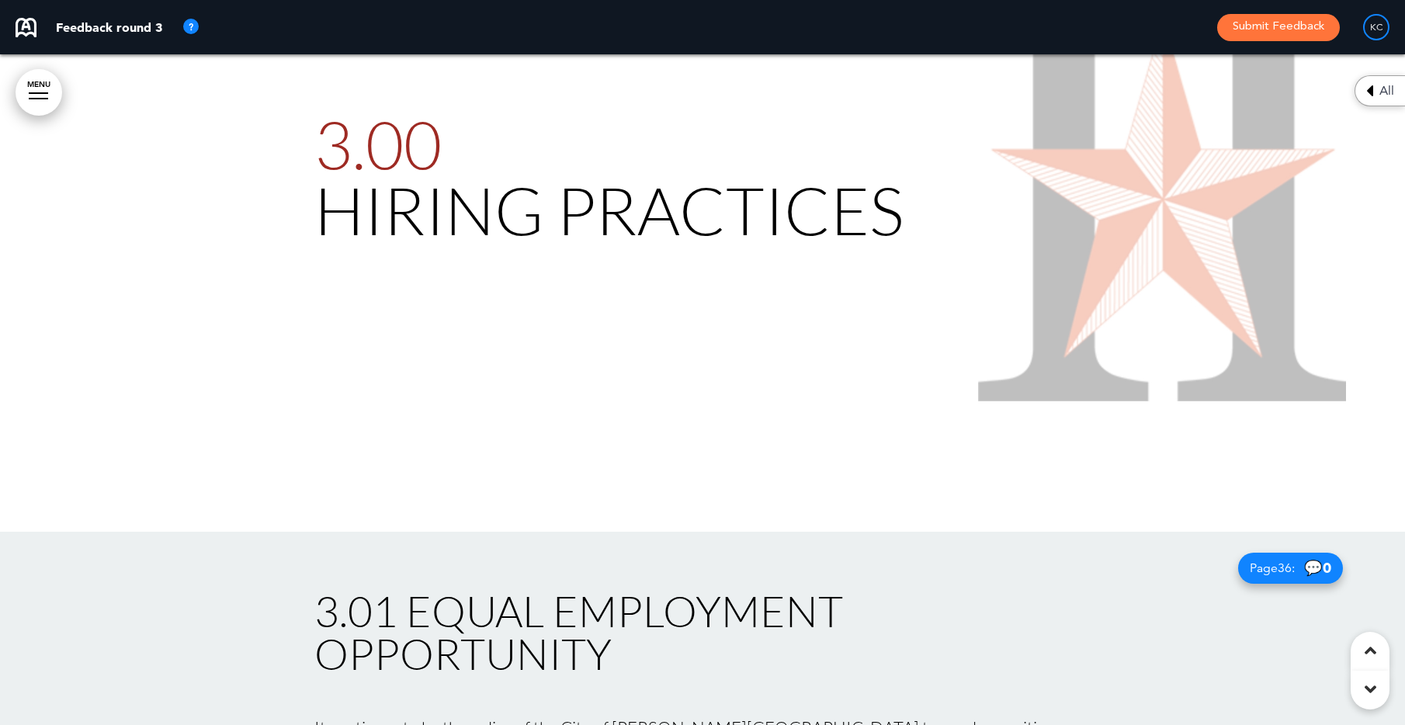
click at [900, 391] on div at bounding box center [702, 196] width 1405 height 671
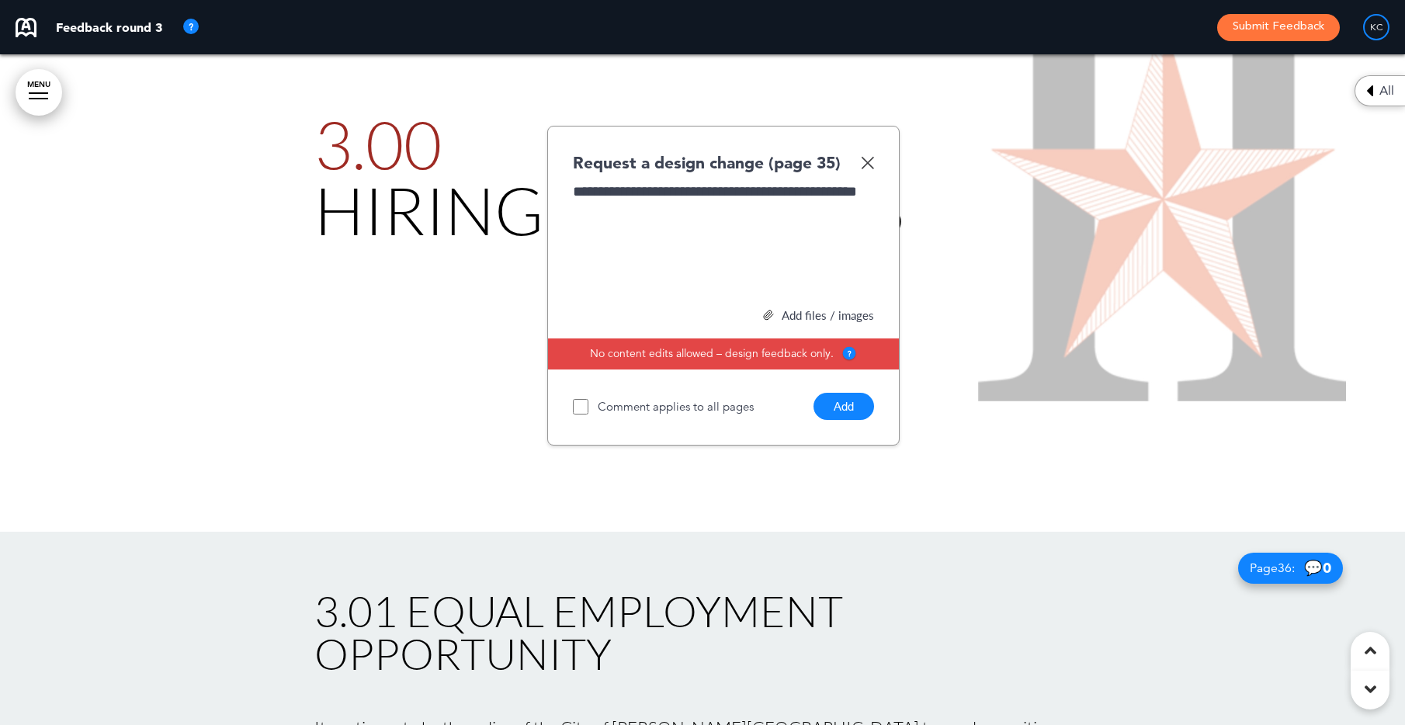
click at [805, 253] on div "**********" at bounding box center [723, 253] width 301 height 142
click at [800, 310] on div "Add files / images" at bounding box center [723, 316] width 301 height 12
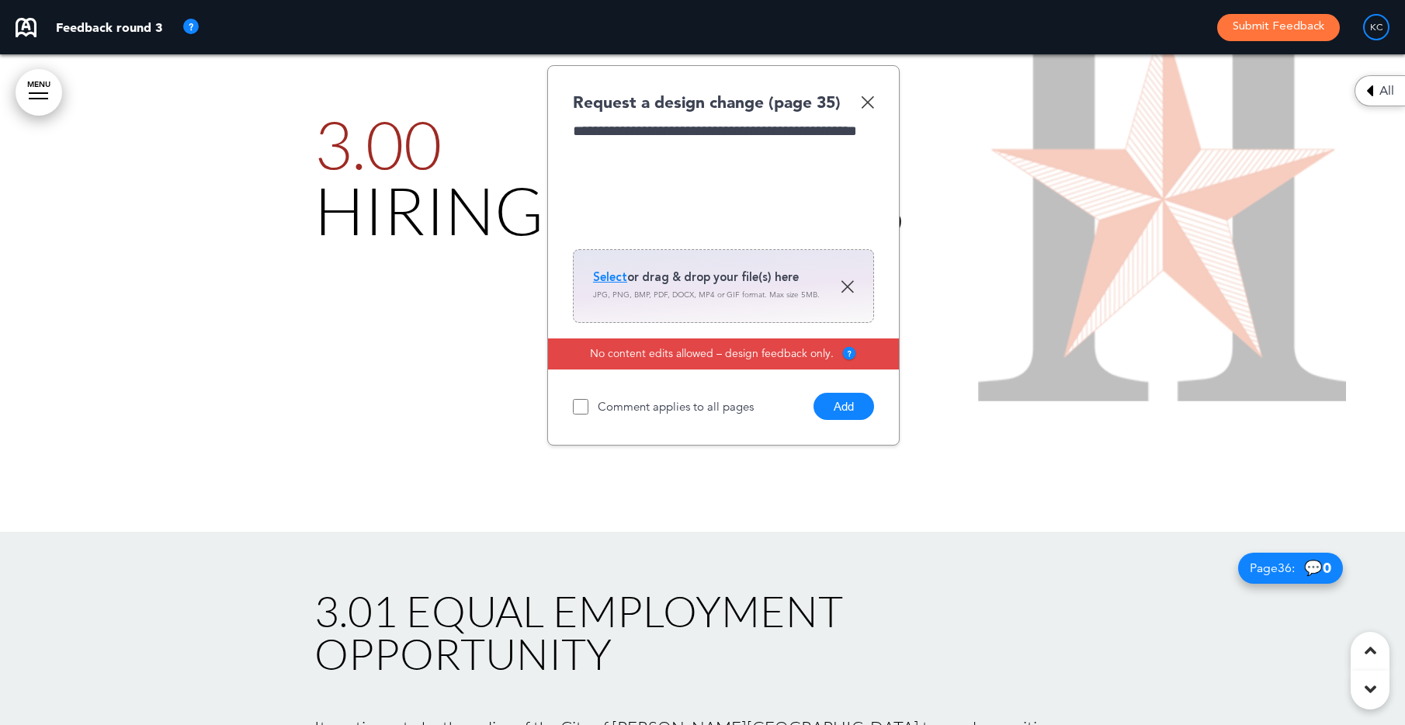
click at [588, 249] on div "Select or drag & drop your file(s) here JPG, PNG, BMP, PDF, DOCX, MP4 or GIF fo…" at bounding box center [723, 286] width 301 height 74
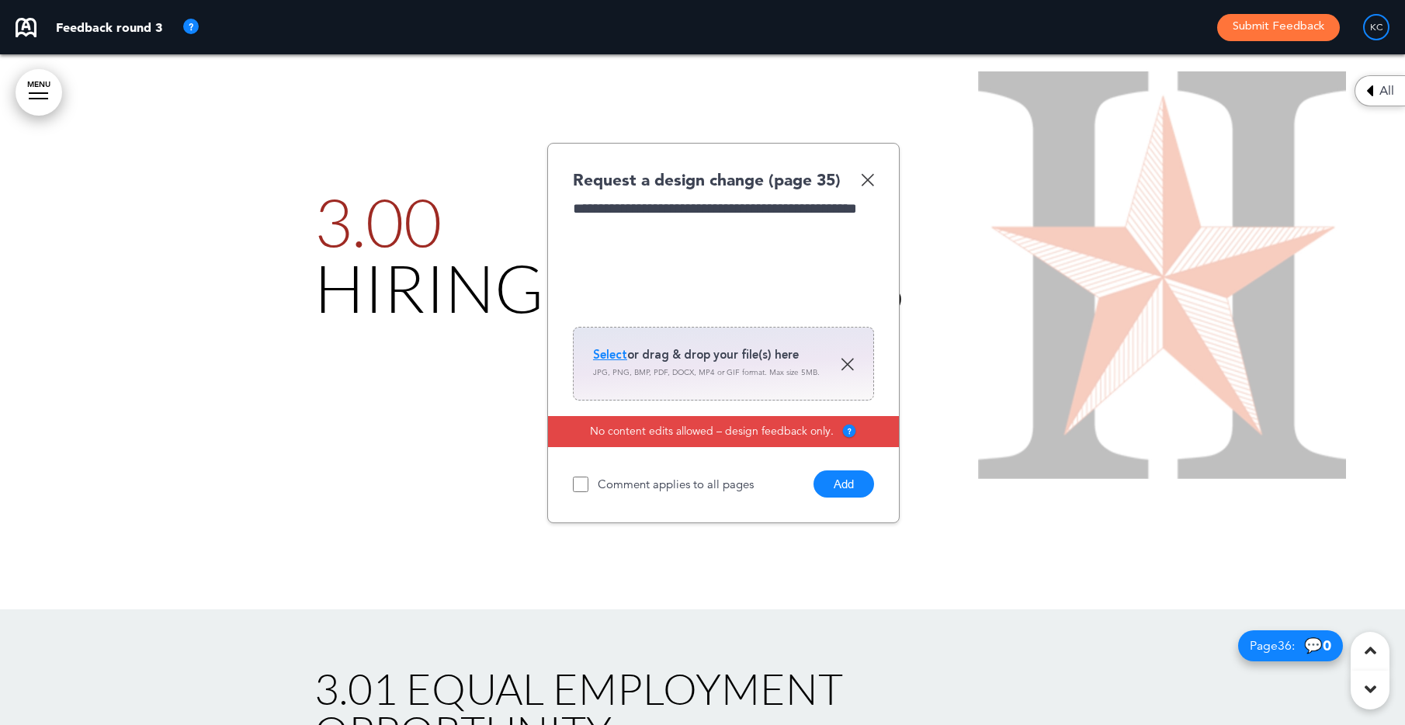
click at [604, 347] on span "Select" at bounding box center [610, 355] width 34 height 16
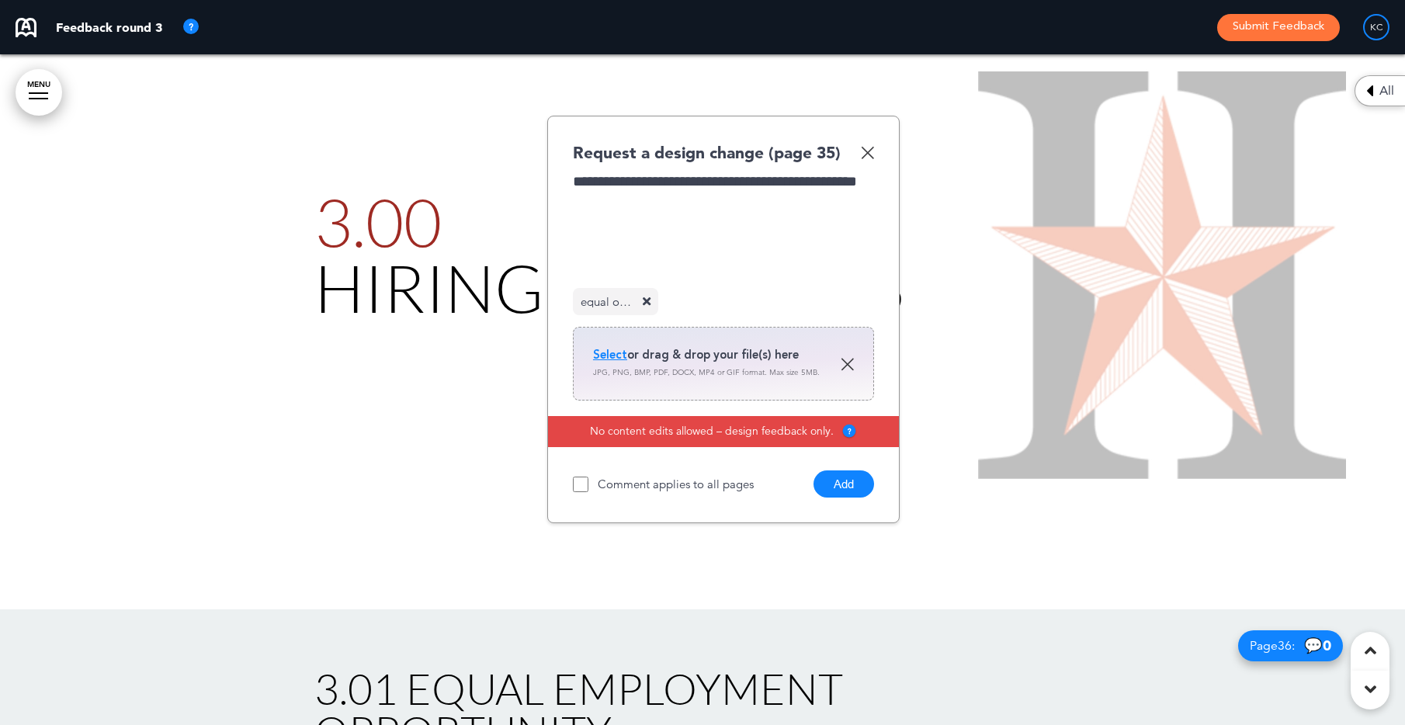
click at [842, 470] on button "Add" at bounding box center [844, 483] width 61 height 27
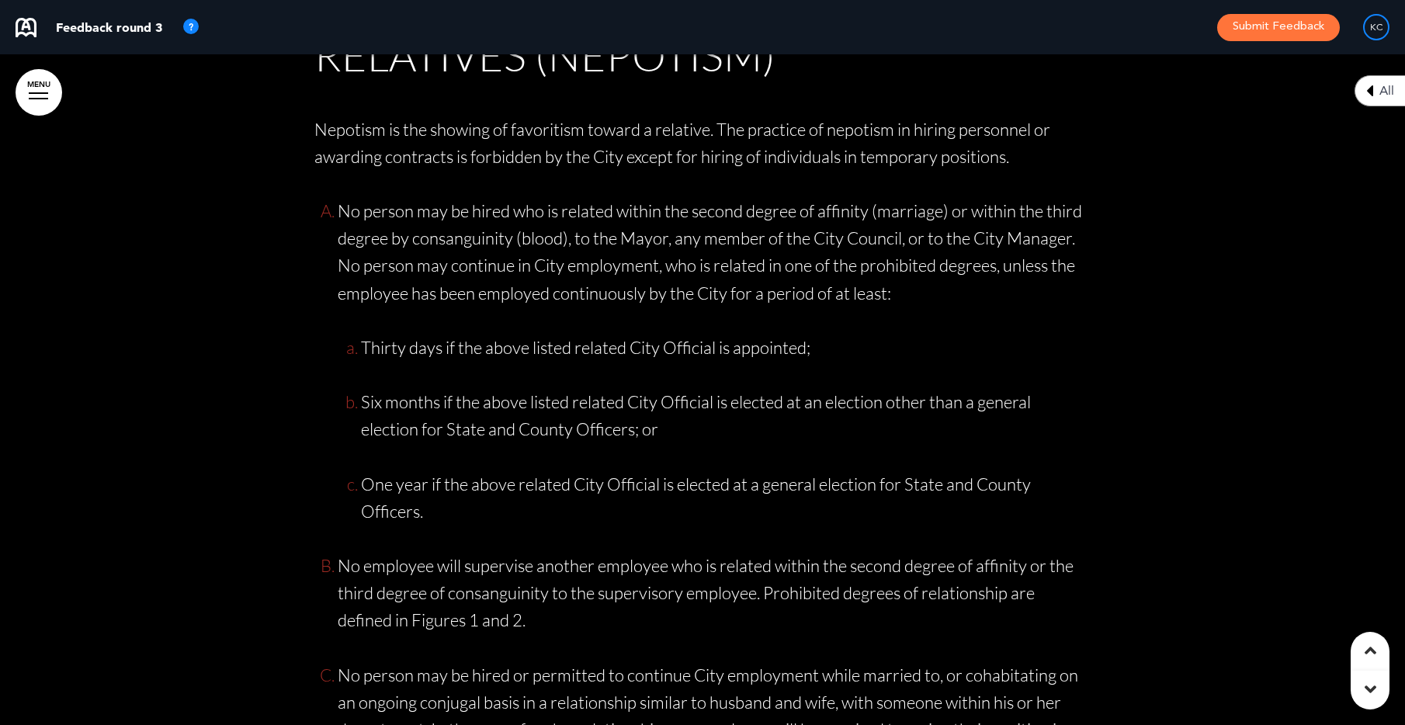
scroll to position [37072, 0]
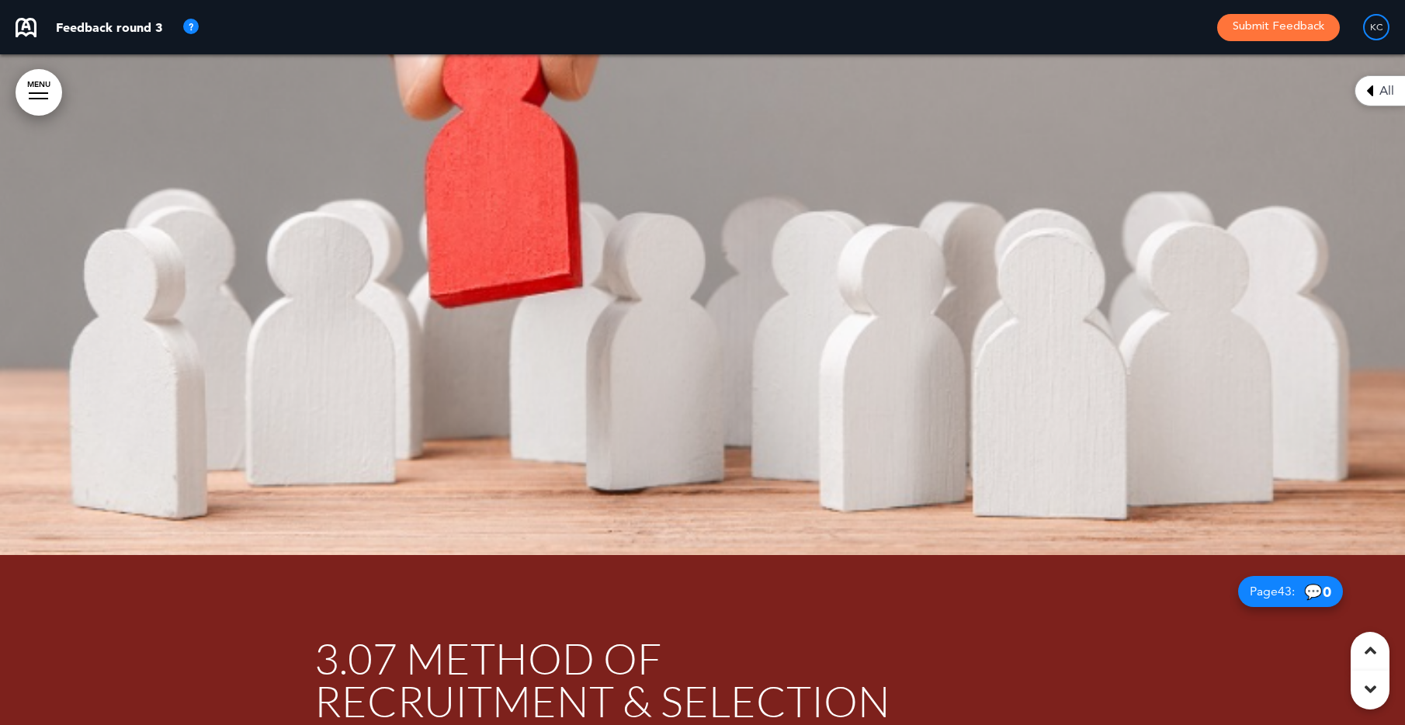
click at [1244, 192] on div at bounding box center [702, 219] width 1405 height 671
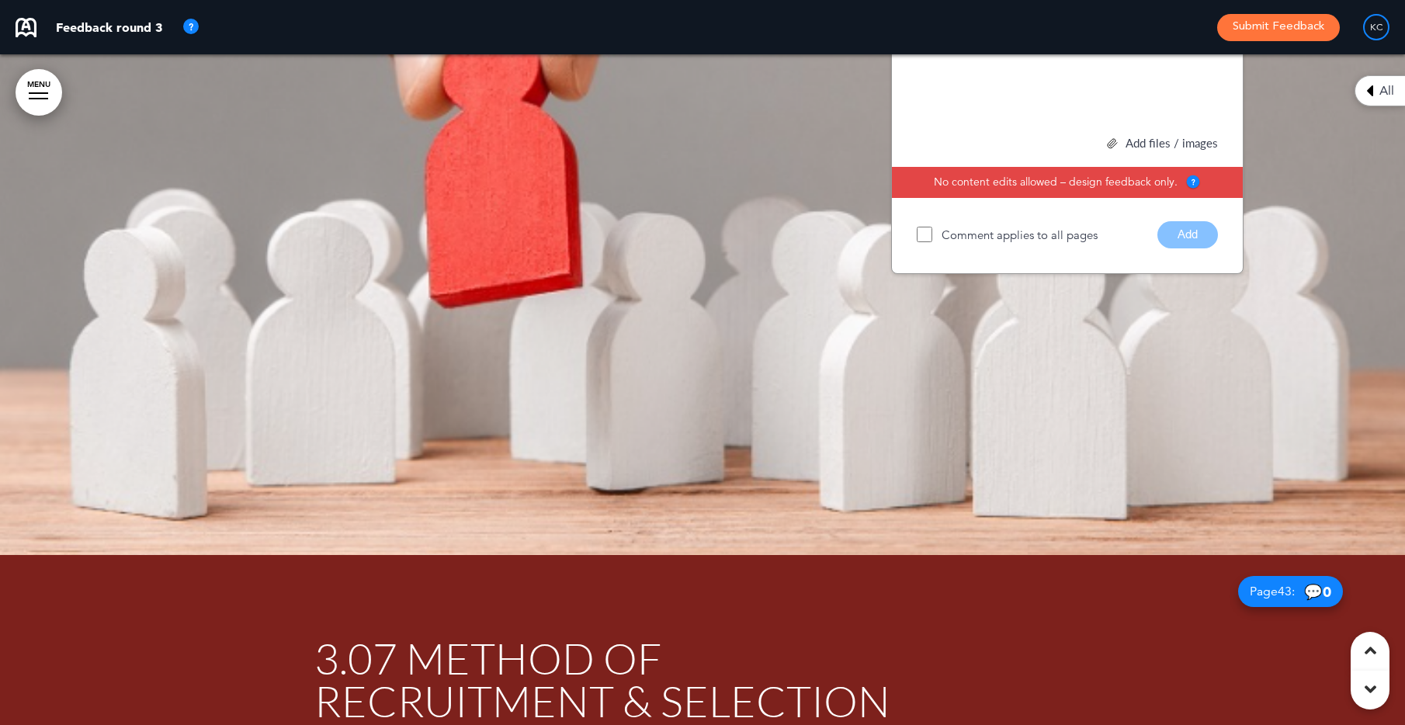
scroll to position [39464, 0]
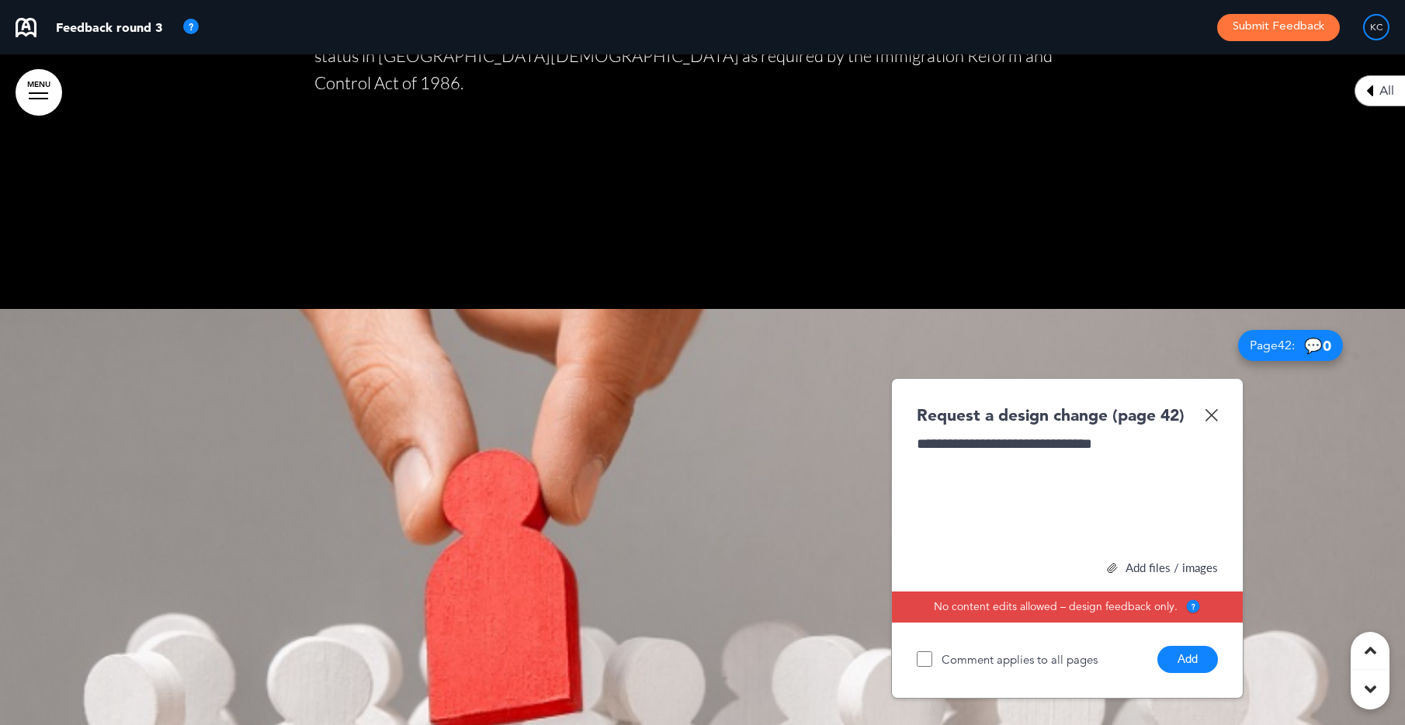
click at [1195, 646] on button "Add" at bounding box center [1187, 659] width 61 height 27
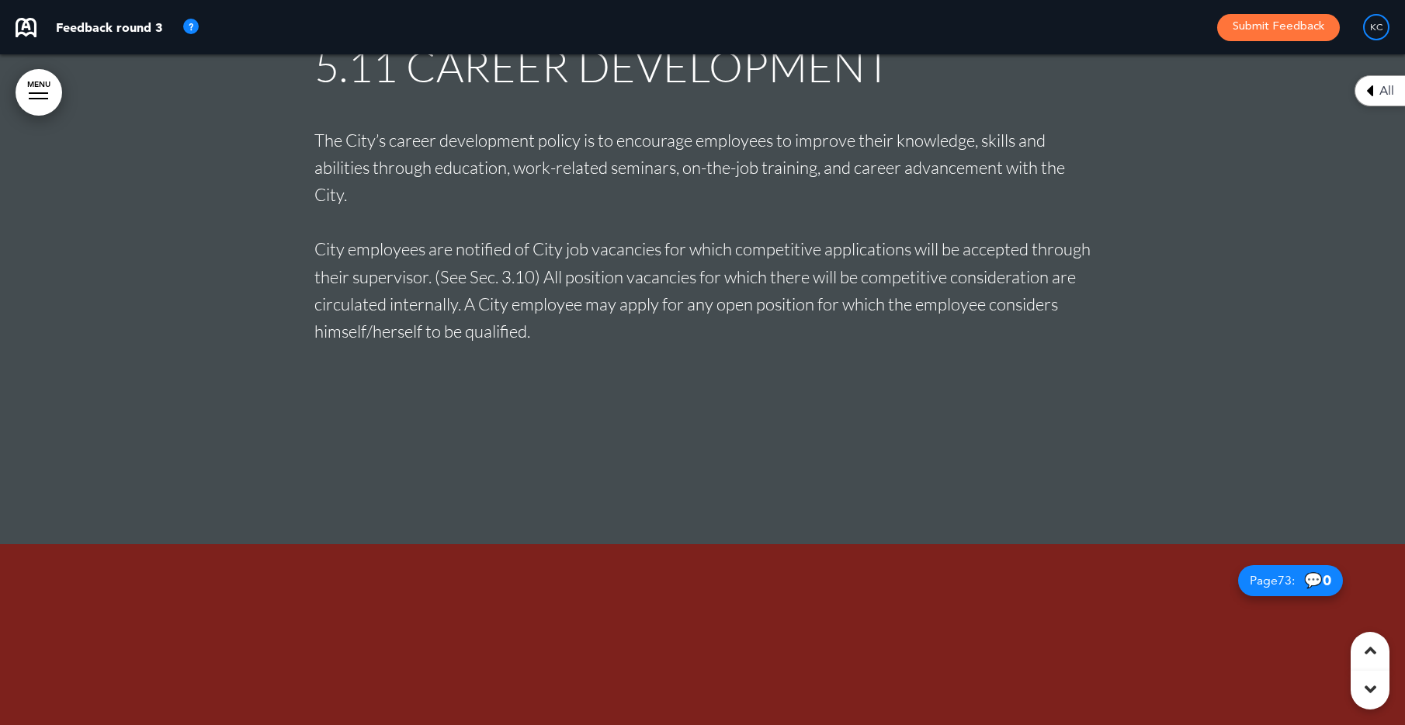
scroll to position [61588, 0]
